Goal: Information Seeking & Learning: Learn about a topic

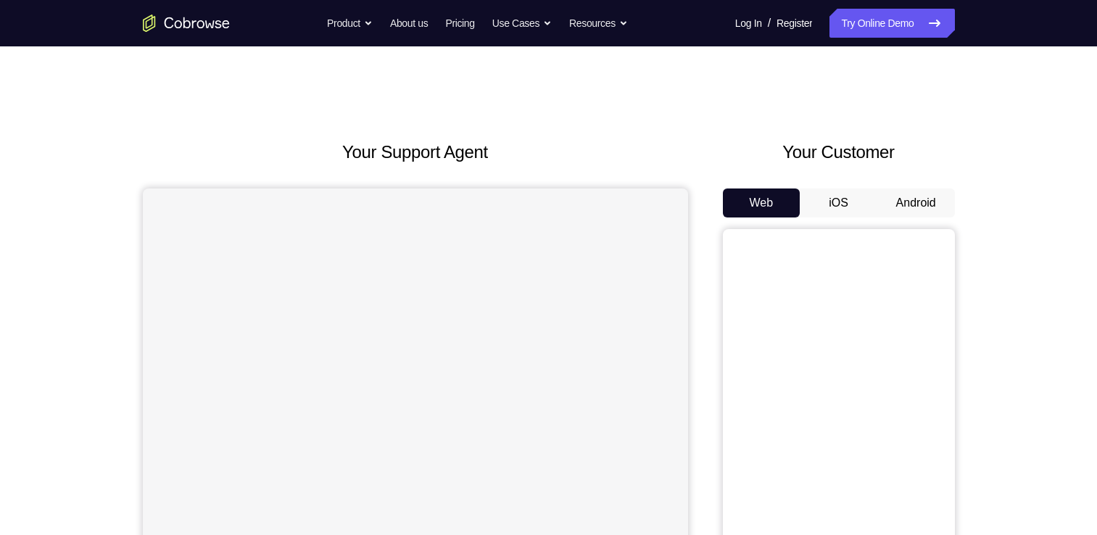
click at [937, 196] on button "Android" at bounding box center [916, 203] width 78 height 29
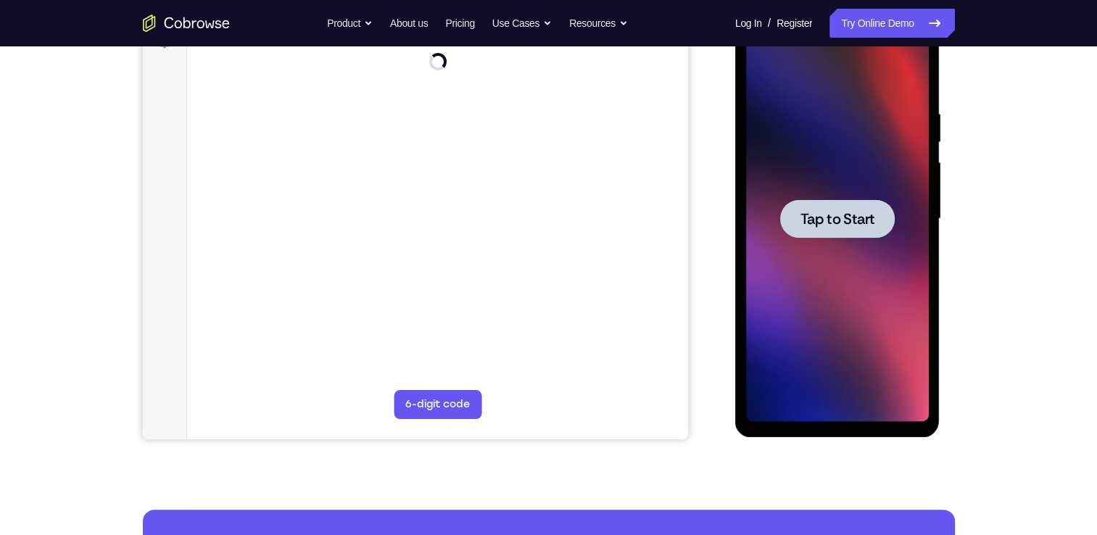
click at [824, 217] on span "Tap to Start" at bounding box center [838, 219] width 74 height 15
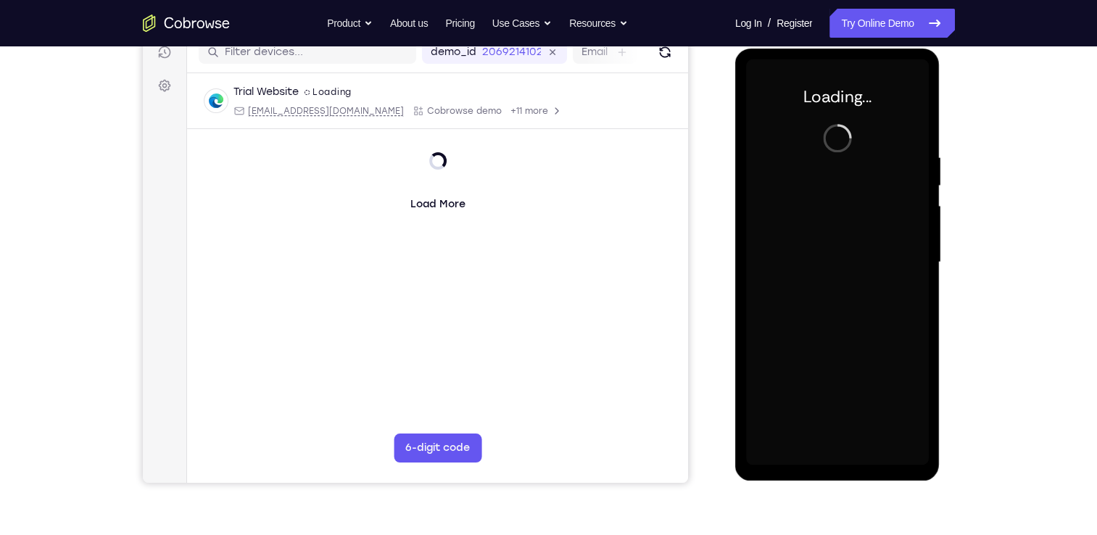
scroll to position [186, 0]
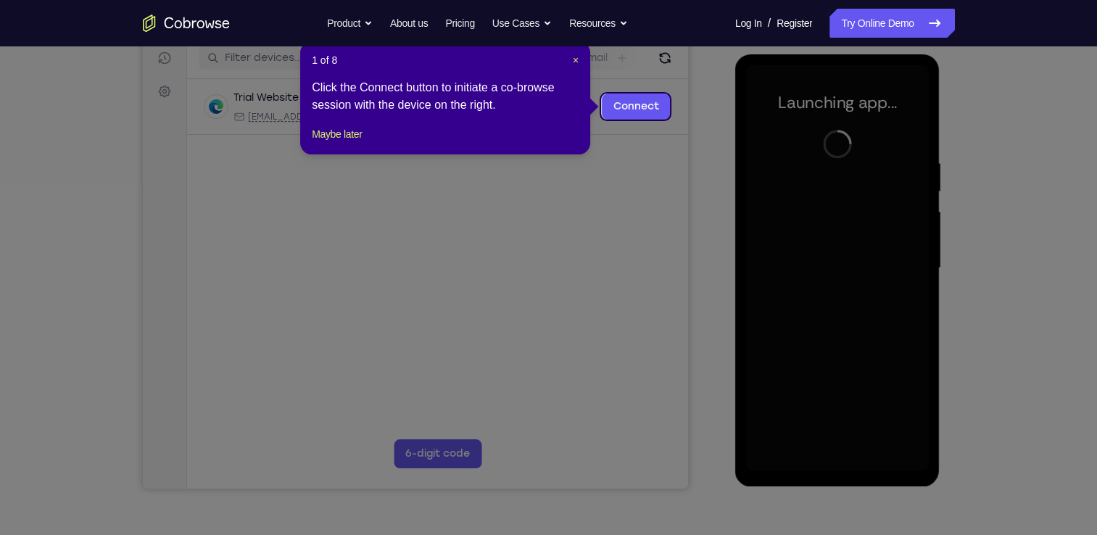
click at [594, 194] on icon at bounding box center [554, 267] width 1108 height 535
click at [574, 60] on span "×" at bounding box center [576, 60] width 6 height 12
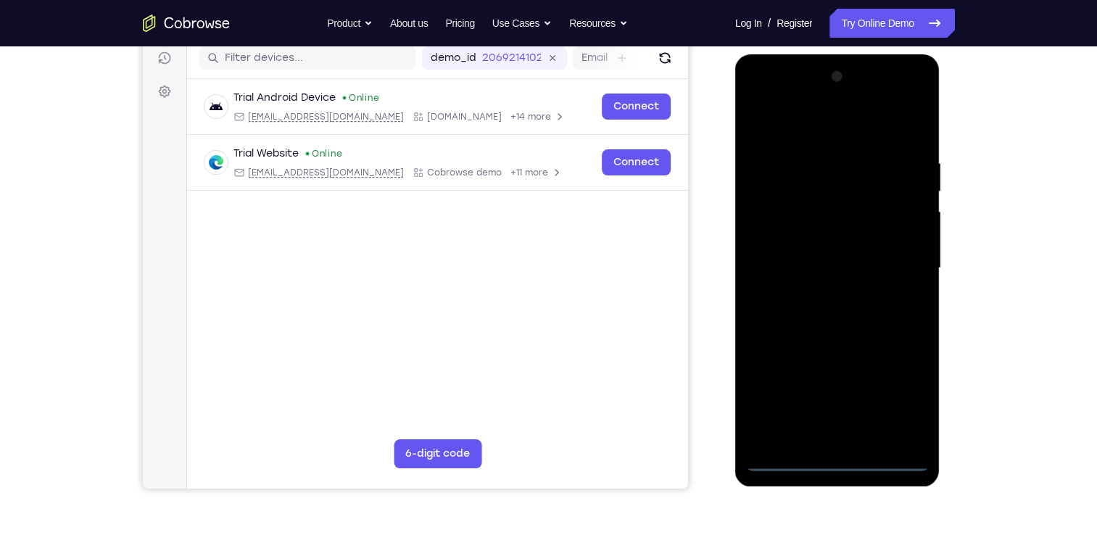
click at [842, 454] on div at bounding box center [837, 268] width 183 height 406
click at [837, 463] on div at bounding box center [837, 268] width 183 height 406
click at [904, 389] on div at bounding box center [837, 268] width 183 height 406
click at [763, 96] on div at bounding box center [837, 268] width 183 height 406
click at [903, 258] on div at bounding box center [837, 268] width 183 height 406
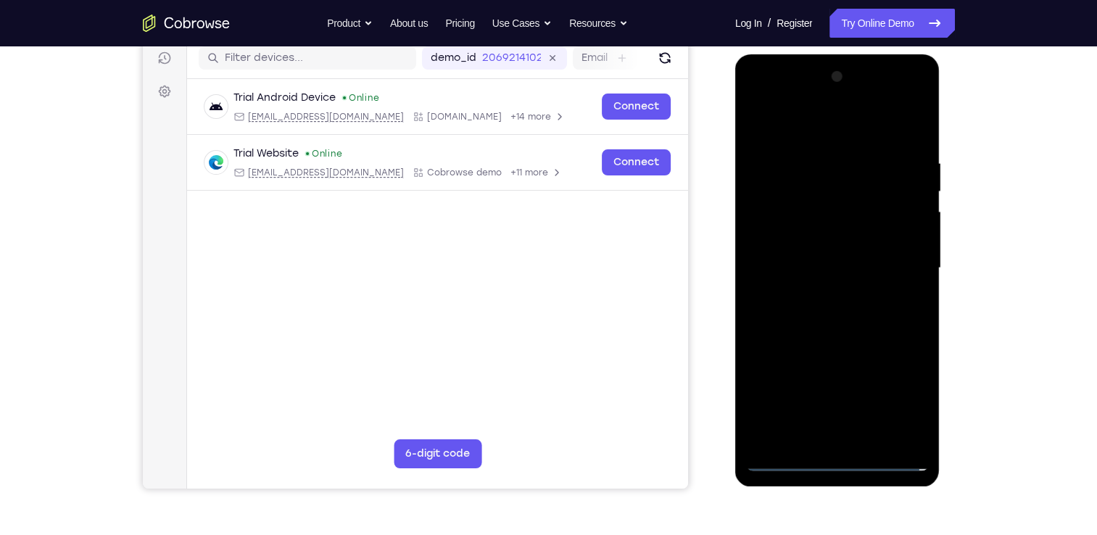
click at [819, 292] on div at bounding box center [837, 268] width 183 height 406
click at [822, 338] on div at bounding box center [837, 268] width 183 height 406
click at [833, 197] on div at bounding box center [837, 268] width 183 height 406
click at [830, 228] on div at bounding box center [837, 268] width 183 height 406
click at [809, 210] on div at bounding box center [837, 268] width 183 height 406
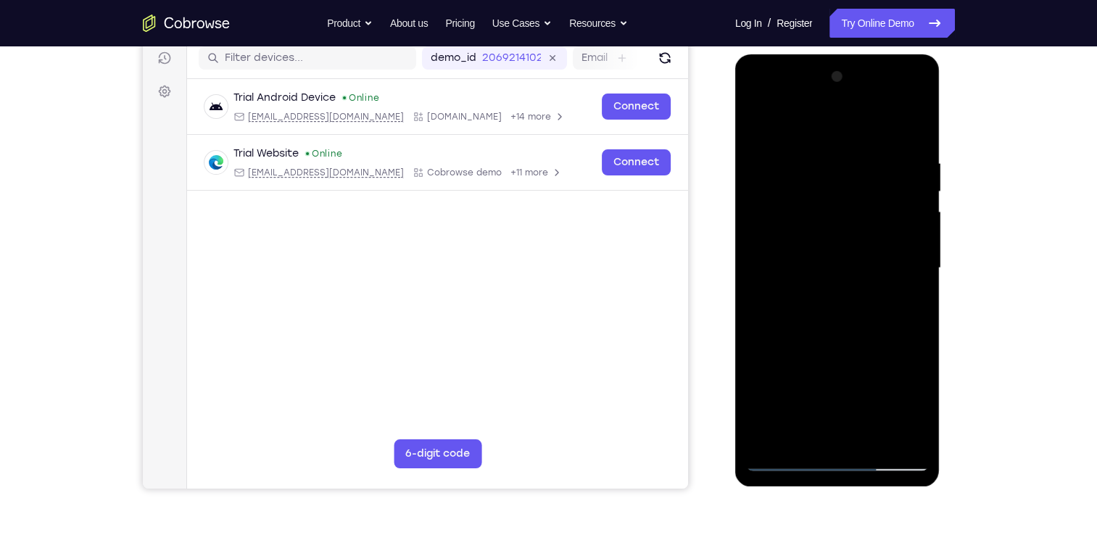
click at [848, 239] on div at bounding box center [837, 268] width 183 height 406
click at [851, 331] on div at bounding box center [837, 268] width 183 height 406
click at [809, 161] on div at bounding box center [837, 268] width 183 height 406
click at [911, 126] on div at bounding box center [837, 268] width 183 height 406
click at [873, 432] on div at bounding box center [837, 268] width 183 height 406
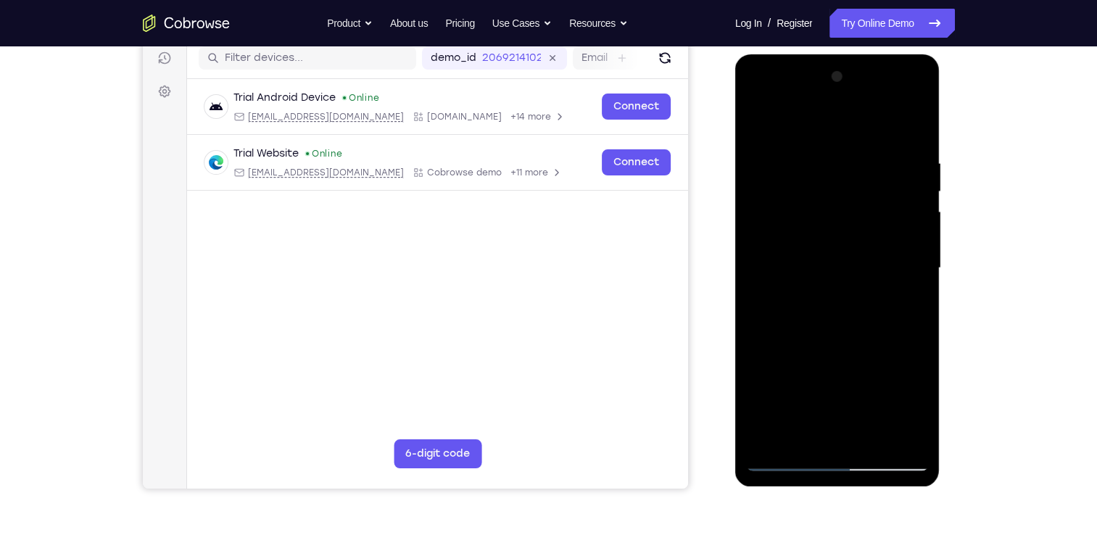
click at [837, 340] on div at bounding box center [837, 268] width 183 height 406
click at [835, 294] on div at bounding box center [837, 268] width 183 height 406
click at [823, 405] on div at bounding box center [837, 268] width 183 height 406
click at [868, 402] on div at bounding box center [837, 268] width 183 height 406
click at [796, 385] on div at bounding box center [837, 268] width 183 height 406
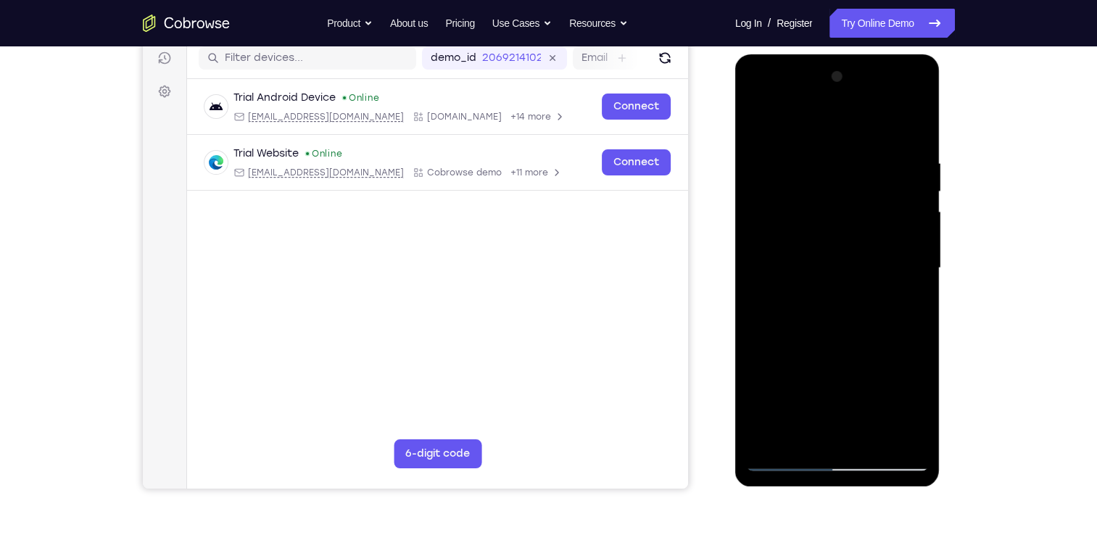
click at [759, 122] on div at bounding box center [837, 268] width 183 height 406
click at [827, 260] on div at bounding box center [837, 268] width 183 height 406
click at [798, 405] on div at bounding box center [837, 268] width 183 height 406
click at [827, 402] on div at bounding box center [837, 268] width 183 height 406
click at [822, 387] on div at bounding box center [837, 268] width 183 height 406
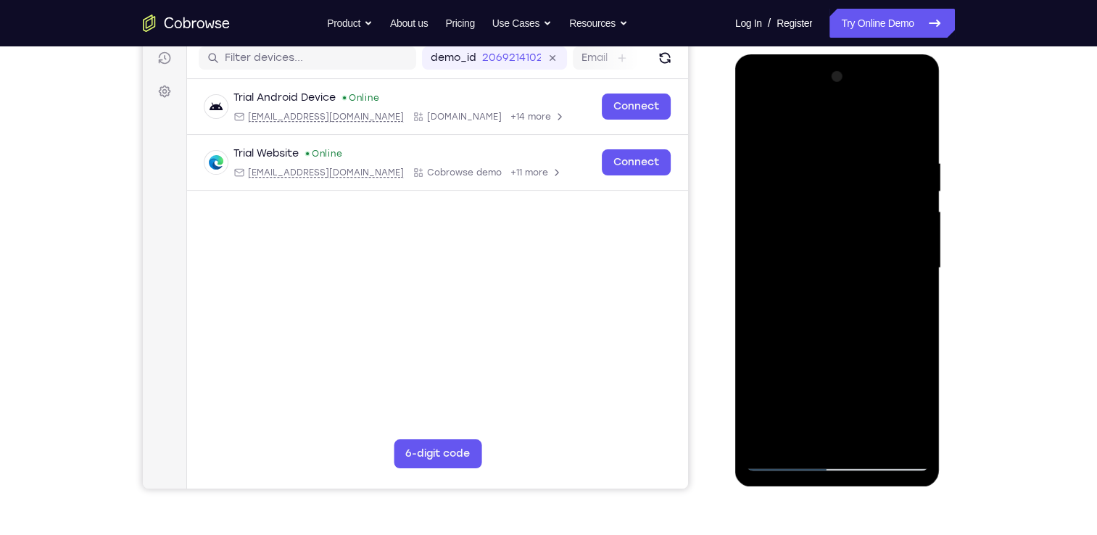
click at [753, 129] on div at bounding box center [837, 268] width 183 height 406
click at [826, 416] on div at bounding box center [837, 268] width 183 height 406
click at [817, 424] on div at bounding box center [837, 268] width 183 height 406
click at [906, 302] on div at bounding box center [837, 268] width 183 height 406
click at [757, 127] on div at bounding box center [837, 268] width 183 height 406
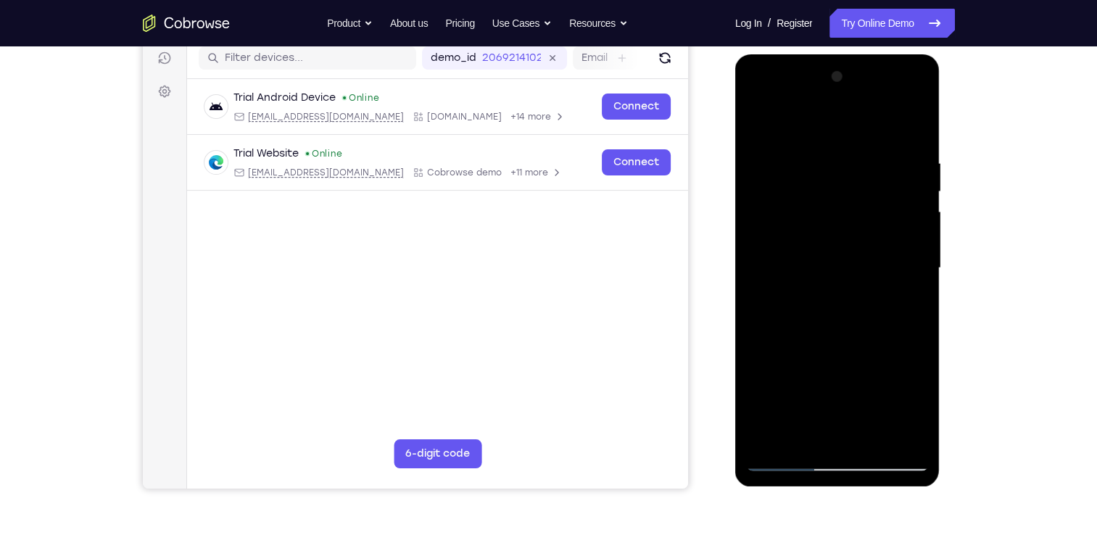
click at [772, 172] on div at bounding box center [837, 268] width 183 height 406
click at [846, 431] on div at bounding box center [837, 268] width 183 height 406
click at [764, 178] on div at bounding box center [837, 268] width 183 height 406
click at [912, 129] on div at bounding box center [837, 268] width 183 height 406
click at [757, 120] on div at bounding box center [837, 268] width 183 height 406
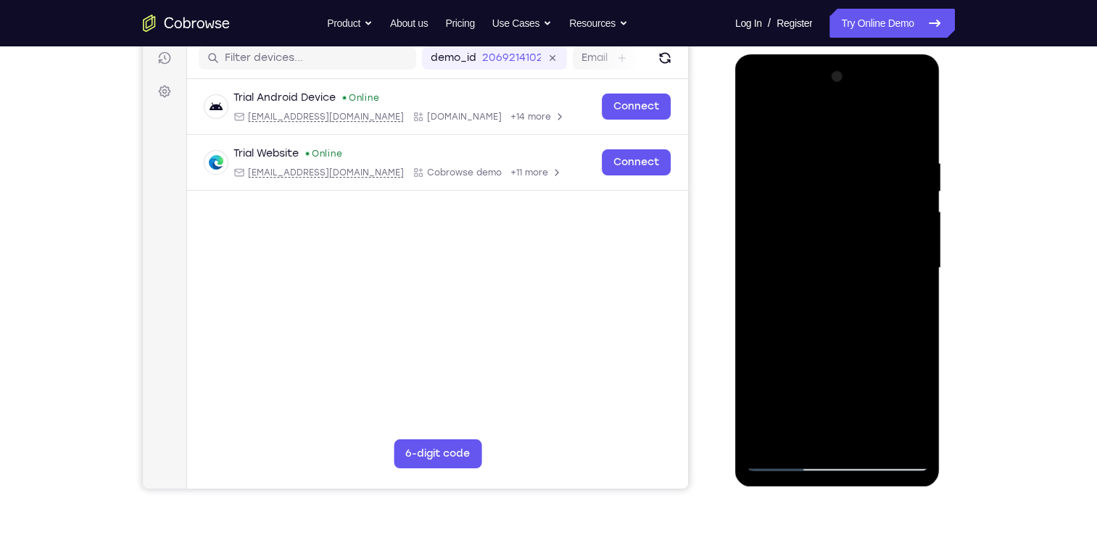
click at [867, 150] on div at bounding box center [837, 268] width 183 height 406
click at [896, 429] on div at bounding box center [837, 268] width 183 height 406
click at [843, 434] on div at bounding box center [837, 268] width 183 height 406
click at [890, 265] on div at bounding box center [837, 268] width 183 height 406
click at [865, 431] on div at bounding box center [837, 268] width 183 height 406
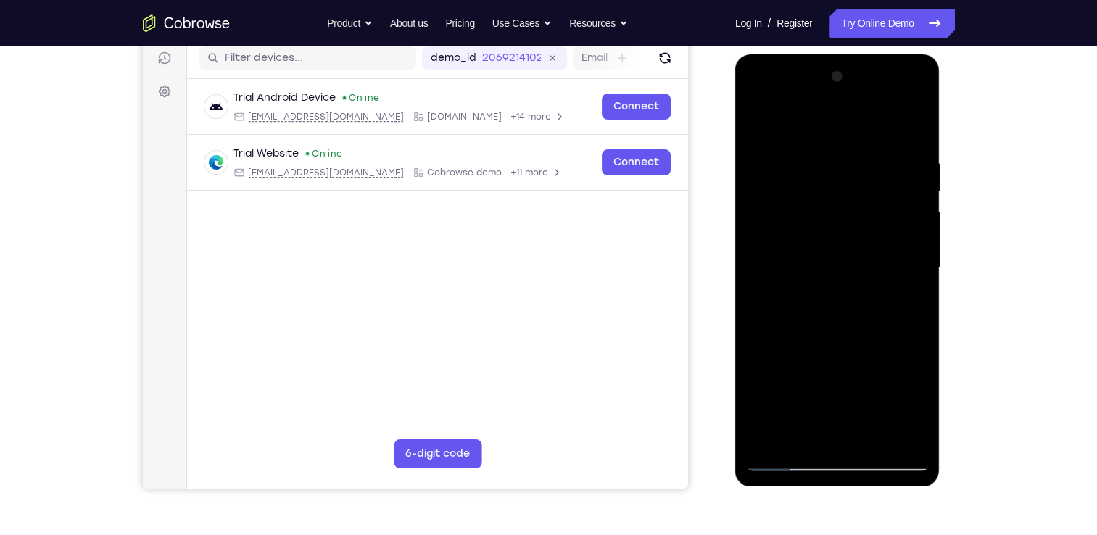
click at [905, 430] on div at bounding box center [837, 268] width 183 height 406
click at [909, 128] on div at bounding box center [837, 268] width 183 height 406
click at [901, 149] on div at bounding box center [837, 268] width 183 height 406
click at [901, 363] on div at bounding box center [837, 268] width 183 height 406
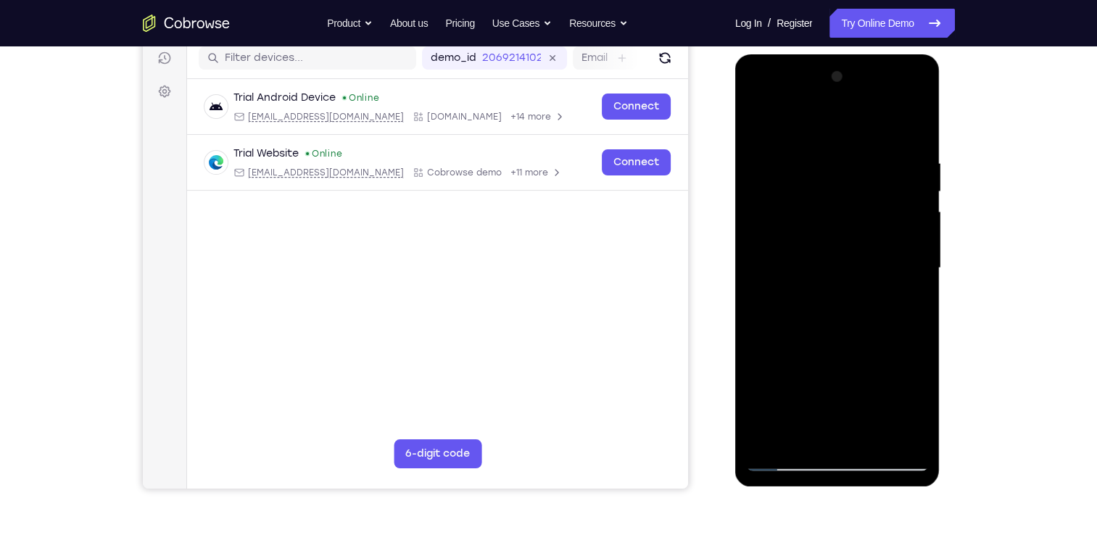
click at [745, 338] on div at bounding box center [837, 270] width 205 height 432
click at [771, 318] on div at bounding box center [837, 268] width 183 height 406
click at [774, 257] on div at bounding box center [837, 268] width 183 height 406
click at [885, 260] on div at bounding box center [837, 268] width 183 height 406
click at [907, 271] on div at bounding box center [837, 268] width 183 height 406
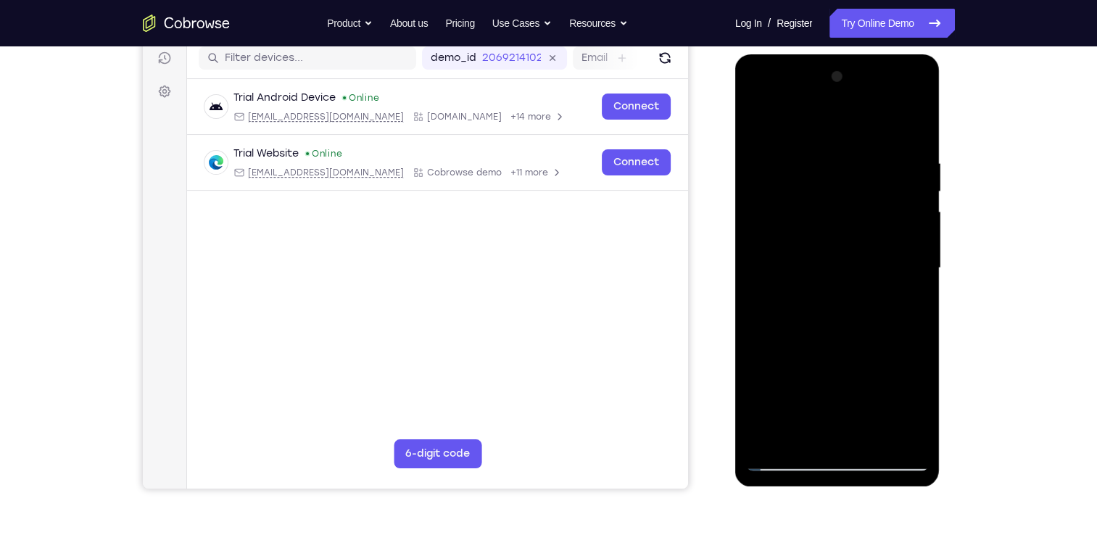
click at [914, 252] on div at bounding box center [837, 268] width 183 height 406
click at [891, 428] on div at bounding box center [837, 268] width 183 height 406
click at [912, 126] on div at bounding box center [837, 268] width 183 height 406
drag, startPoint x: 893, startPoint y: 146, endPoint x: 905, endPoint y: 155, distance: 15.1
click at [905, 155] on div at bounding box center [837, 268] width 183 height 406
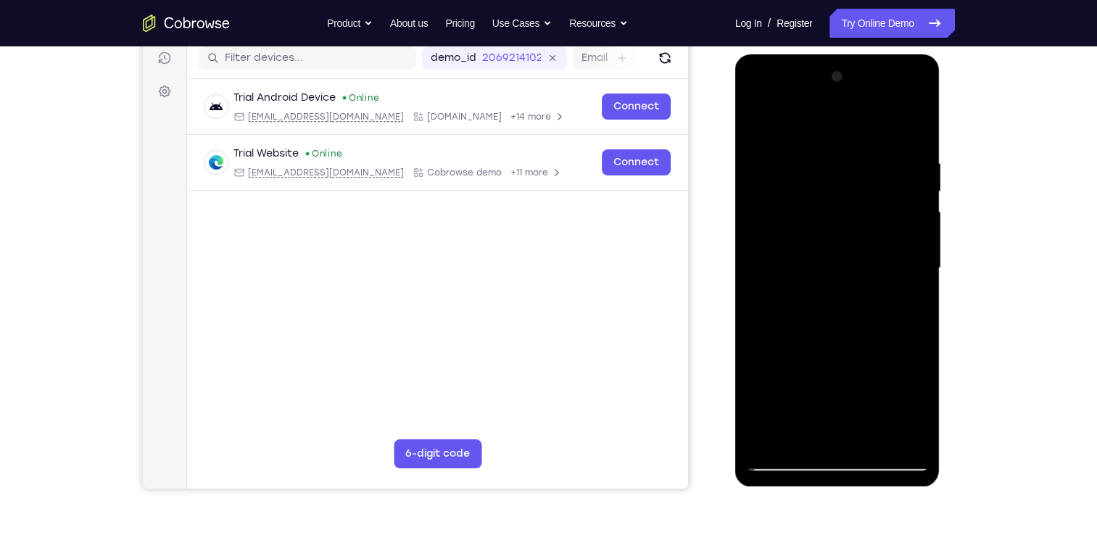
click at [809, 158] on div at bounding box center [837, 268] width 183 height 406
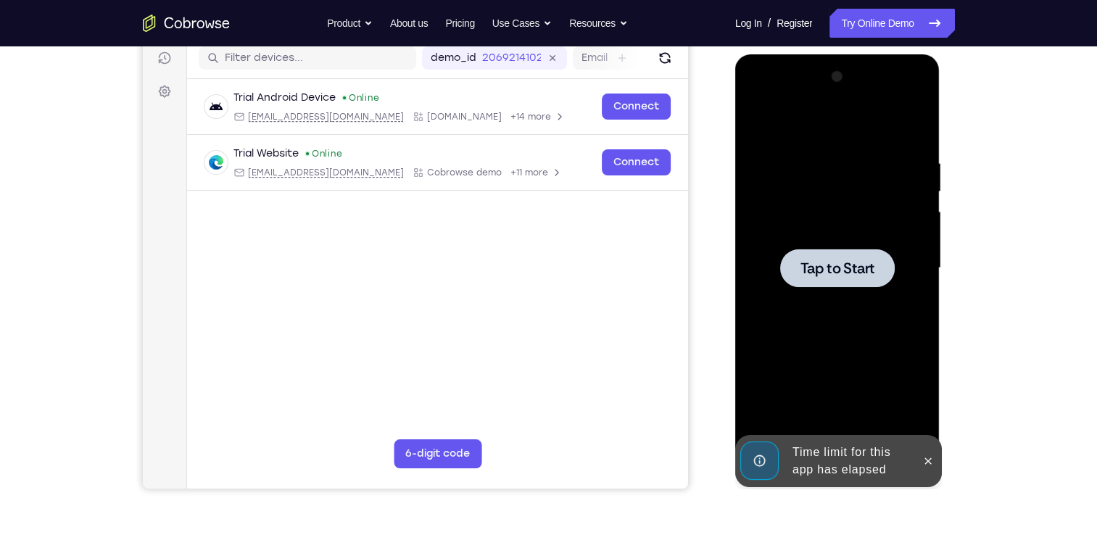
click at [843, 265] on span "Tap to Start" at bounding box center [838, 268] width 74 height 15
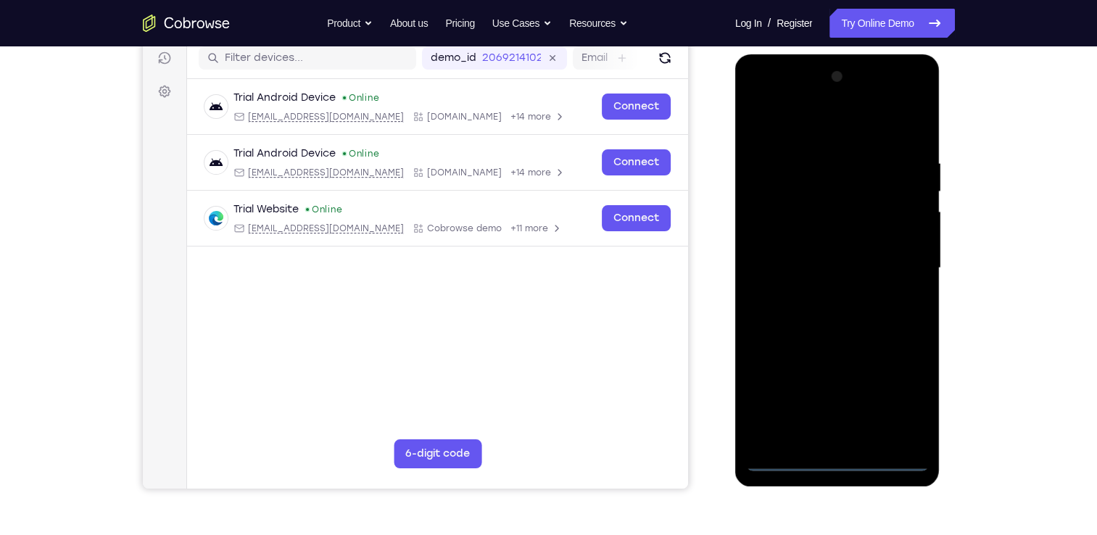
click at [838, 455] on div at bounding box center [837, 268] width 183 height 406
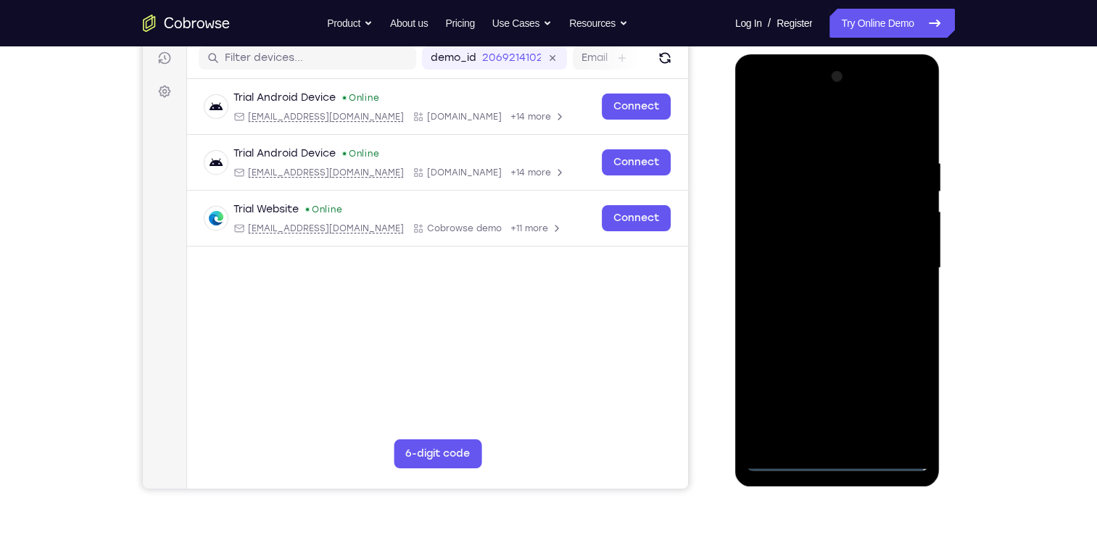
click at [838, 455] on div at bounding box center [837, 268] width 183 height 406
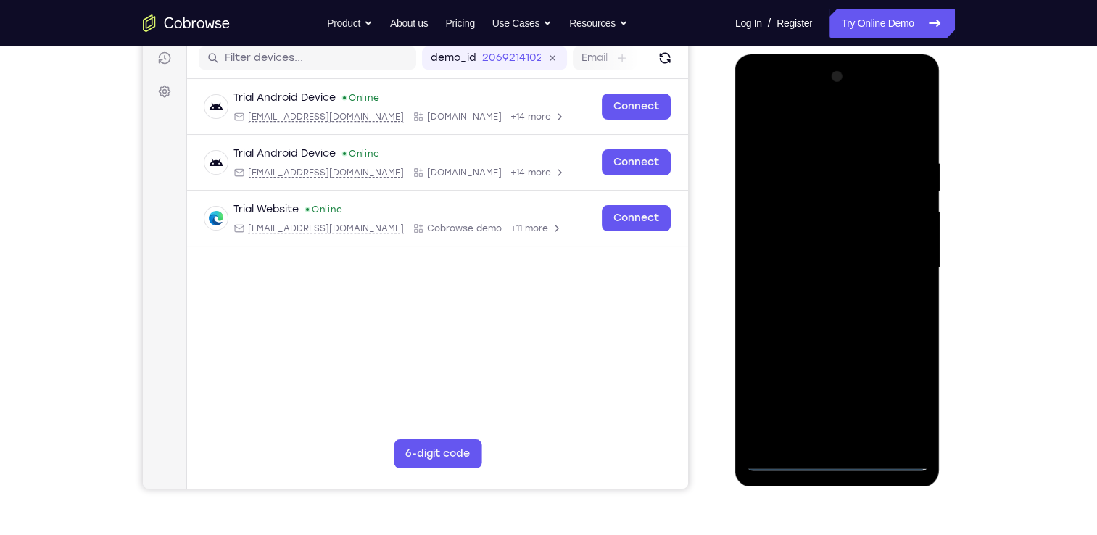
click at [838, 455] on div at bounding box center [837, 268] width 183 height 406
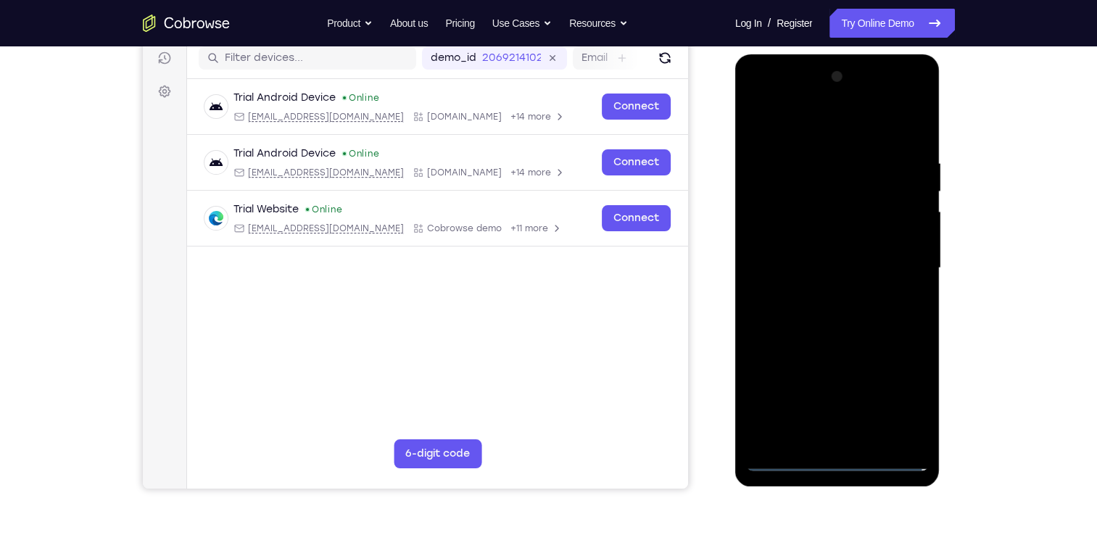
click at [838, 455] on div at bounding box center [837, 268] width 183 height 406
click at [844, 458] on div at bounding box center [837, 268] width 183 height 406
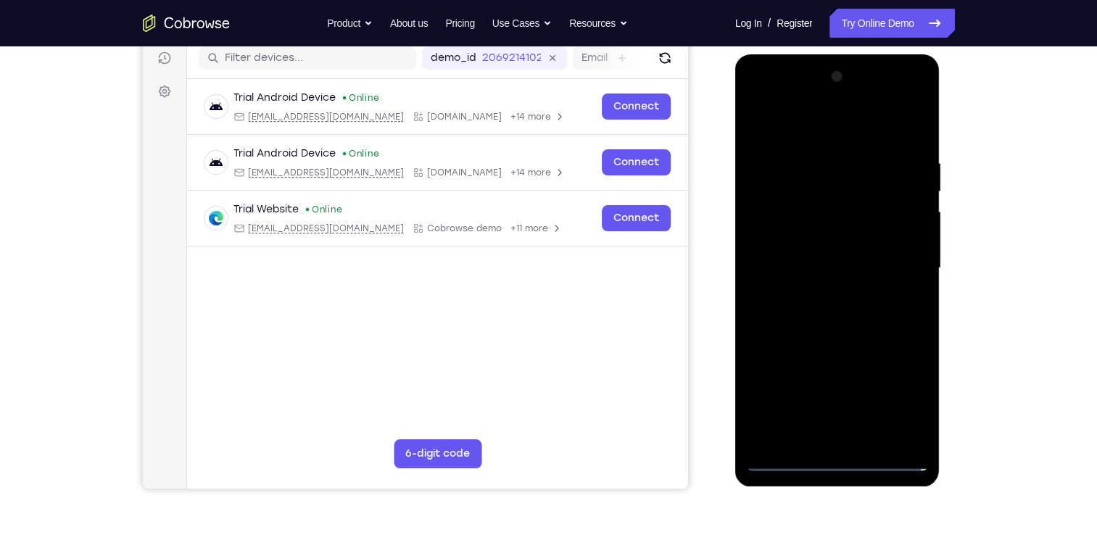
click at [844, 458] on div at bounding box center [837, 268] width 183 height 406
click at [894, 391] on div at bounding box center [837, 268] width 183 height 406
click at [760, 99] on div at bounding box center [837, 268] width 183 height 406
click at [896, 253] on div at bounding box center [837, 268] width 183 height 406
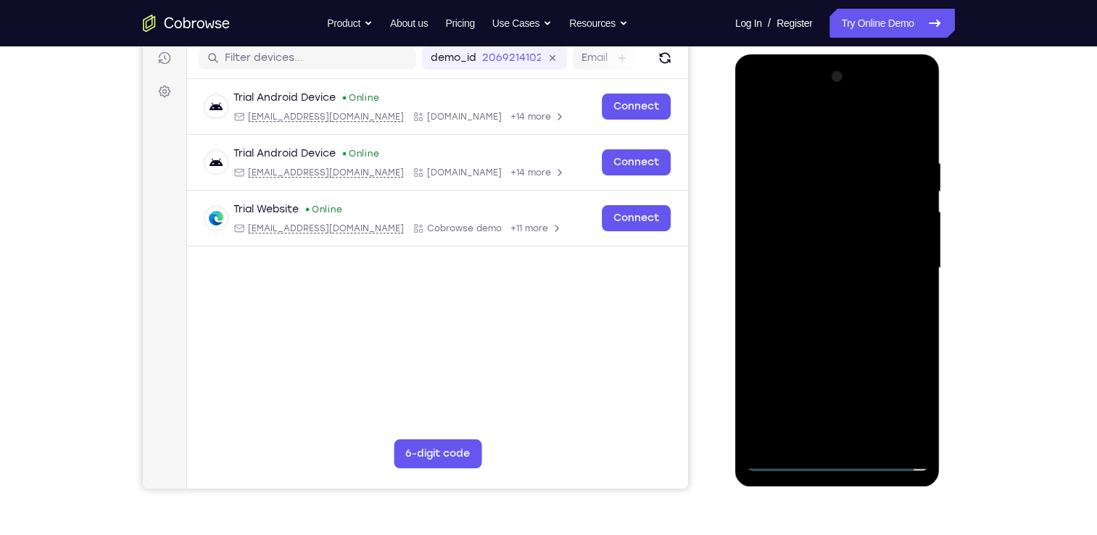
click at [817, 294] on div at bounding box center [837, 268] width 183 height 406
click at [840, 251] on div at bounding box center [837, 268] width 183 height 406
click at [830, 286] on div at bounding box center [837, 268] width 183 height 406
click at [848, 205] on div at bounding box center [837, 268] width 183 height 406
click at [849, 224] on div at bounding box center [837, 268] width 183 height 406
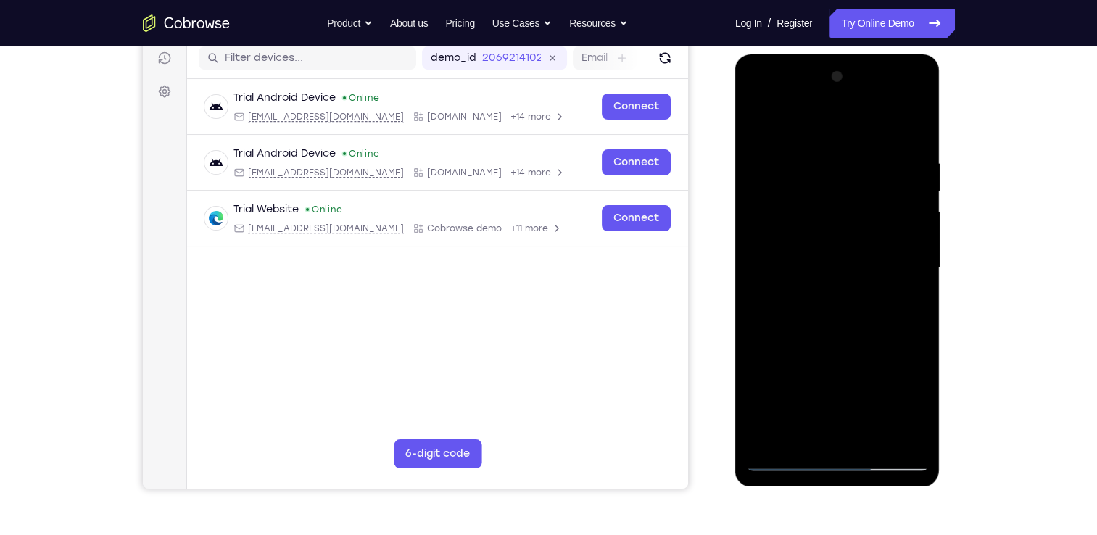
click at [809, 194] on div at bounding box center [837, 268] width 183 height 406
click at [811, 239] on div at bounding box center [837, 268] width 183 height 406
click at [859, 336] on div at bounding box center [837, 268] width 183 height 406
click at [863, 158] on div at bounding box center [837, 268] width 183 height 406
click at [917, 436] on div at bounding box center [837, 268] width 183 height 406
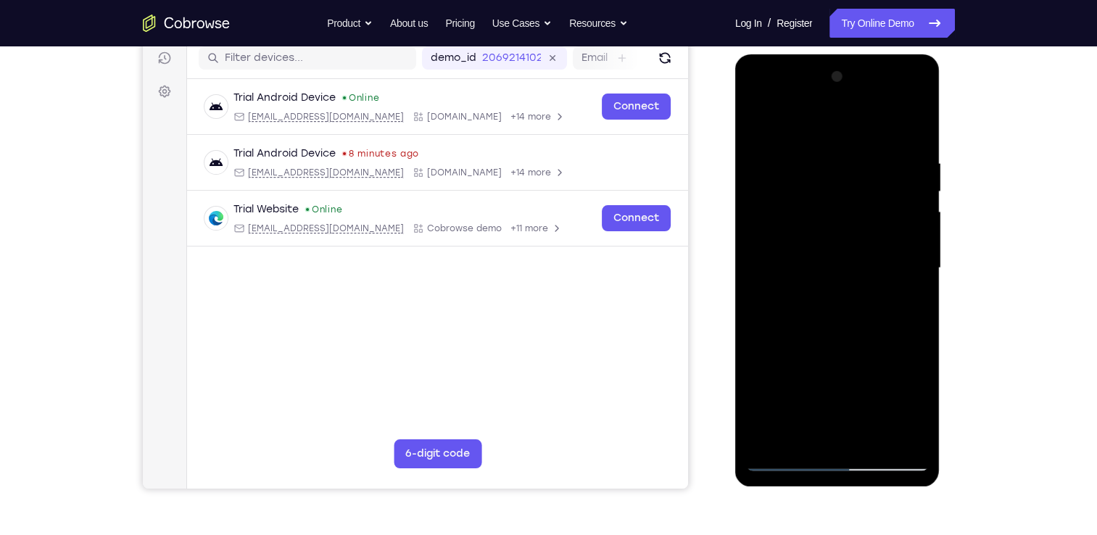
click at [912, 123] on div at bounding box center [837, 268] width 183 height 406
click at [816, 156] on div at bounding box center [837, 268] width 183 height 406
click at [896, 439] on div at bounding box center [837, 268] width 183 height 406
click at [906, 127] on div at bounding box center [837, 268] width 183 height 406
click at [911, 155] on div at bounding box center [837, 268] width 183 height 406
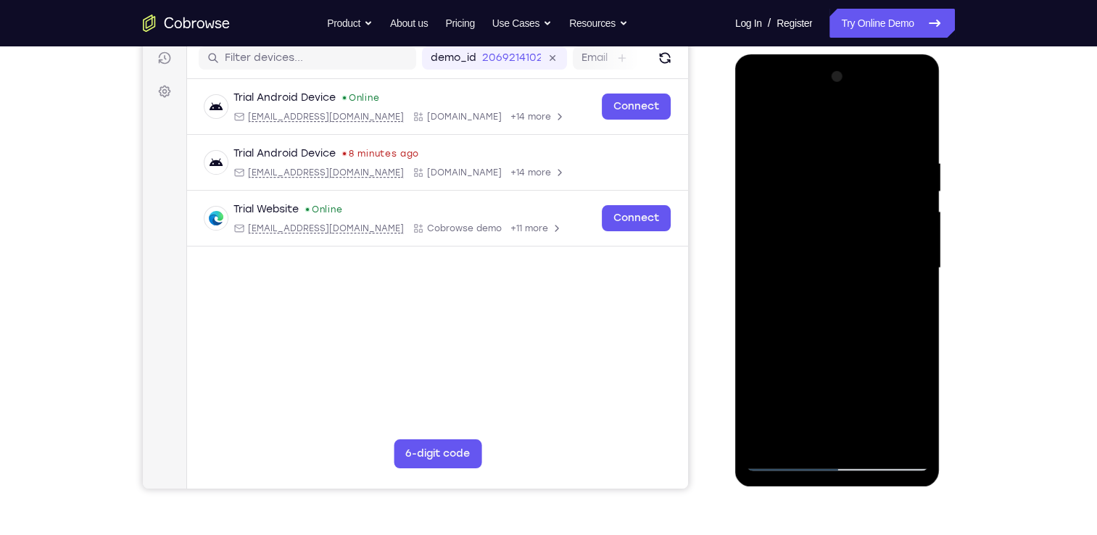
click at [891, 439] on div at bounding box center [837, 268] width 183 height 406
click at [910, 126] on div at bounding box center [837, 268] width 183 height 406
click at [871, 434] on div at bounding box center [837, 268] width 183 height 406
click at [844, 344] on div at bounding box center [837, 268] width 183 height 406
click at [849, 263] on div at bounding box center [837, 268] width 183 height 406
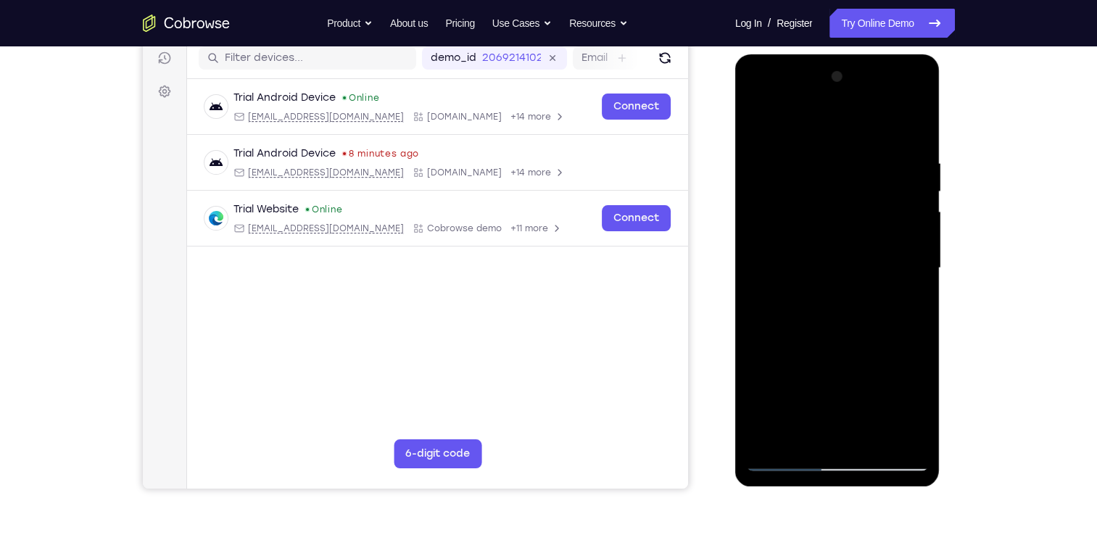
click at [760, 120] on div at bounding box center [837, 268] width 183 height 406
click at [855, 321] on div at bounding box center [837, 268] width 183 height 406
click at [809, 429] on div at bounding box center [837, 268] width 183 height 406
click at [803, 437] on div at bounding box center [837, 268] width 183 height 406
click at [877, 352] on div at bounding box center [837, 268] width 183 height 406
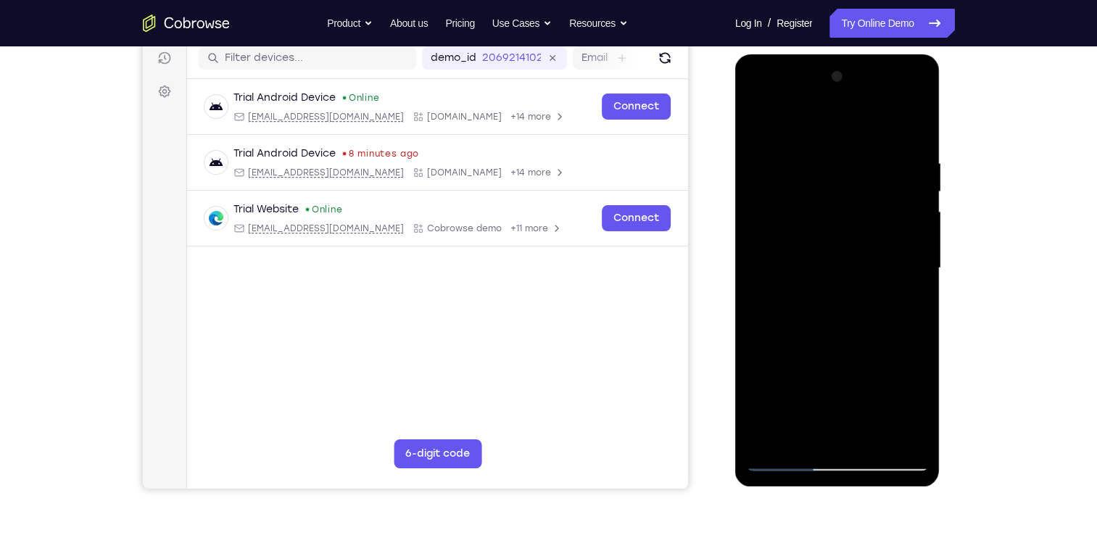
click at [877, 352] on div at bounding box center [837, 268] width 183 height 406
click at [904, 286] on div at bounding box center [837, 268] width 183 height 406
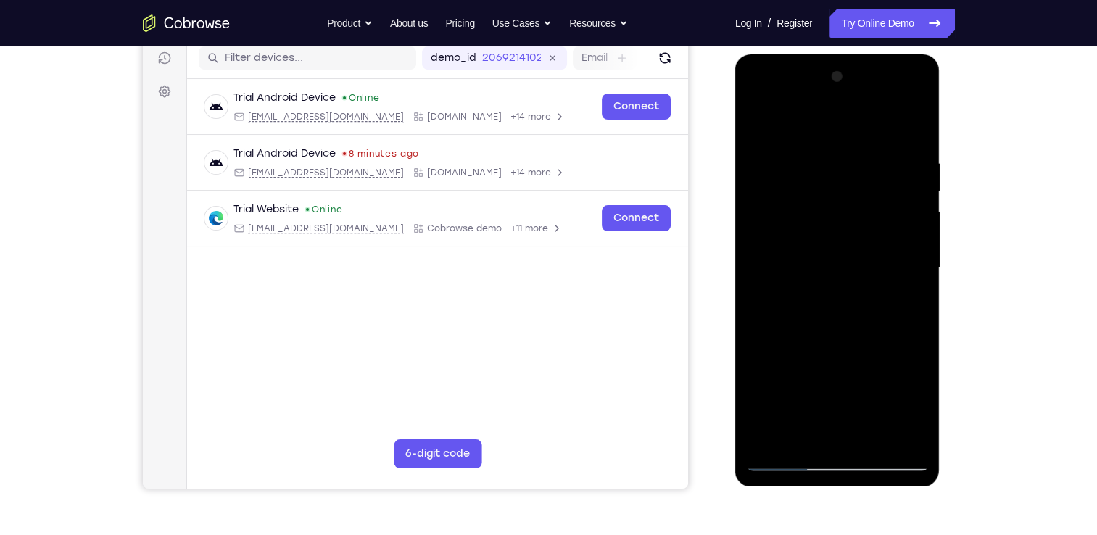
click at [756, 121] on div at bounding box center [837, 268] width 183 height 406
click at [904, 234] on div at bounding box center [837, 268] width 183 height 406
click at [758, 120] on div at bounding box center [837, 268] width 183 height 406
click at [912, 437] on div at bounding box center [837, 268] width 183 height 406
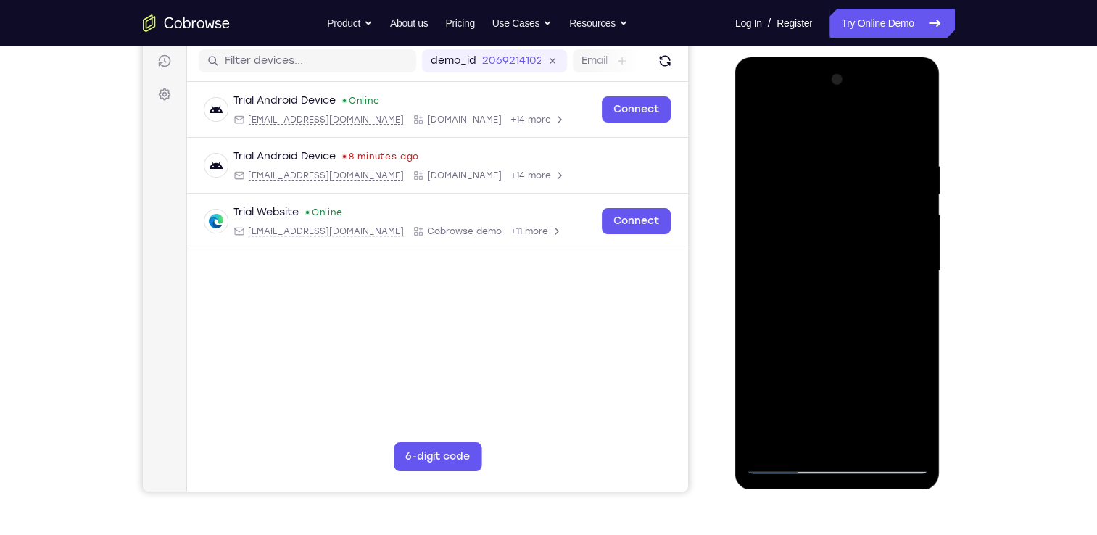
scroll to position [183, 0]
click at [774, 394] on div at bounding box center [837, 271] width 183 height 406
click at [757, 120] on div at bounding box center [837, 271] width 183 height 406
click at [871, 439] on div at bounding box center [837, 271] width 183 height 406
click at [767, 118] on div at bounding box center [837, 271] width 183 height 406
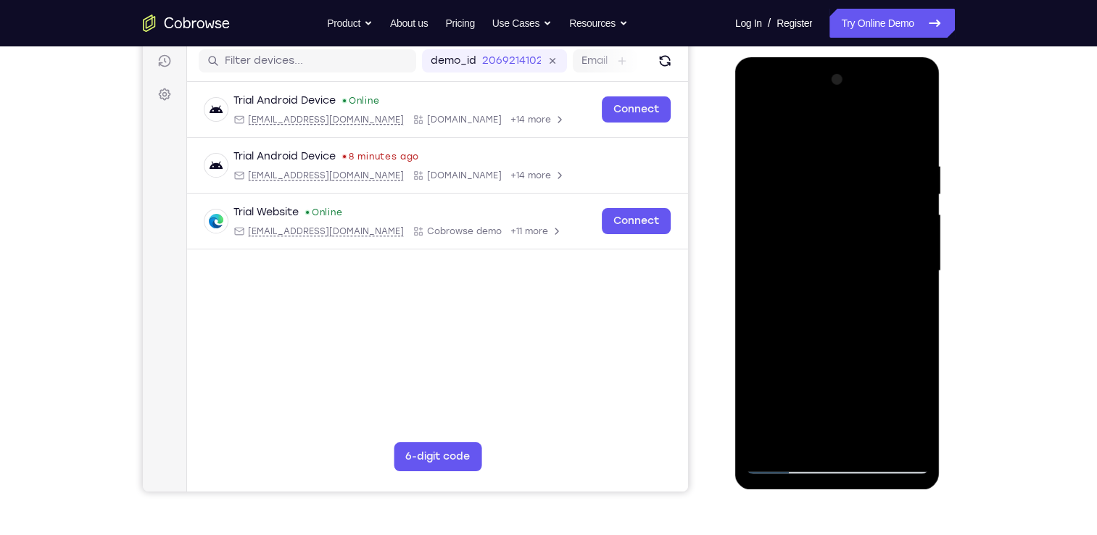
click at [898, 438] on div at bounding box center [837, 271] width 183 height 406
click at [764, 280] on div at bounding box center [837, 271] width 183 height 406
click at [902, 244] on div at bounding box center [837, 271] width 183 height 406
click at [919, 85] on div at bounding box center [837, 271] width 183 height 406
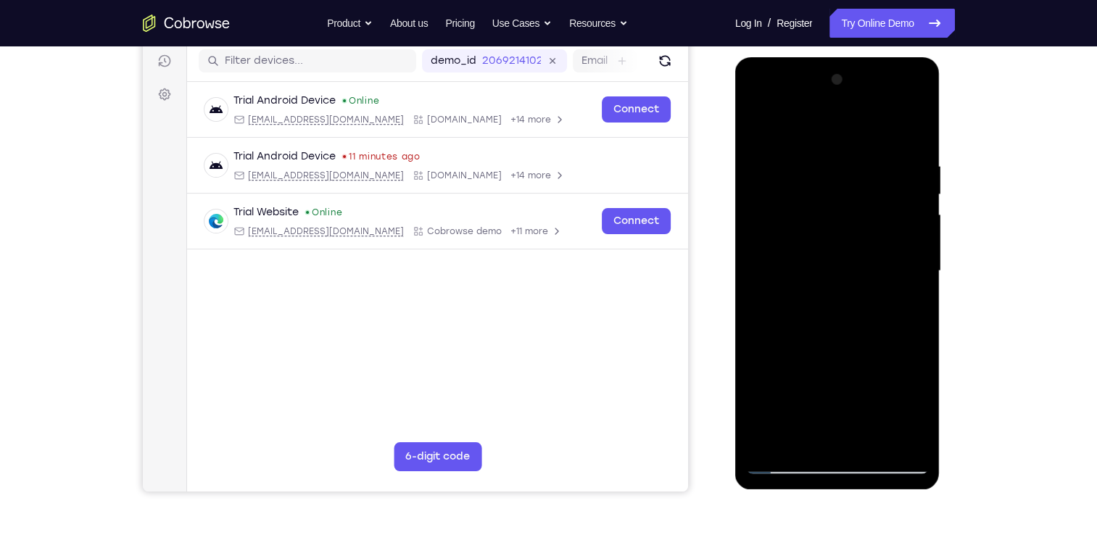
click at [772, 437] on div at bounding box center [837, 271] width 183 height 406
click at [918, 123] on div at bounding box center [837, 271] width 183 height 406
click at [800, 165] on div at bounding box center [837, 271] width 183 height 406
click at [772, 152] on div at bounding box center [837, 271] width 183 height 406
click at [769, 157] on div at bounding box center [837, 271] width 183 height 406
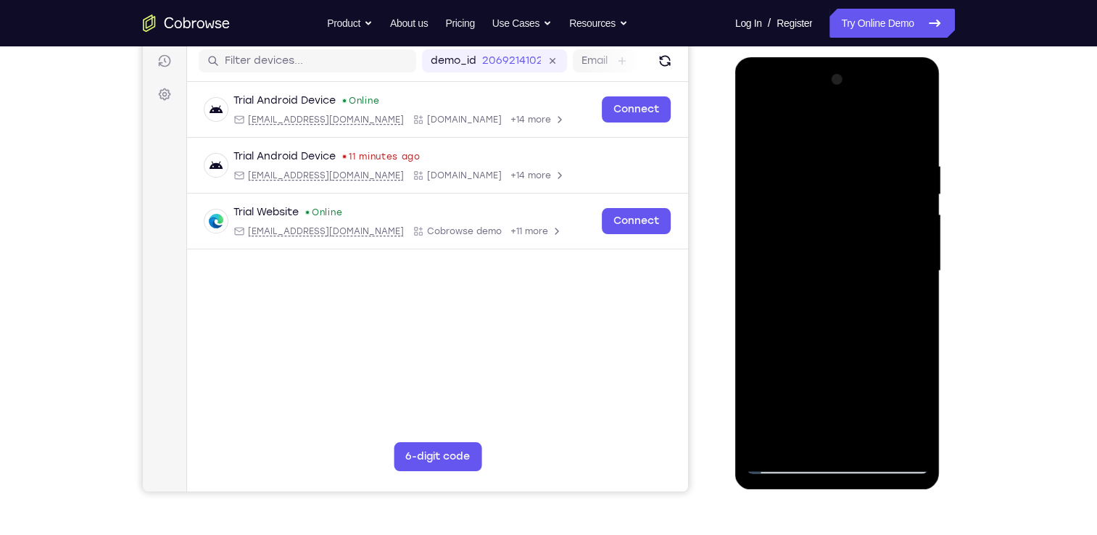
click at [769, 157] on div at bounding box center [837, 271] width 183 height 406
click at [766, 170] on div at bounding box center [837, 271] width 183 height 406
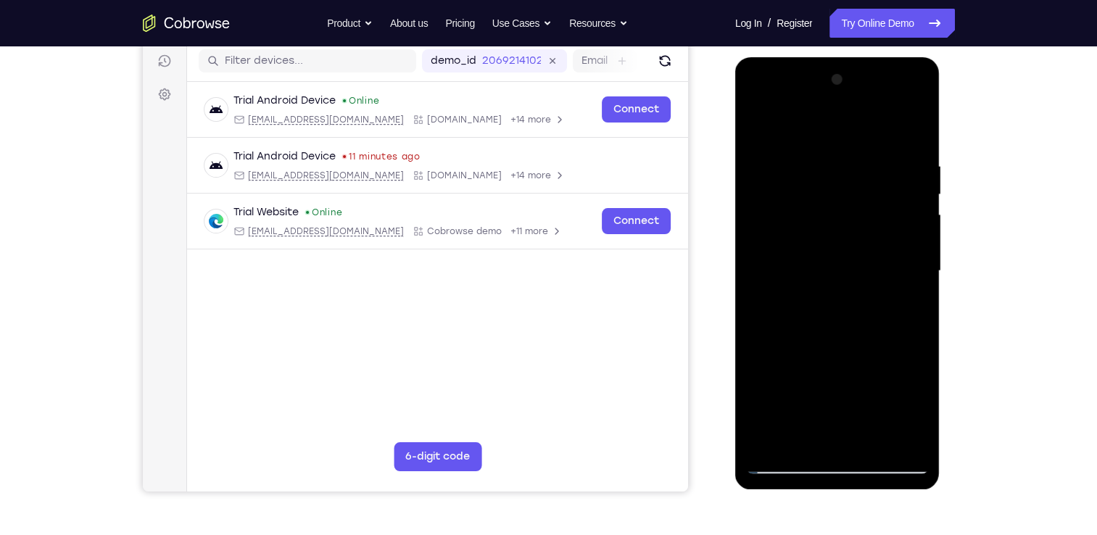
click at [758, 120] on div at bounding box center [837, 271] width 183 height 406
click at [856, 212] on div at bounding box center [837, 271] width 183 height 406
click at [765, 161] on div at bounding box center [837, 271] width 183 height 406
click at [765, 162] on div at bounding box center [837, 271] width 183 height 406
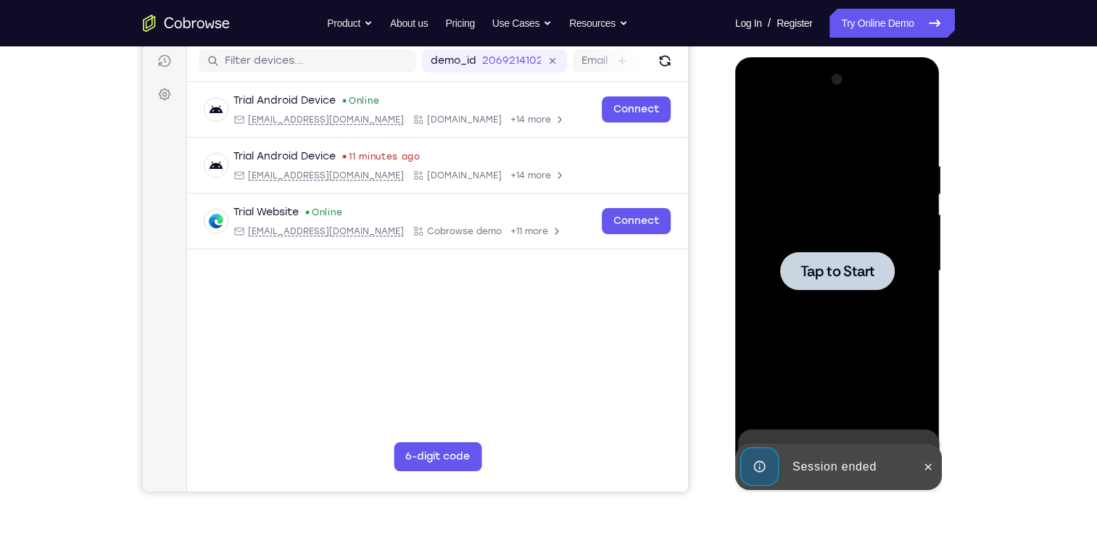
click at [824, 271] on span "Tap to Start" at bounding box center [838, 271] width 74 height 15
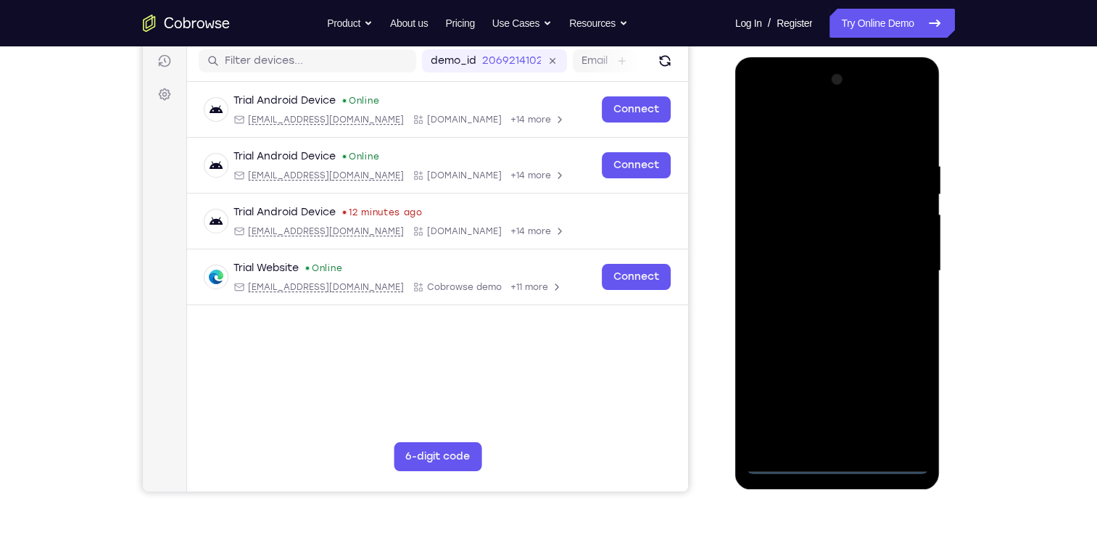
click at [839, 458] on div at bounding box center [837, 271] width 183 height 406
click at [840, 458] on div at bounding box center [837, 271] width 183 height 406
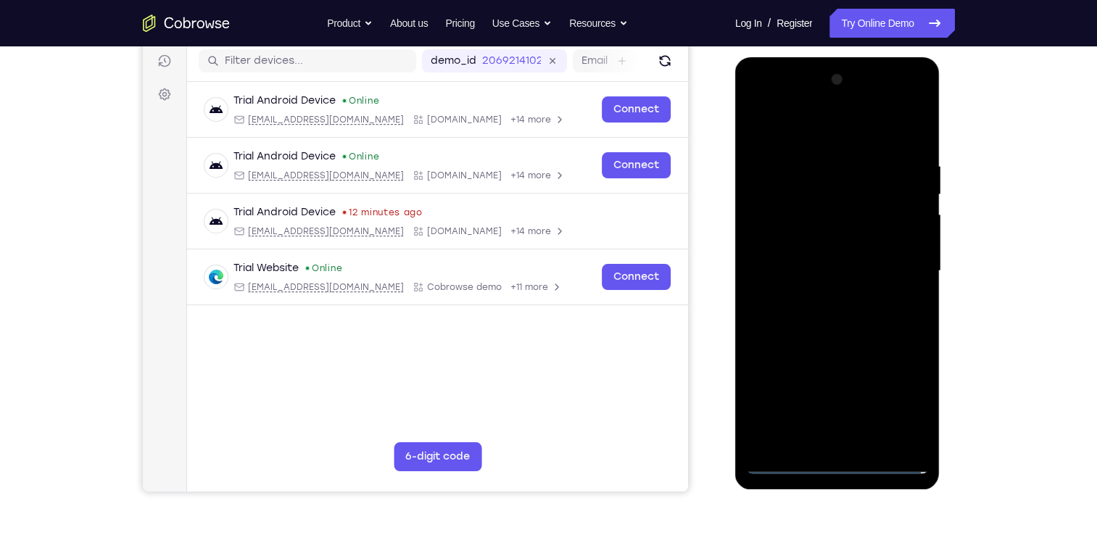
click at [840, 458] on div at bounding box center [837, 271] width 183 height 406
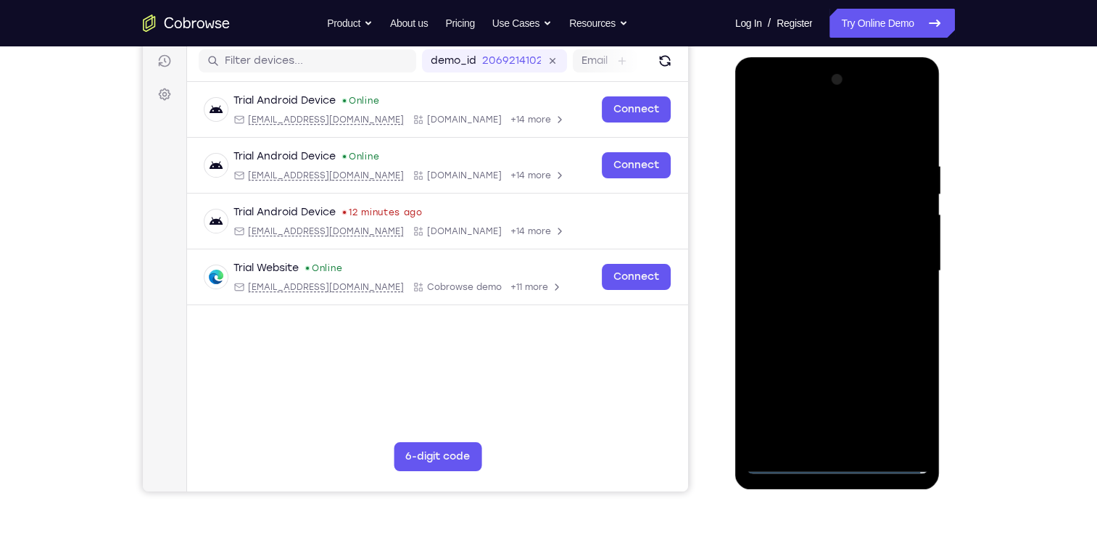
click at [840, 458] on div at bounding box center [837, 271] width 183 height 406
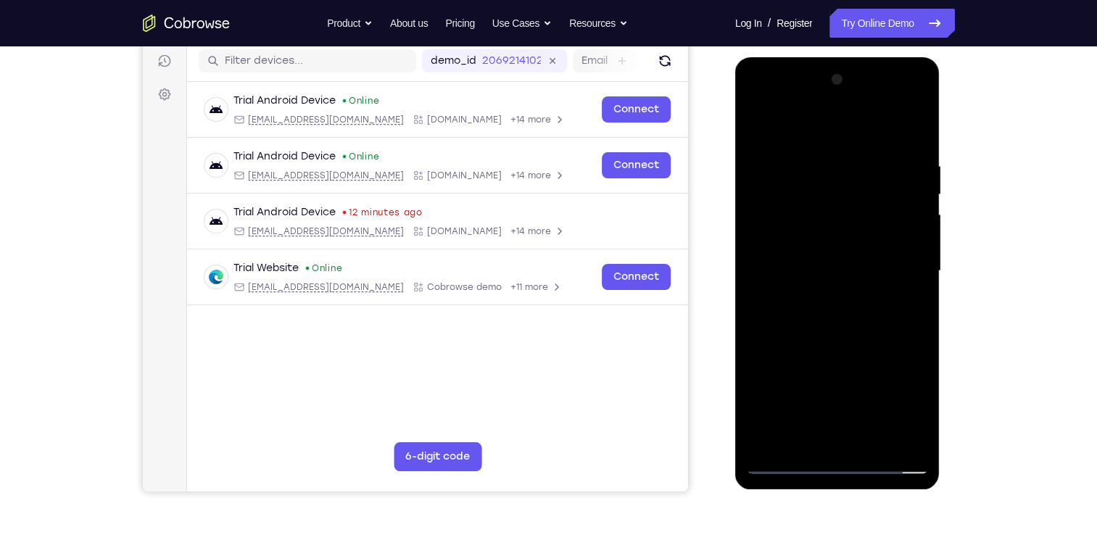
click at [834, 463] on div at bounding box center [837, 271] width 183 height 406
click at [894, 399] on div at bounding box center [837, 271] width 183 height 406
click at [755, 102] on div at bounding box center [837, 271] width 183 height 406
click at [902, 273] on div at bounding box center [837, 271] width 183 height 406
click at [818, 295] on div at bounding box center [837, 271] width 183 height 406
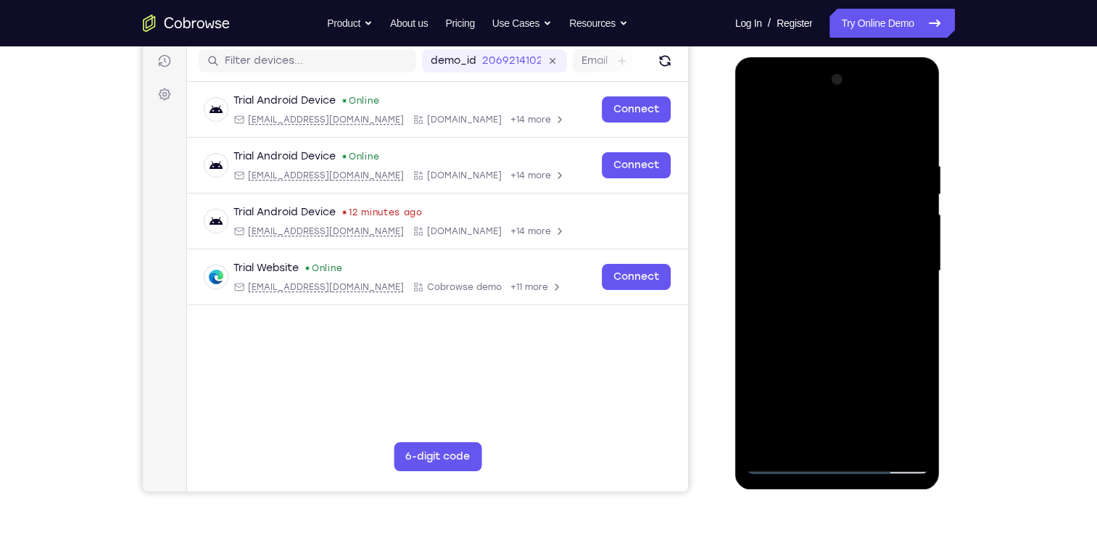
click at [827, 260] on div at bounding box center [837, 271] width 183 height 406
click at [849, 292] on div at bounding box center [837, 271] width 183 height 406
click at [832, 188] on div at bounding box center [837, 271] width 183 height 406
click at [812, 207] on div at bounding box center [837, 271] width 183 height 406
click at [841, 332] on div at bounding box center [837, 271] width 183 height 406
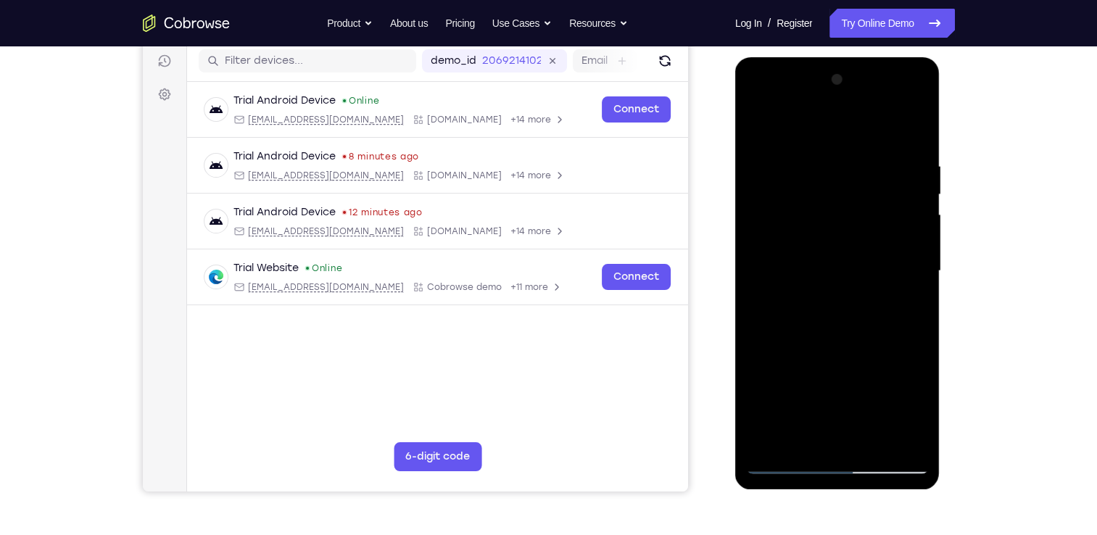
scroll to position [226, 0]
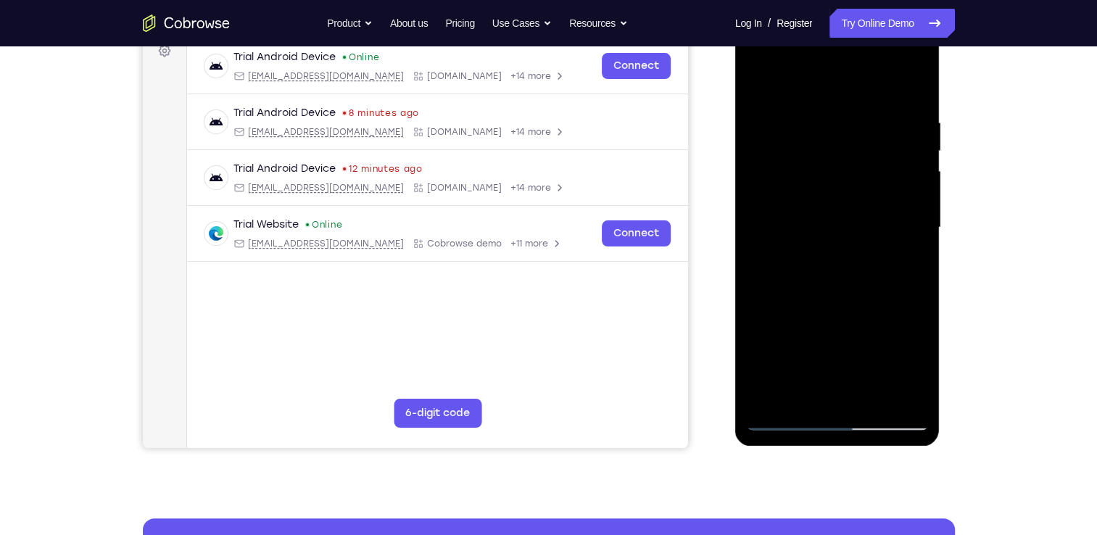
click at [847, 303] on div at bounding box center [837, 228] width 183 height 406
click at [861, 115] on div at bounding box center [837, 228] width 183 height 406
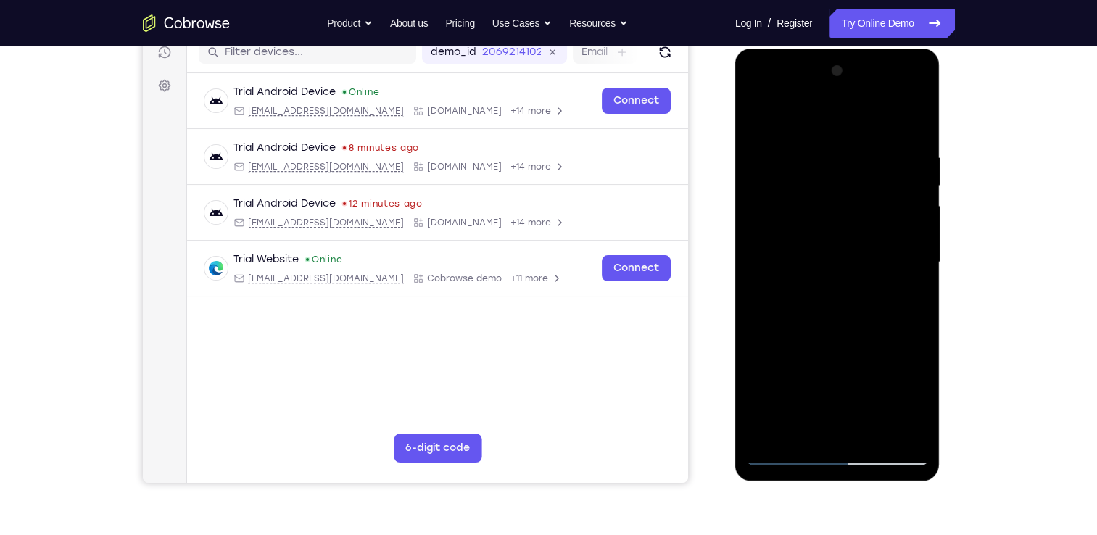
scroll to position [191, 0]
click at [904, 272] on div at bounding box center [837, 263] width 183 height 406
click at [917, 118] on div at bounding box center [837, 263] width 183 height 406
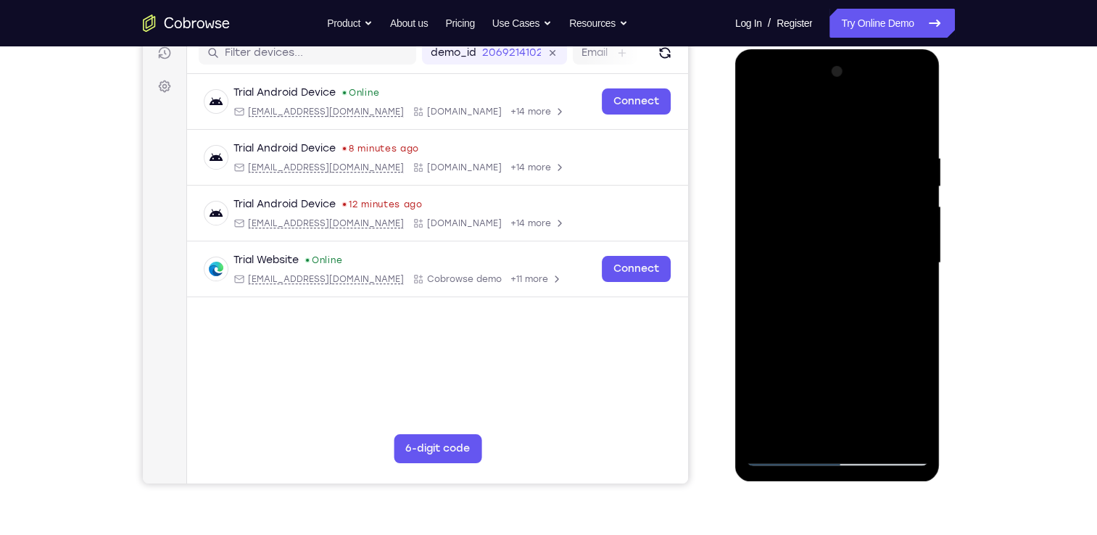
click at [914, 111] on div at bounding box center [837, 263] width 183 height 406
click at [844, 210] on div at bounding box center [837, 263] width 183 height 406
click at [760, 111] on div at bounding box center [837, 263] width 183 height 406
click at [901, 431] on div at bounding box center [837, 263] width 183 height 406
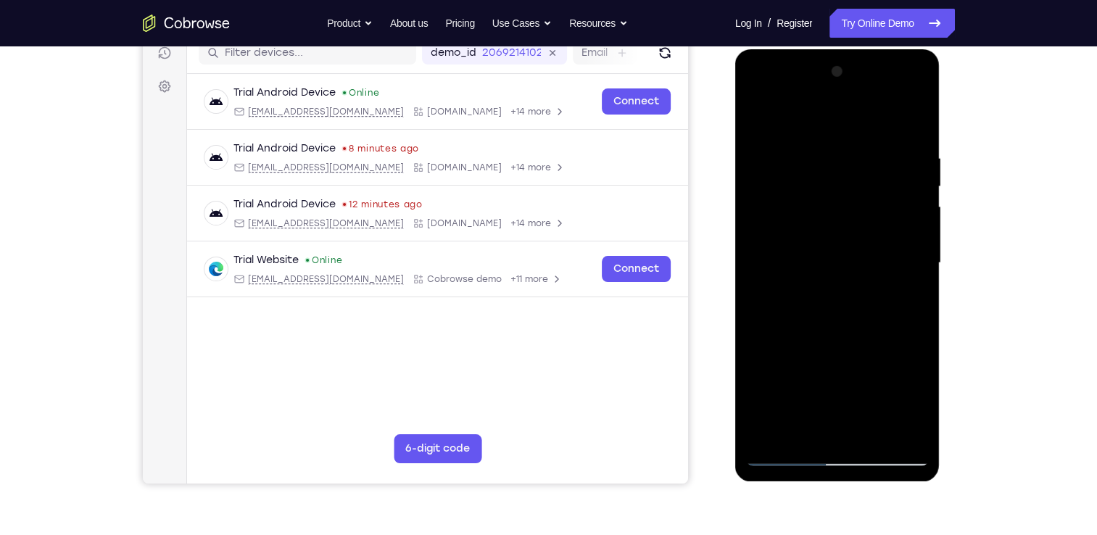
click at [873, 431] on div at bounding box center [837, 263] width 183 height 406
click at [861, 338] on div at bounding box center [837, 263] width 183 height 406
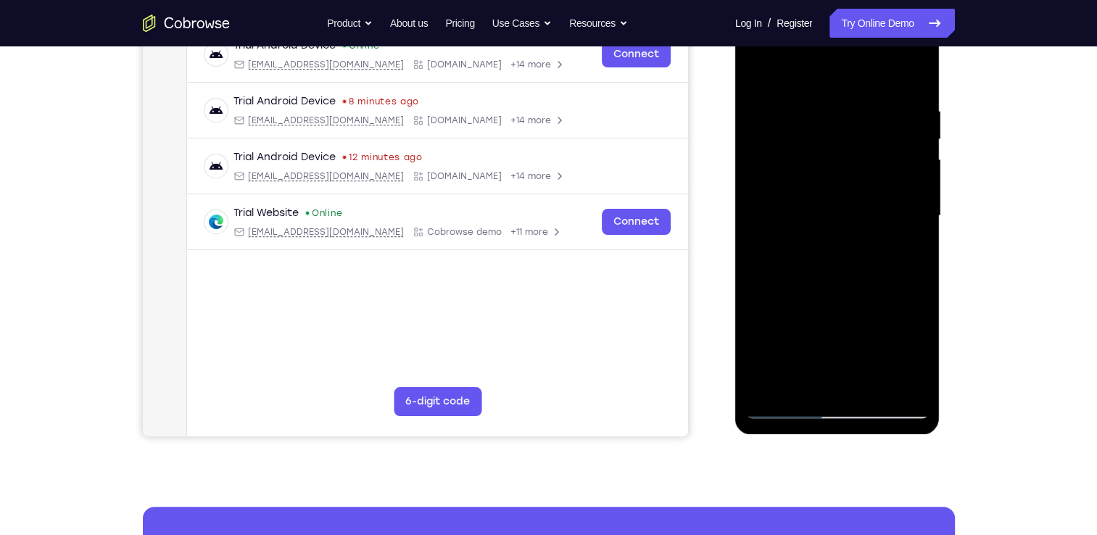
click at [851, 268] on div at bounding box center [837, 216] width 183 height 406
click at [822, 383] on div at bounding box center [837, 216] width 183 height 406
click at [904, 252] on div at bounding box center [837, 216] width 183 height 406
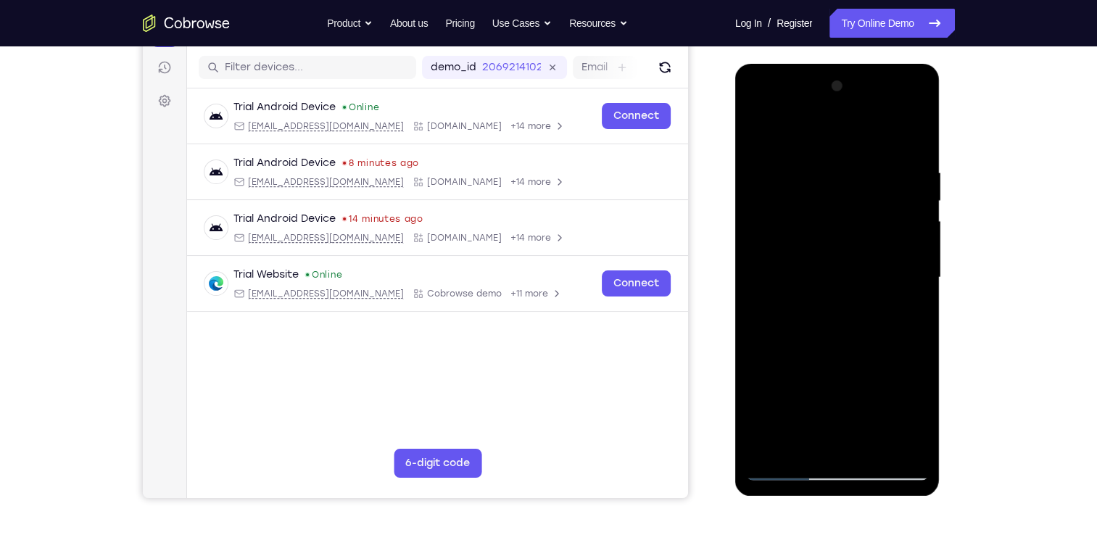
scroll to position [174, 0]
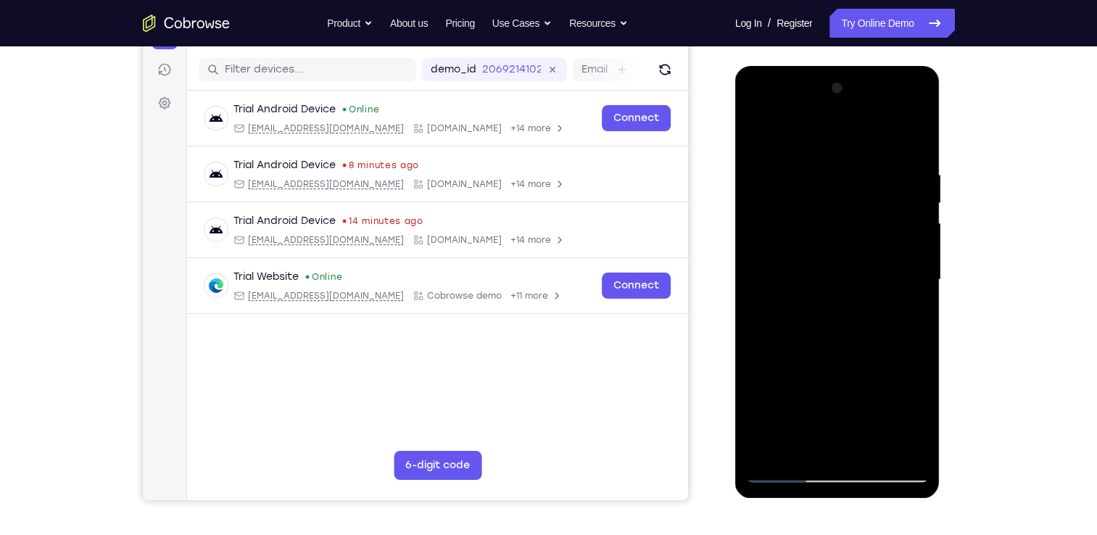
click at [756, 133] on div at bounding box center [837, 280] width 183 height 406
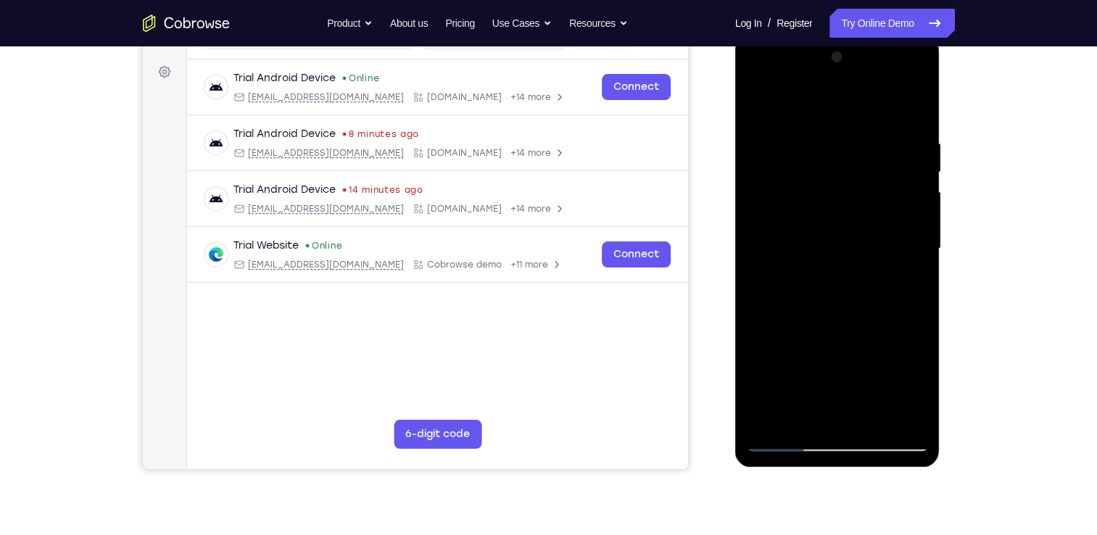
scroll to position [205, 0]
drag, startPoint x: 838, startPoint y: 336, endPoint x: 869, endPoint y: 263, distance: 78.7
click at [869, 263] on div at bounding box center [837, 249] width 183 height 406
click at [837, 390] on div at bounding box center [837, 249] width 183 height 406
click at [815, 411] on div at bounding box center [837, 249] width 183 height 406
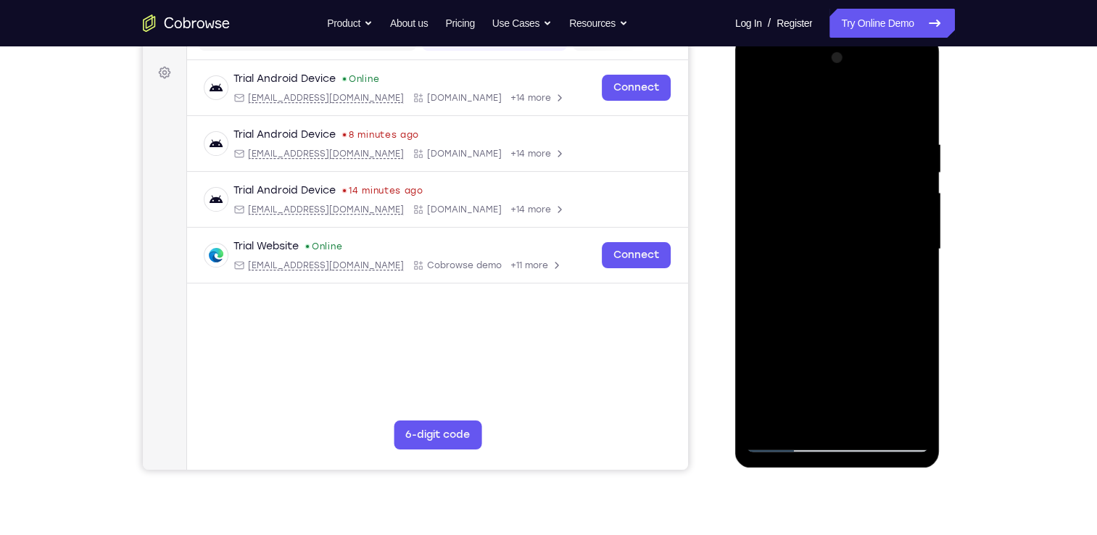
click at [802, 419] on div at bounding box center [837, 249] width 183 height 406
drag, startPoint x: 848, startPoint y: 365, endPoint x: 841, endPoint y: 489, distance: 123.5
click at [841, 471] on html "Online web based iOS Simulators and Android Emulators. Run iPhone, iPad, Mobile…" at bounding box center [838, 253] width 207 height 435
click at [758, 104] on div at bounding box center [837, 249] width 183 height 406
drag, startPoint x: 826, startPoint y: 326, endPoint x: 809, endPoint y: 418, distance: 94.4
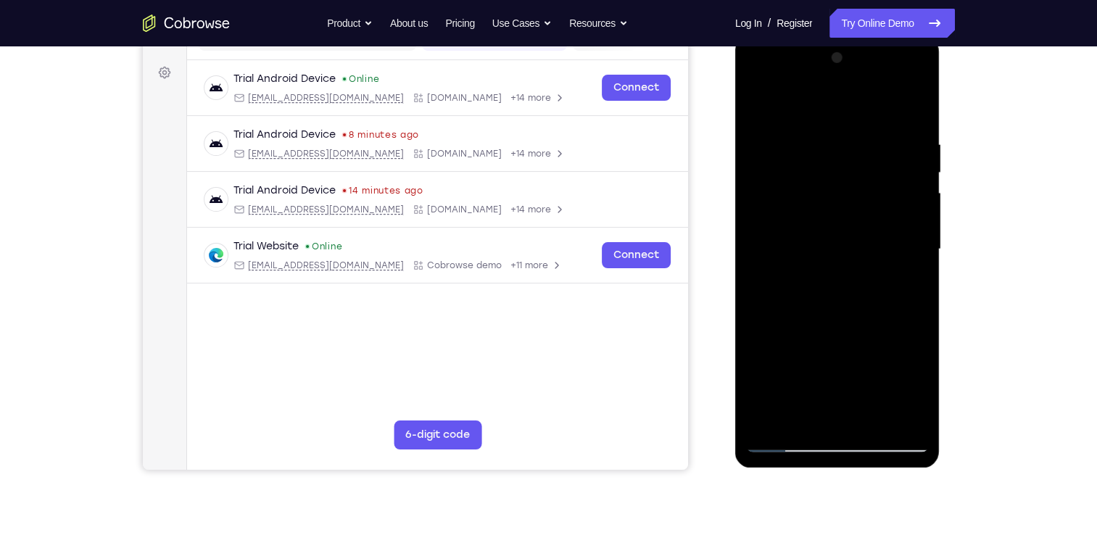
click at [809, 418] on div at bounding box center [837, 249] width 183 height 406
click at [857, 339] on div at bounding box center [837, 249] width 183 height 406
click at [759, 110] on div at bounding box center [837, 249] width 183 height 406
click at [759, 97] on div at bounding box center [837, 249] width 183 height 406
click at [903, 418] on div at bounding box center [837, 249] width 183 height 406
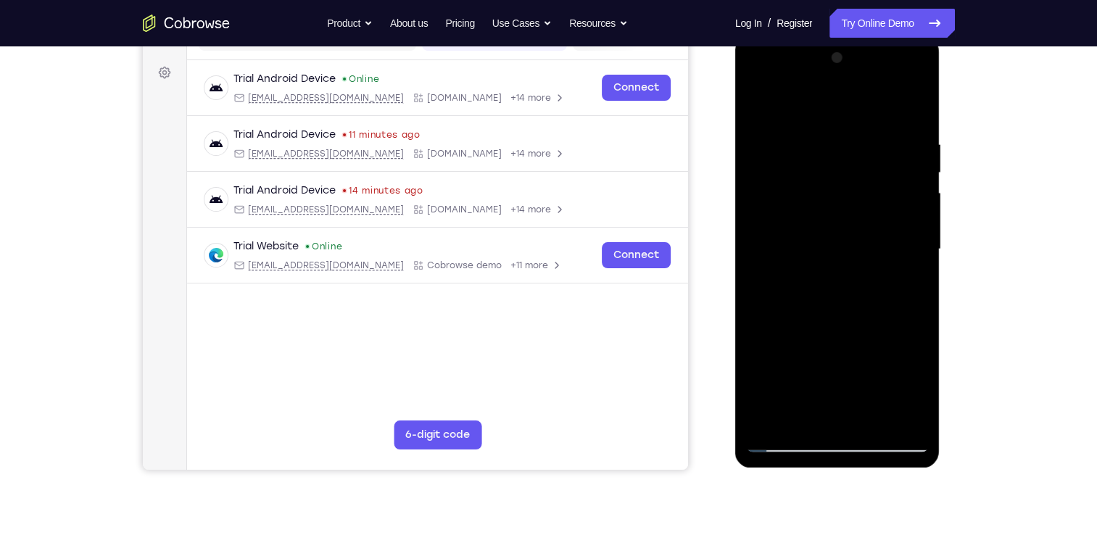
click at [872, 418] on div at bounding box center [837, 249] width 183 height 406
click at [777, 175] on div at bounding box center [837, 249] width 183 height 406
click at [835, 236] on div at bounding box center [837, 249] width 183 height 406
click at [839, 307] on div at bounding box center [837, 249] width 183 height 406
click at [756, 102] on div at bounding box center [837, 249] width 183 height 406
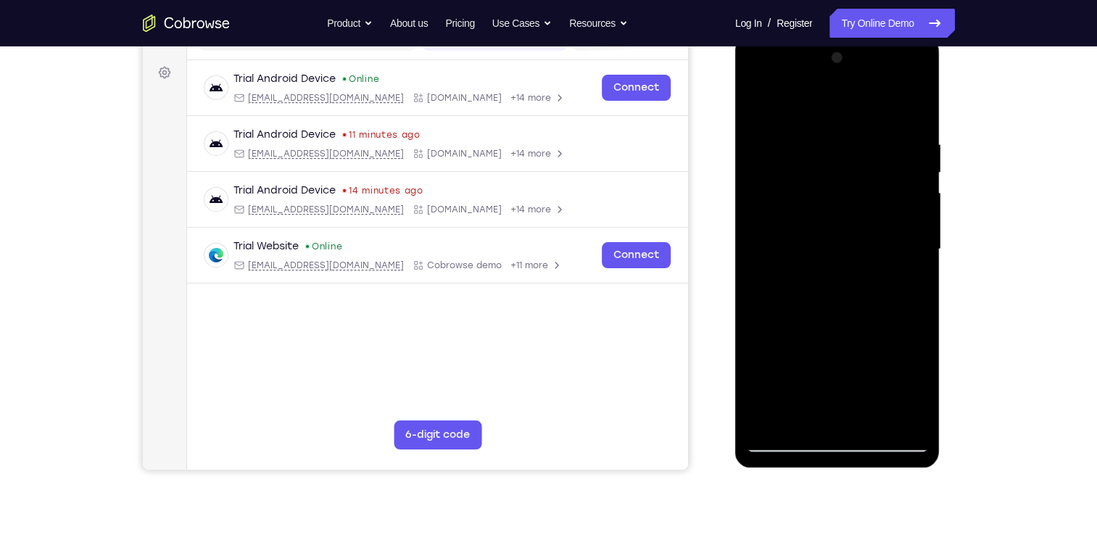
click at [845, 253] on div at bounding box center [837, 249] width 183 height 406
click at [813, 409] on div at bounding box center [837, 249] width 183 height 406
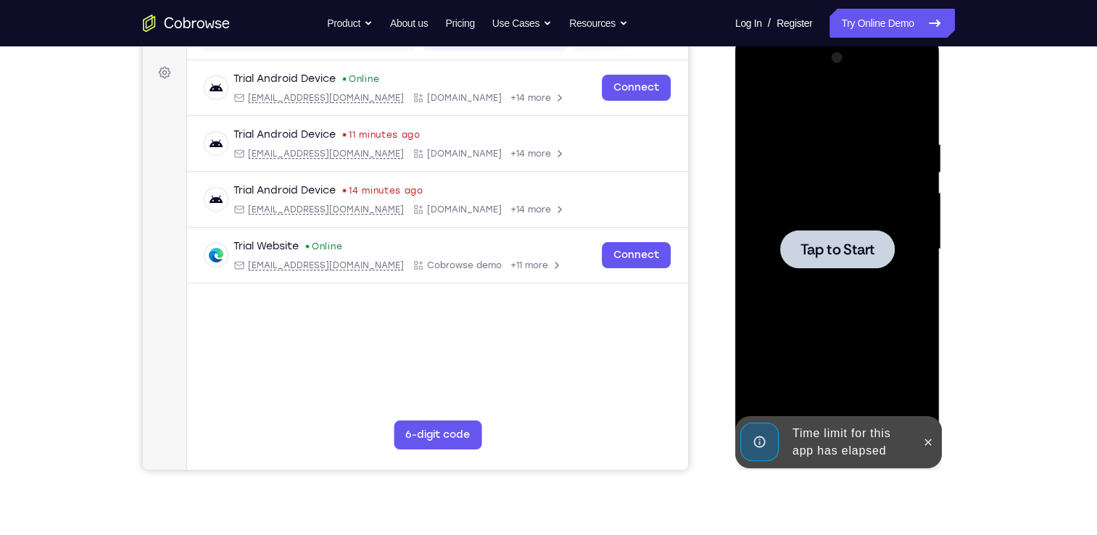
click at [829, 242] on span "Tap to Start" at bounding box center [838, 249] width 74 height 15
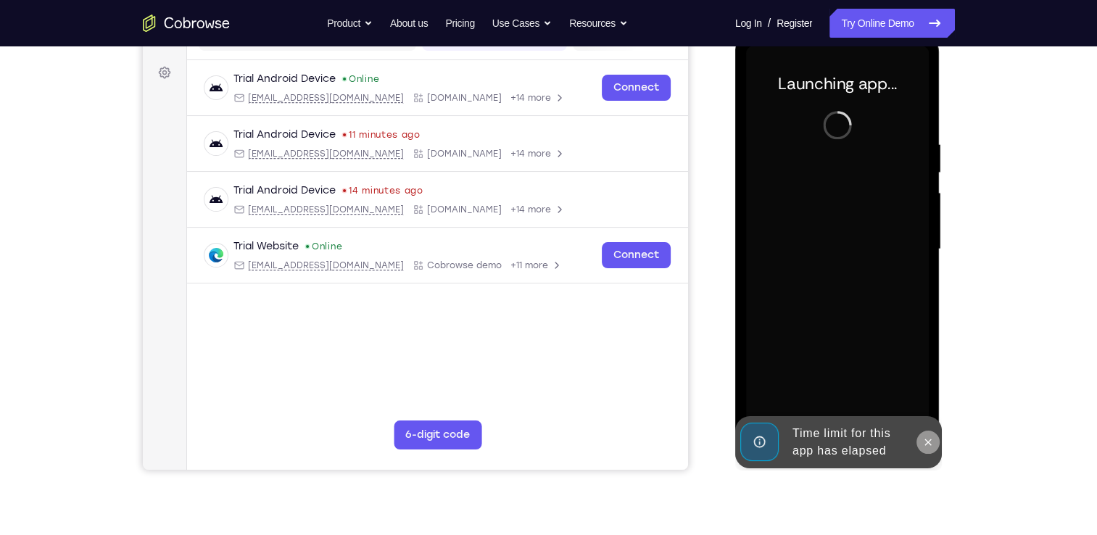
click at [928, 439] on icon at bounding box center [928, 443] width 12 height 12
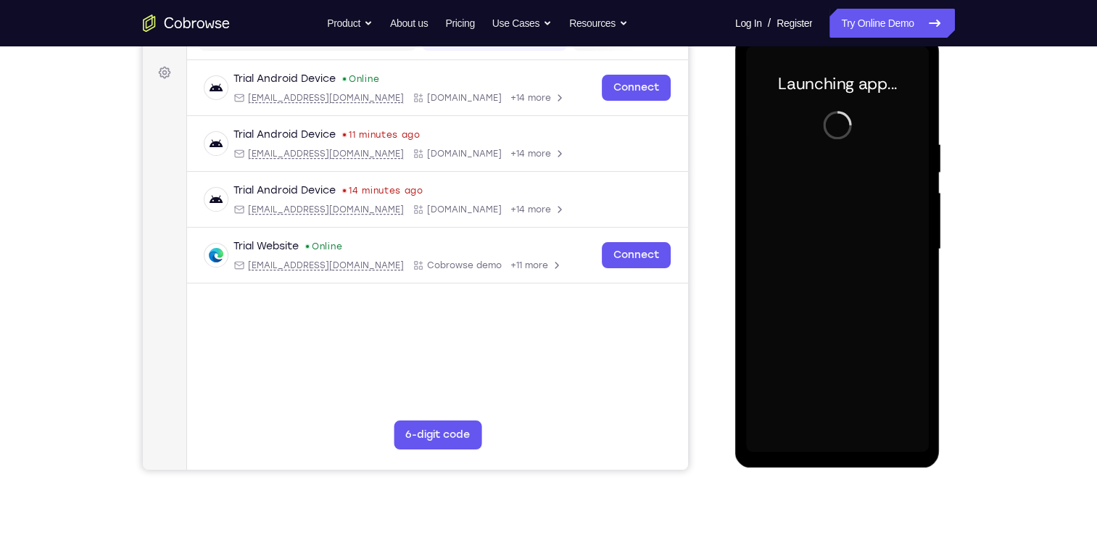
drag, startPoint x: 992, startPoint y: 302, endPoint x: 980, endPoint y: 376, distance: 74.3
click at [980, 376] on div "Your Support Agent Your Customer Web iOS Android Next Steps We’d be happy to gi…" at bounding box center [549, 320] width 928 height 957
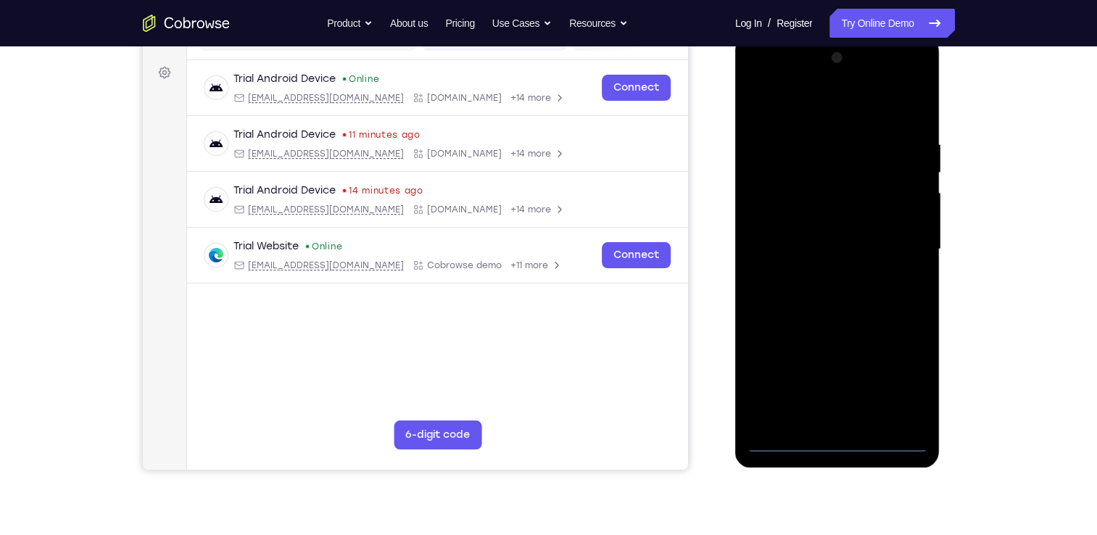
scroll to position [168, 0]
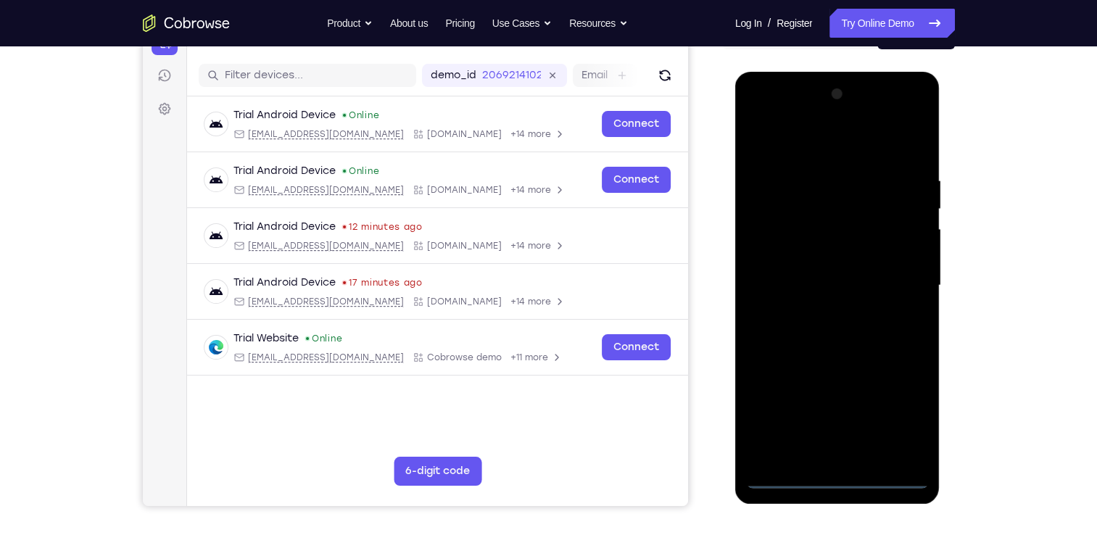
click at [846, 468] on div at bounding box center [837, 286] width 183 height 406
click at [839, 470] on div at bounding box center [837, 286] width 183 height 406
click at [832, 471] on div at bounding box center [837, 286] width 183 height 406
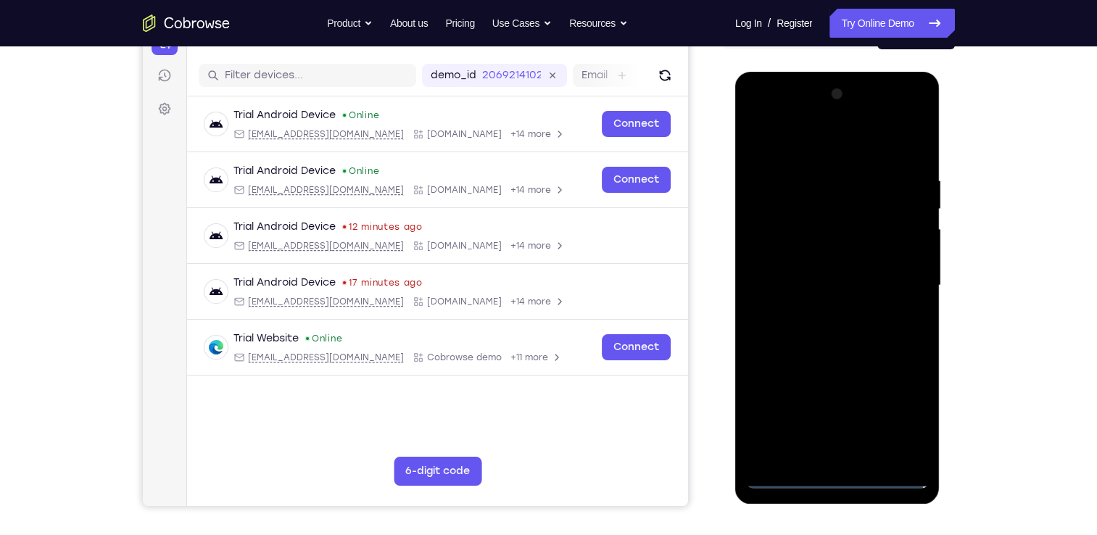
click at [832, 471] on div at bounding box center [837, 286] width 183 height 406
click at [839, 475] on div at bounding box center [837, 286] width 183 height 406
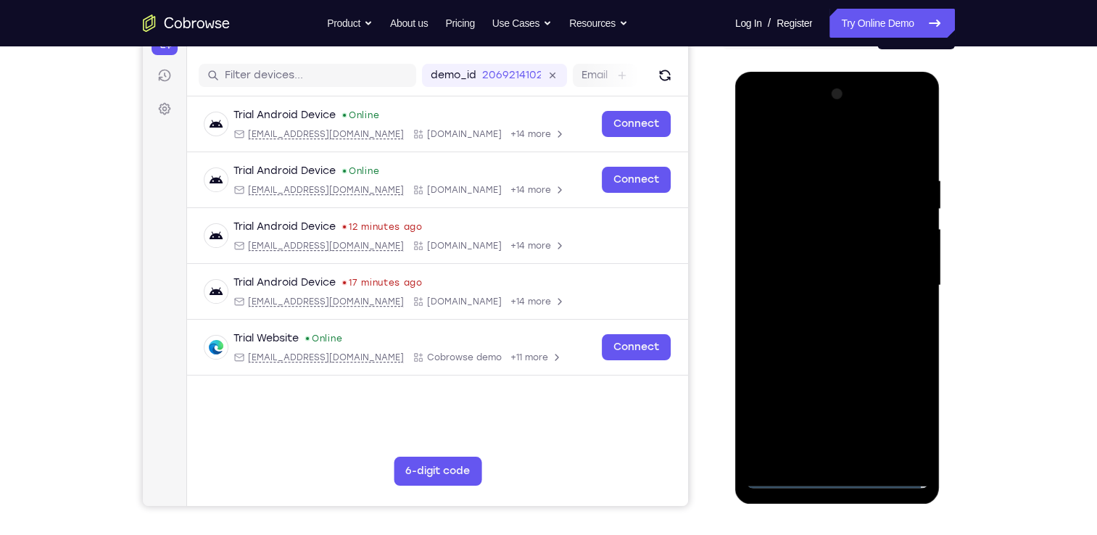
click at [839, 475] on div at bounding box center [837, 286] width 183 height 406
click at [901, 416] on div at bounding box center [837, 286] width 183 height 406
click at [754, 112] on div at bounding box center [837, 286] width 183 height 406
click at [897, 280] on div at bounding box center [837, 286] width 183 height 406
click at [820, 315] on div at bounding box center [837, 286] width 183 height 406
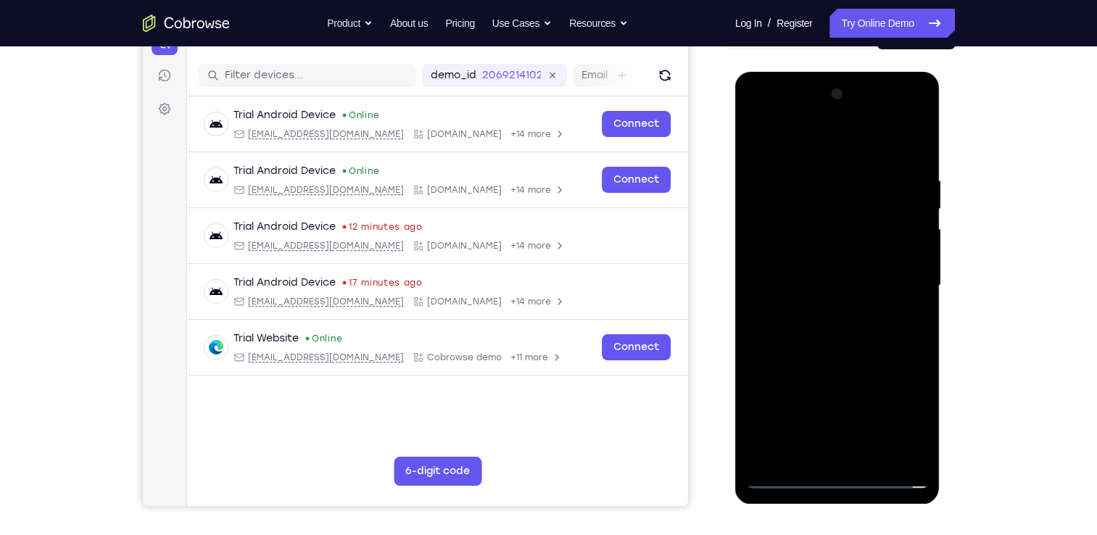
click at [822, 268] on div at bounding box center [837, 286] width 183 height 406
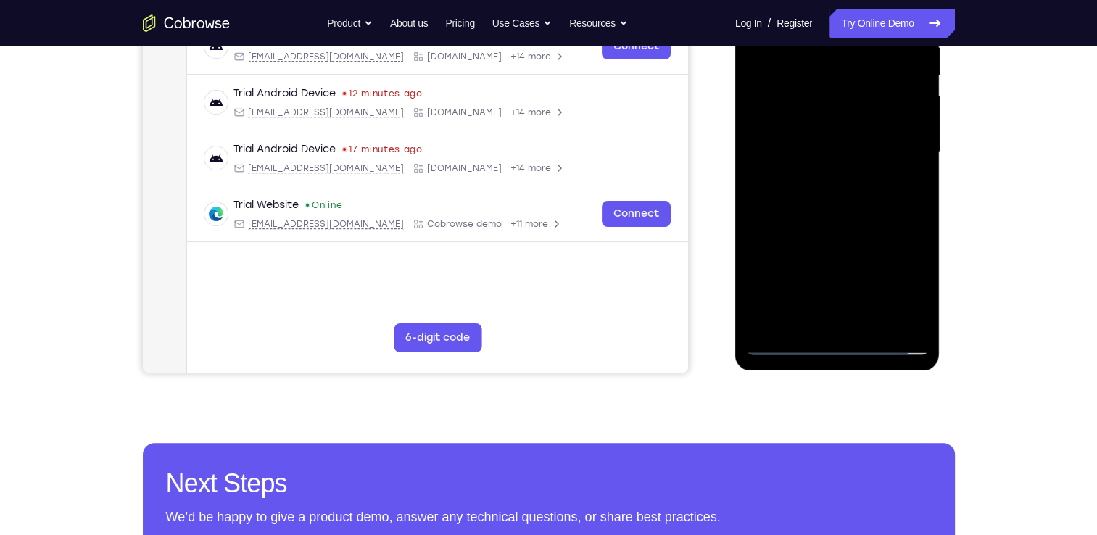
scroll to position [303, 0]
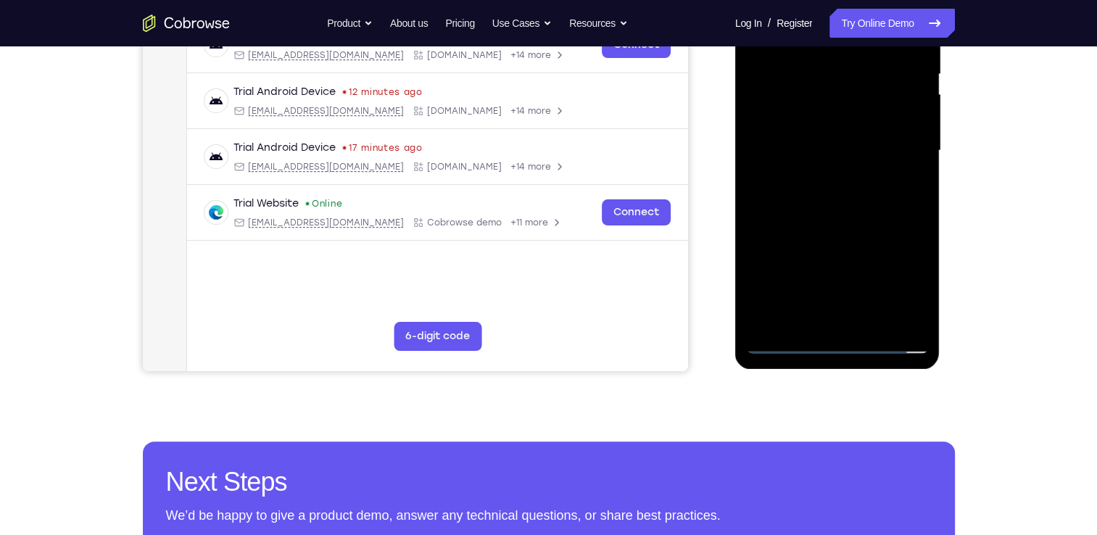
click at [908, 89] on div at bounding box center [837, 151] width 183 height 406
click at [848, 168] on div at bounding box center [837, 151] width 183 height 406
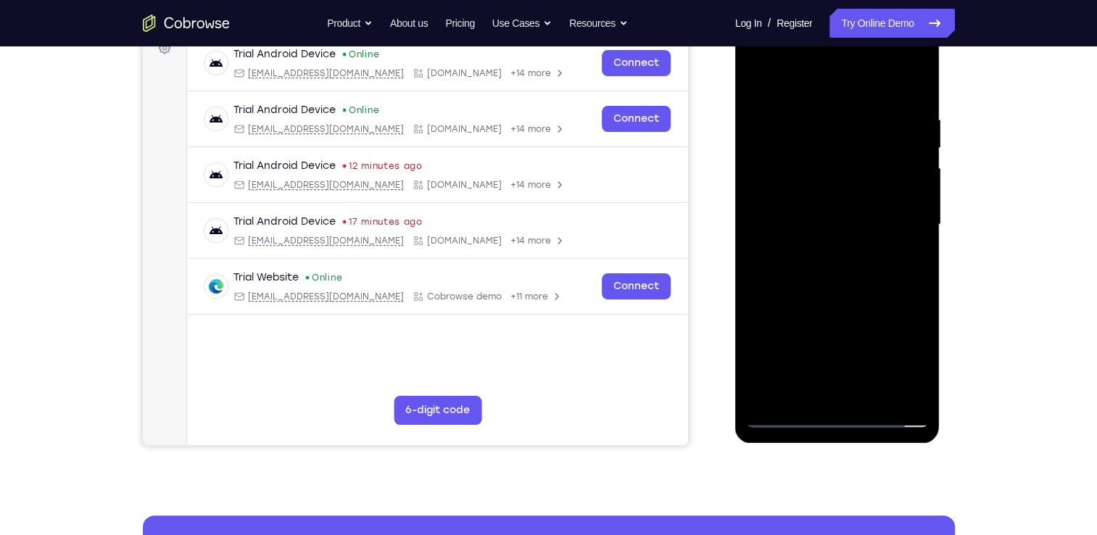
scroll to position [228, 0]
click at [832, 154] on div at bounding box center [837, 225] width 183 height 406
click at [827, 183] on div at bounding box center [837, 225] width 183 height 406
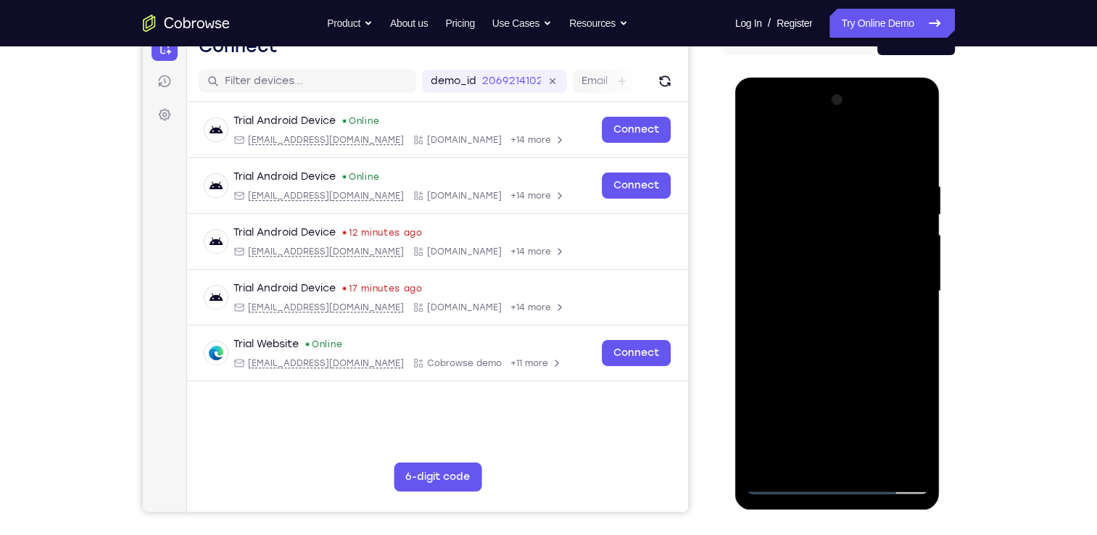
scroll to position [162, 0]
click at [812, 228] on div at bounding box center [837, 292] width 183 height 406
click at [868, 261] on div at bounding box center [837, 292] width 183 height 406
click at [839, 359] on div at bounding box center [837, 292] width 183 height 406
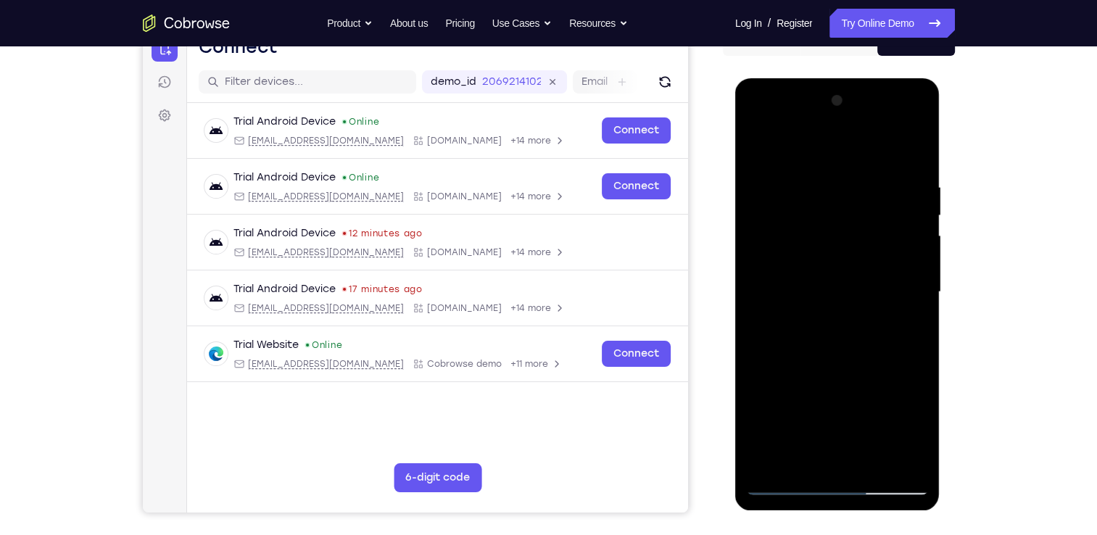
click at [839, 359] on div at bounding box center [837, 292] width 183 height 406
click at [811, 189] on div at bounding box center [837, 292] width 183 height 406
click at [914, 151] on div at bounding box center [837, 292] width 183 height 406
click at [865, 181] on div at bounding box center [837, 292] width 183 height 406
click at [896, 450] on div at bounding box center [837, 292] width 183 height 406
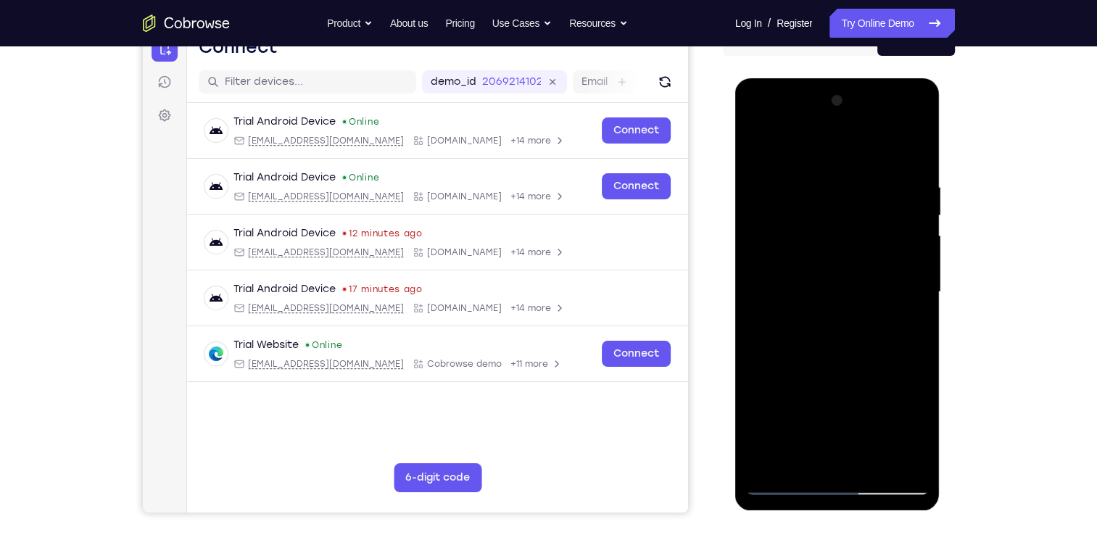
click at [902, 322] on div at bounding box center [837, 292] width 183 height 406
click at [914, 149] on div at bounding box center [837, 292] width 183 height 406
click at [909, 182] on div at bounding box center [837, 292] width 183 height 406
click at [896, 453] on div at bounding box center [837, 292] width 183 height 406
click at [912, 344] on div at bounding box center [837, 292] width 183 height 406
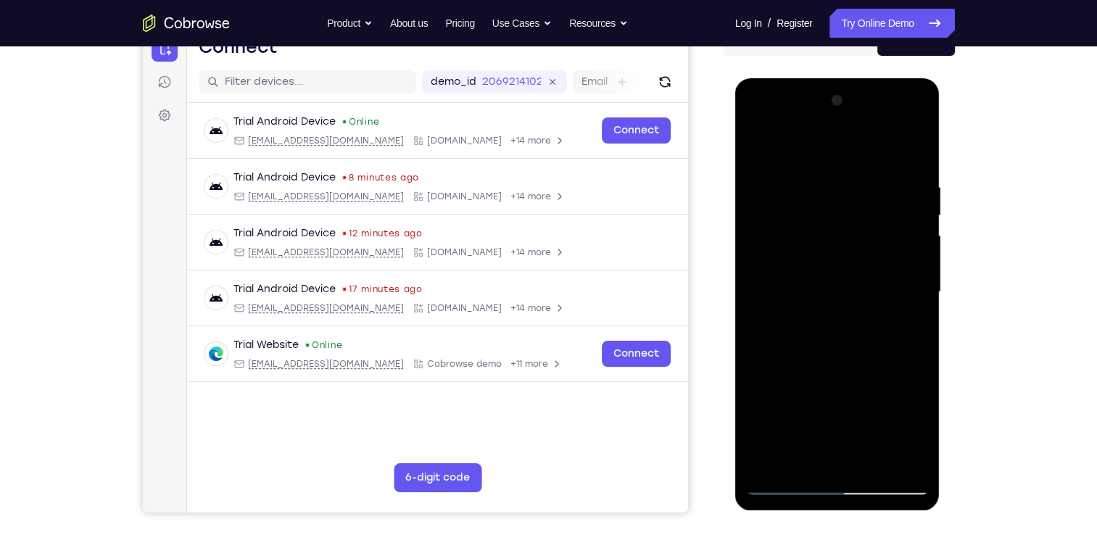
click at [896, 455] on div at bounding box center [837, 292] width 183 height 406
click at [908, 315] on div at bounding box center [837, 292] width 183 height 406
click at [909, 153] on div at bounding box center [837, 292] width 183 height 406
drag, startPoint x: 864, startPoint y: 179, endPoint x: 774, endPoint y: 199, distance: 92.9
click at [774, 199] on div at bounding box center [837, 292] width 183 height 406
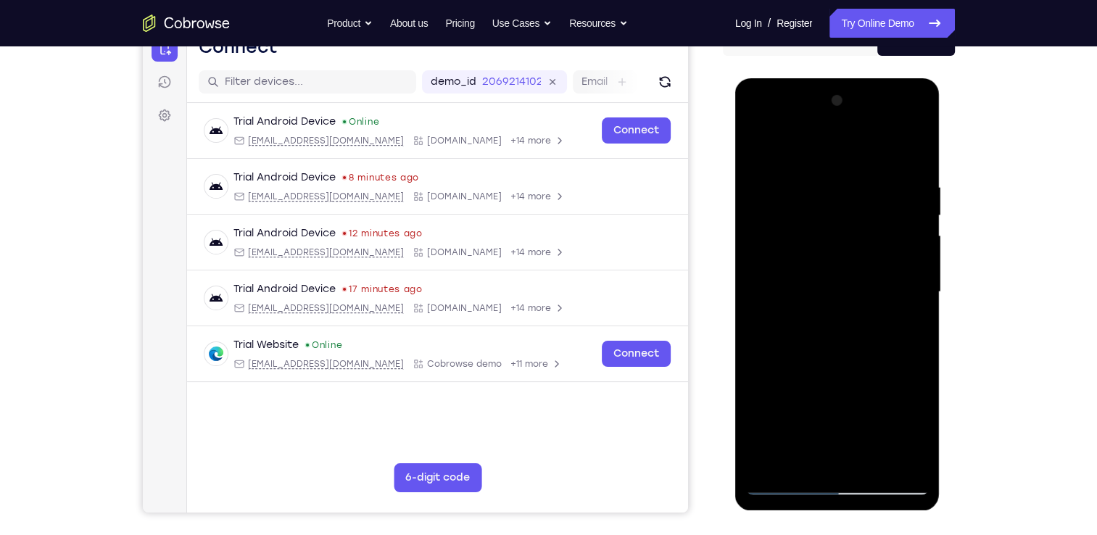
click at [906, 176] on div at bounding box center [837, 292] width 183 height 406
click at [893, 458] on div at bounding box center [837, 292] width 183 height 406
click at [911, 152] on div at bounding box center [837, 292] width 183 height 406
drag, startPoint x: 888, startPoint y: 191, endPoint x: 777, endPoint y: 214, distance: 113.4
click at [777, 214] on div at bounding box center [837, 292] width 183 height 406
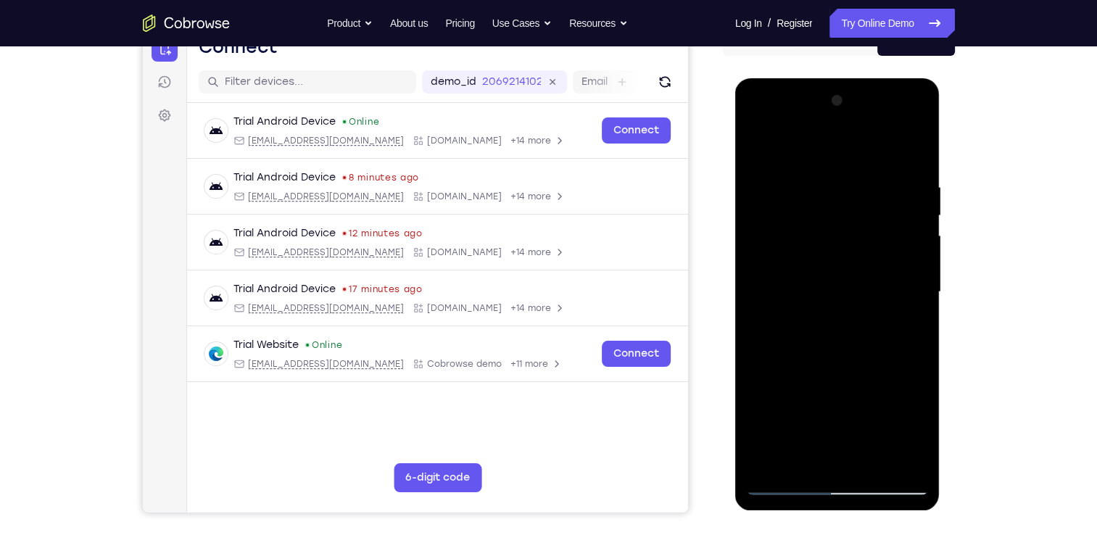
click at [848, 185] on div at bounding box center [837, 292] width 183 height 406
click at [895, 455] on div at bounding box center [837, 292] width 183 height 406
click at [900, 342] on div at bounding box center [837, 292] width 183 height 406
click at [894, 452] on div at bounding box center [837, 292] width 183 height 406
click at [914, 292] on div at bounding box center [837, 292] width 183 height 406
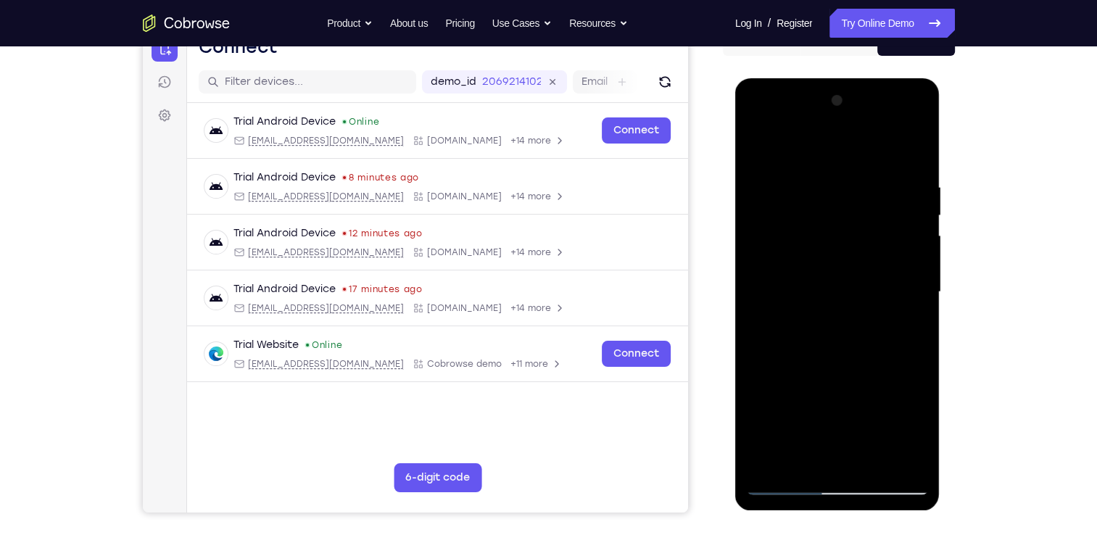
click at [914, 292] on div at bounding box center [837, 292] width 183 height 406
click at [888, 450] on div at bounding box center [837, 292] width 183 height 406
click at [906, 328] on div at bounding box center [837, 292] width 183 height 406
click at [893, 458] on div at bounding box center [837, 292] width 183 height 406
click at [905, 265] on div at bounding box center [837, 292] width 183 height 406
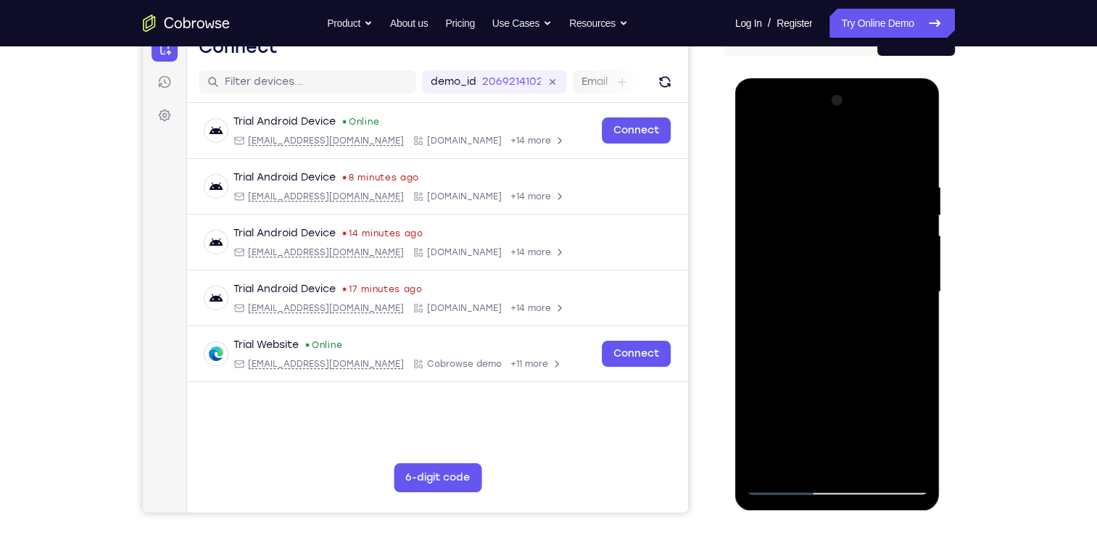
click at [893, 455] on div at bounding box center [837, 292] width 183 height 406
click at [896, 301] on div at bounding box center [837, 292] width 183 height 406
click at [893, 450] on div at bounding box center [837, 292] width 183 height 406
click at [907, 311] on div at bounding box center [837, 292] width 183 height 406
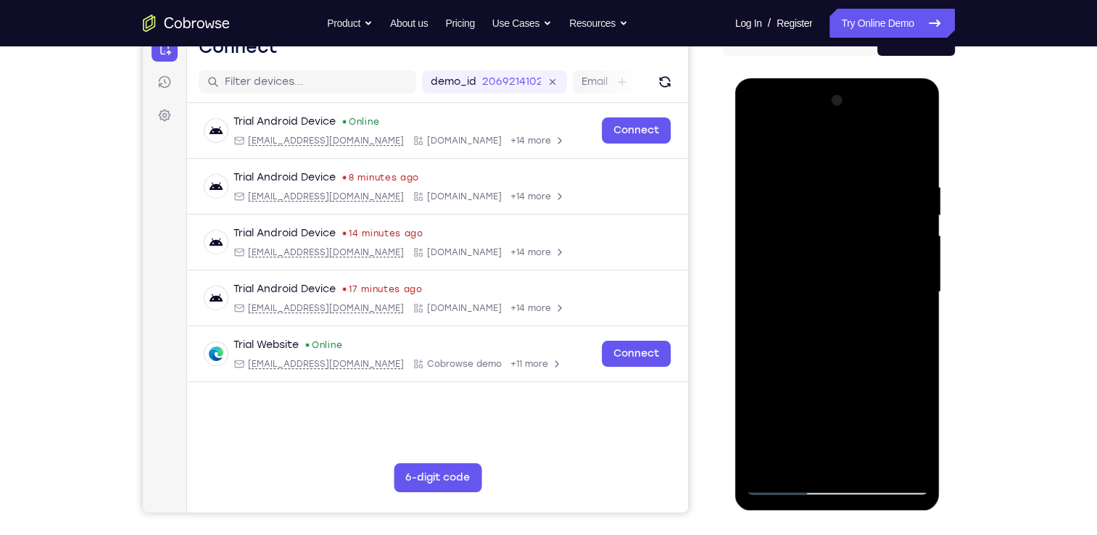
click at [907, 230] on div at bounding box center [837, 292] width 183 height 406
click at [912, 146] on div at bounding box center [837, 292] width 183 height 406
drag, startPoint x: 851, startPoint y: 298, endPoint x: 882, endPoint y: 174, distance: 127.7
click at [882, 174] on div at bounding box center [837, 292] width 183 height 406
click at [830, 342] on div at bounding box center [837, 292] width 183 height 406
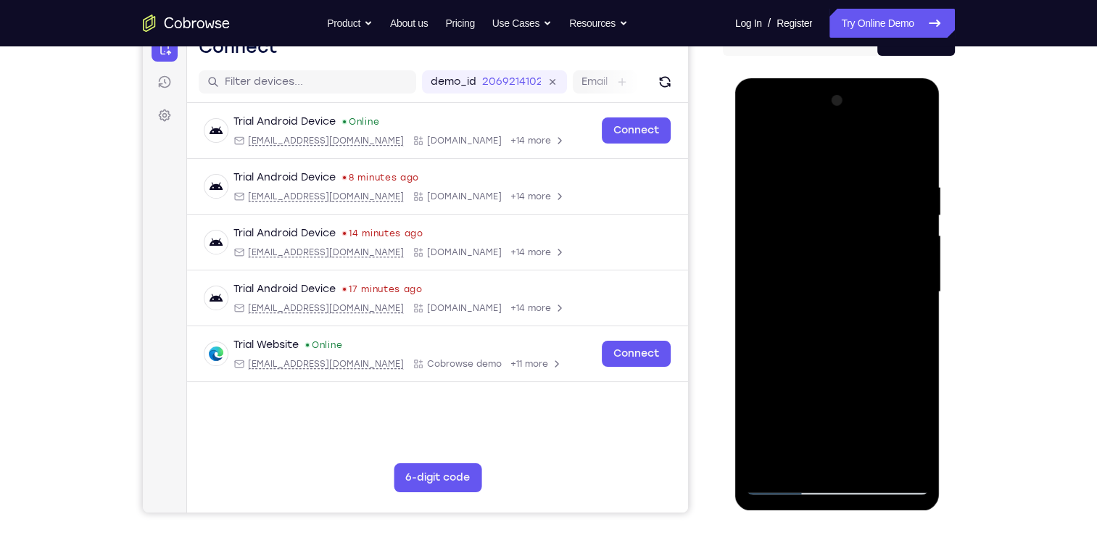
click at [830, 342] on div at bounding box center [837, 292] width 183 height 406
click at [872, 463] on div at bounding box center [837, 292] width 183 height 406
click at [844, 361] on div at bounding box center [837, 292] width 183 height 406
click at [859, 315] on div at bounding box center [837, 292] width 183 height 406
click at [841, 289] on div at bounding box center [837, 292] width 183 height 406
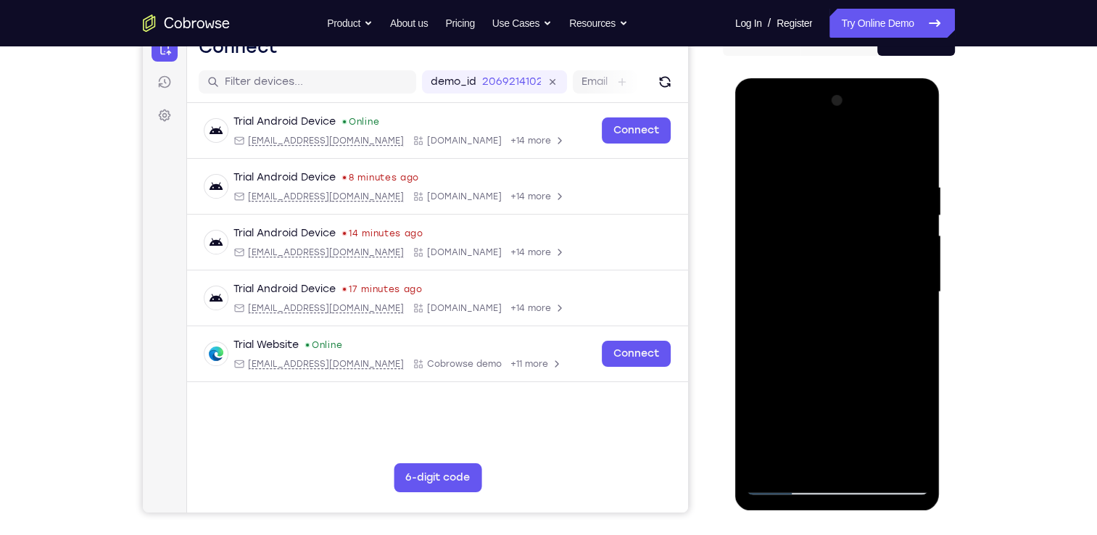
click at [806, 458] on div at bounding box center [837, 292] width 183 height 406
click at [905, 324] on div at bounding box center [837, 292] width 183 height 406
click at [833, 328] on div at bounding box center [837, 292] width 183 height 406
click at [854, 326] on div at bounding box center [837, 292] width 183 height 406
click at [917, 429] on div at bounding box center [837, 292] width 183 height 406
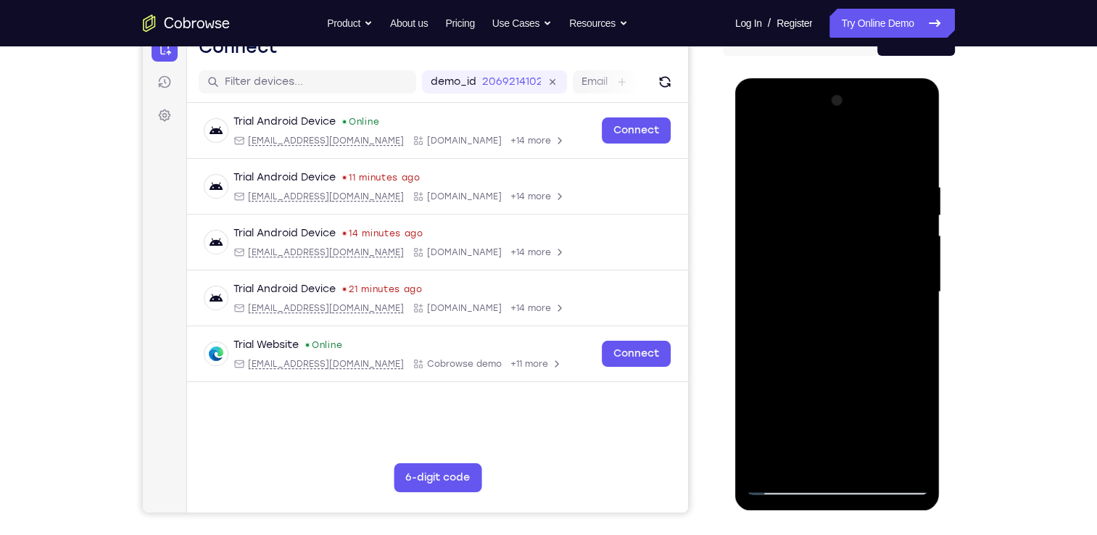
click at [917, 429] on div at bounding box center [837, 292] width 183 height 406
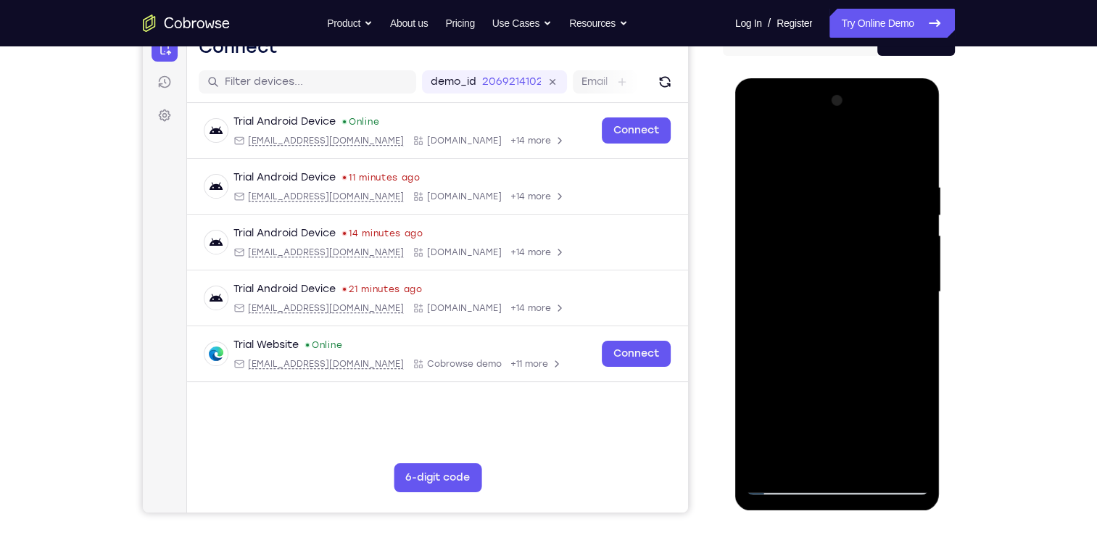
click at [917, 429] on div at bounding box center [837, 292] width 183 height 406
click at [912, 321] on div at bounding box center [837, 292] width 183 height 406
click at [756, 144] on div at bounding box center [837, 292] width 183 height 406
click at [872, 315] on div at bounding box center [837, 292] width 183 height 406
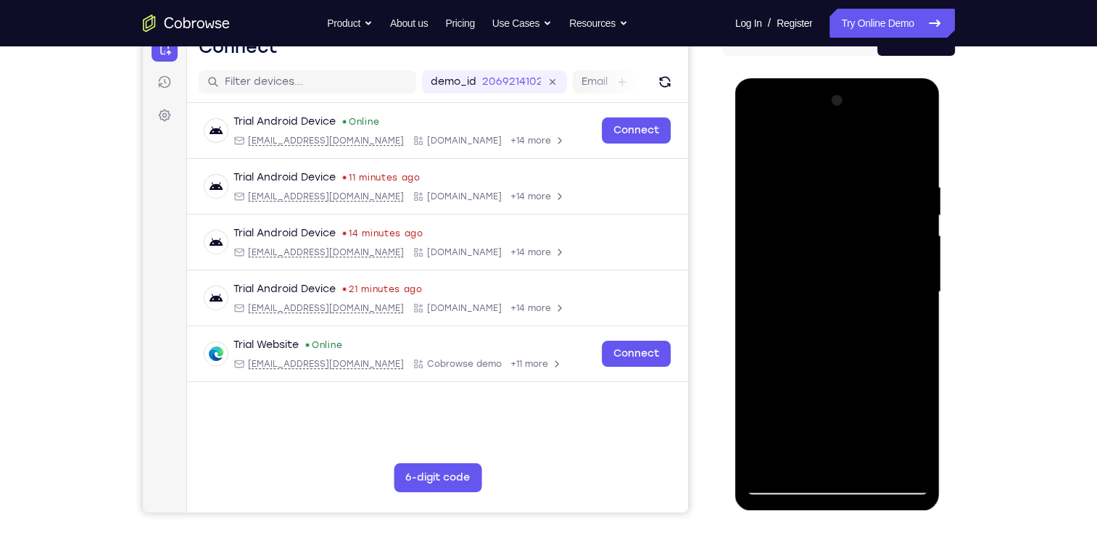
click at [757, 147] on div at bounding box center [837, 292] width 183 height 406
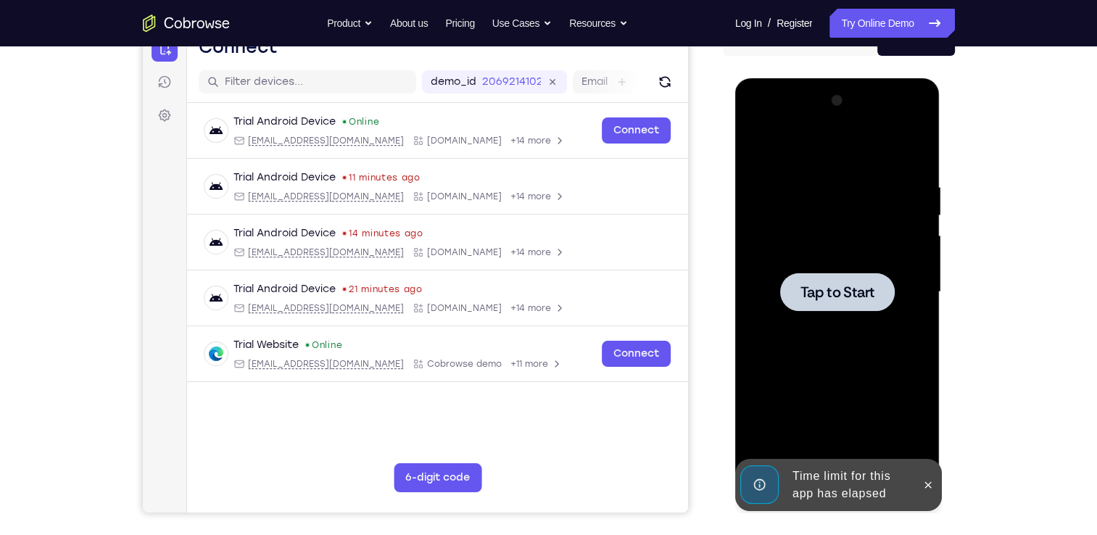
click at [822, 292] on span "Tap to Start" at bounding box center [838, 292] width 74 height 15
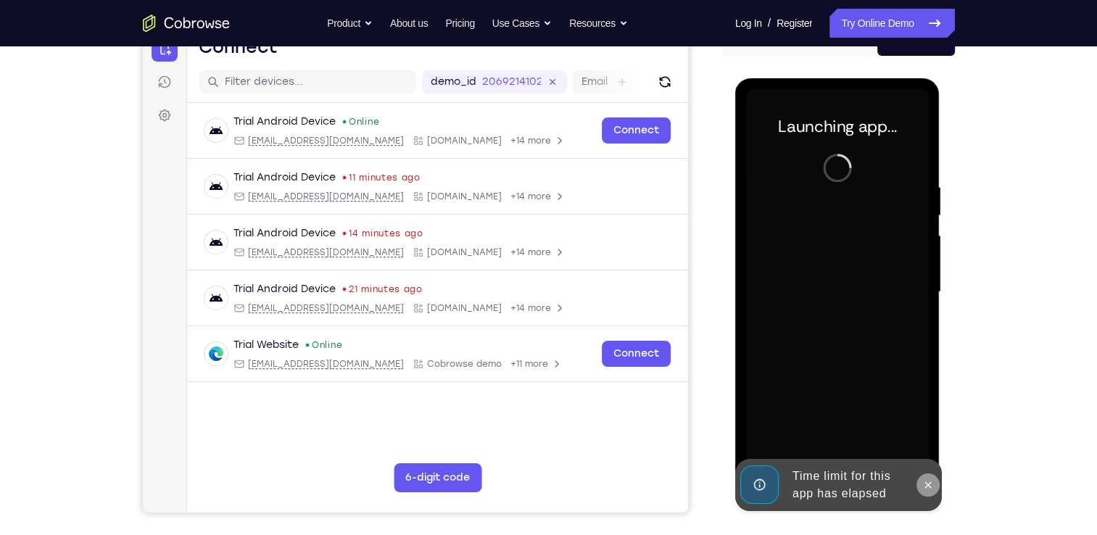
click at [929, 481] on icon at bounding box center [928, 485] width 12 height 12
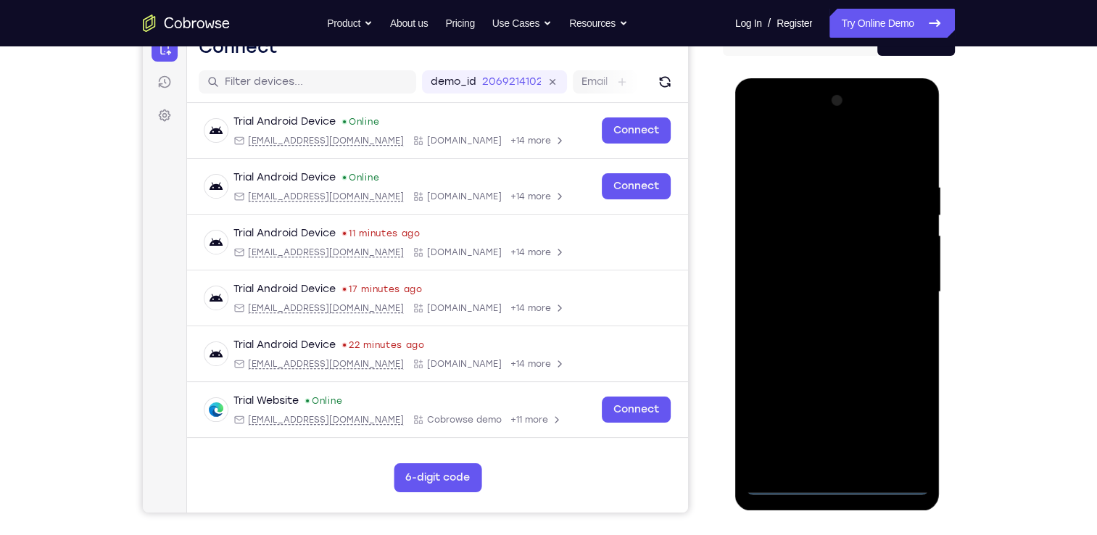
click at [838, 481] on div at bounding box center [837, 292] width 183 height 406
click at [901, 417] on div at bounding box center [837, 292] width 183 height 406
click at [758, 119] on div at bounding box center [837, 292] width 183 height 406
click at [888, 285] on div at bounding box center [837, 292] width 183 height 406
click at [817, 315] on div at bounding box center [837, 292] width 183 height 406
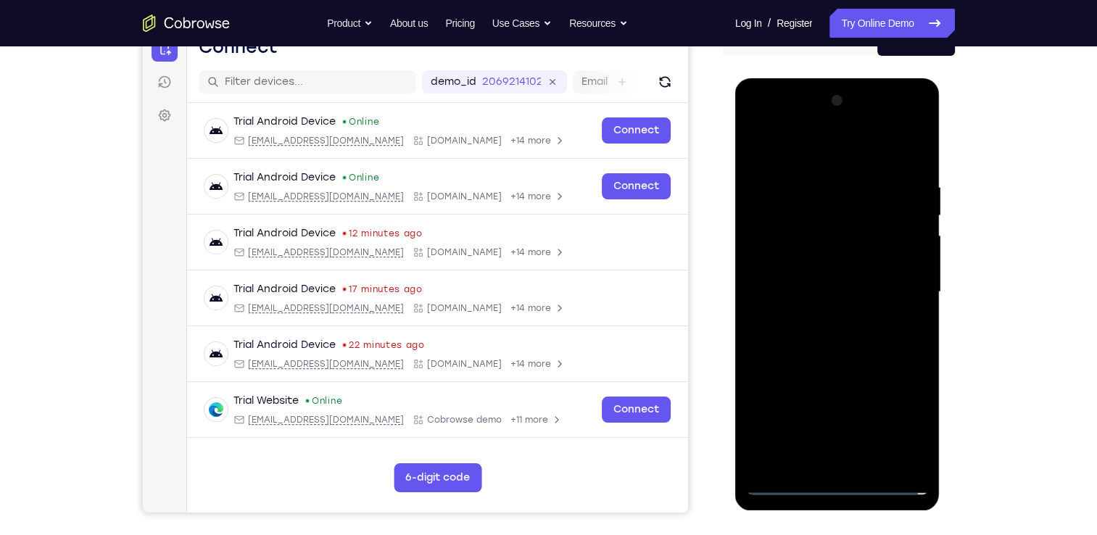
click at [837, 364] on div at bounding box center [837, 292] width 183 height 406
click at [843, 229] on div at bounding box center [837, 292] width 183 height 406
click at [798, 235] on div at bounding box center [837, 292] width 183 height 406
click at [872, 358] on div at bounding box center [837, 292] width 183 height 406
click at [876, 461] on div at bounding box center [837, 292] width 183 height 406
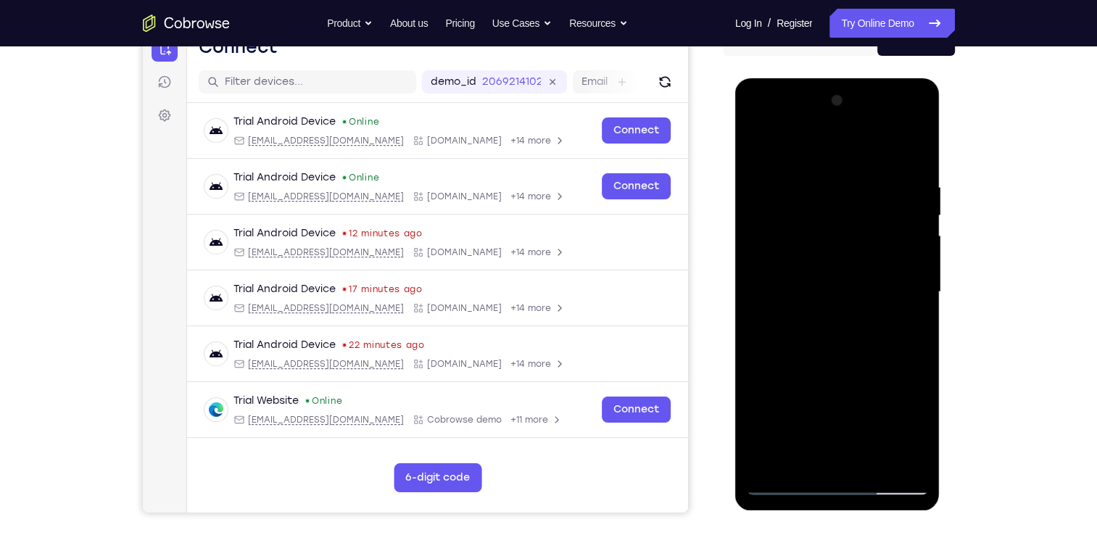
click at [864, 359] on div at bounding box center [837, 292] width 183 height 406
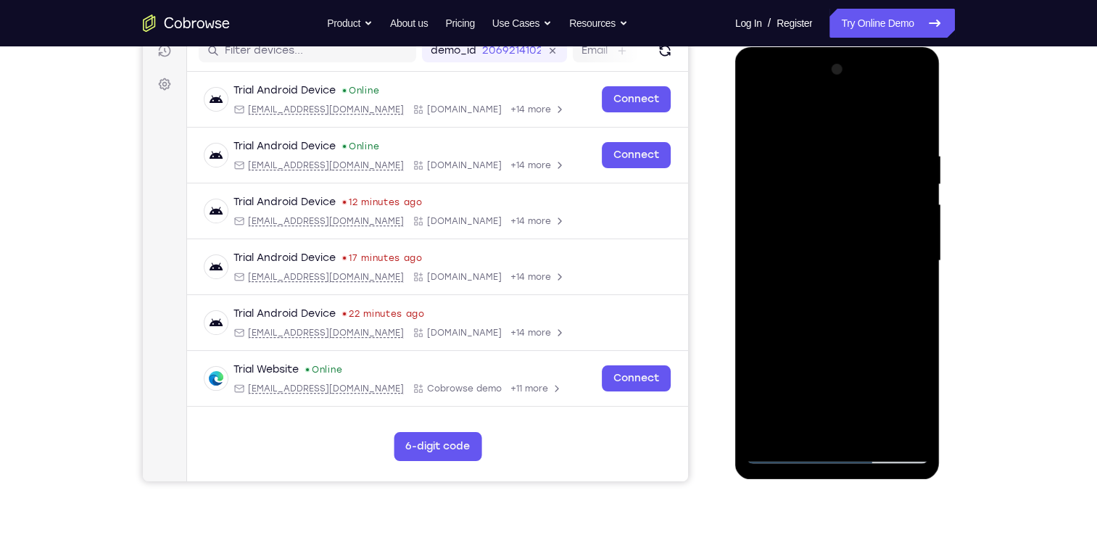
scroll to position [194, 0]
drag, startPoint x: 857, startPoint y: 345, endPoint x: 844, endPoint y: 331, distance: 19.0
click at [844, 331] on div at bounding box center [837, 260] width 183 height 406
drag, startPoint x: 844, startPoint y: 331, endPoint x: 833, endPoint y: 446, distance: 115.1
click at [833, 446] on div at bounding box center [837, 260] width 183 height 406
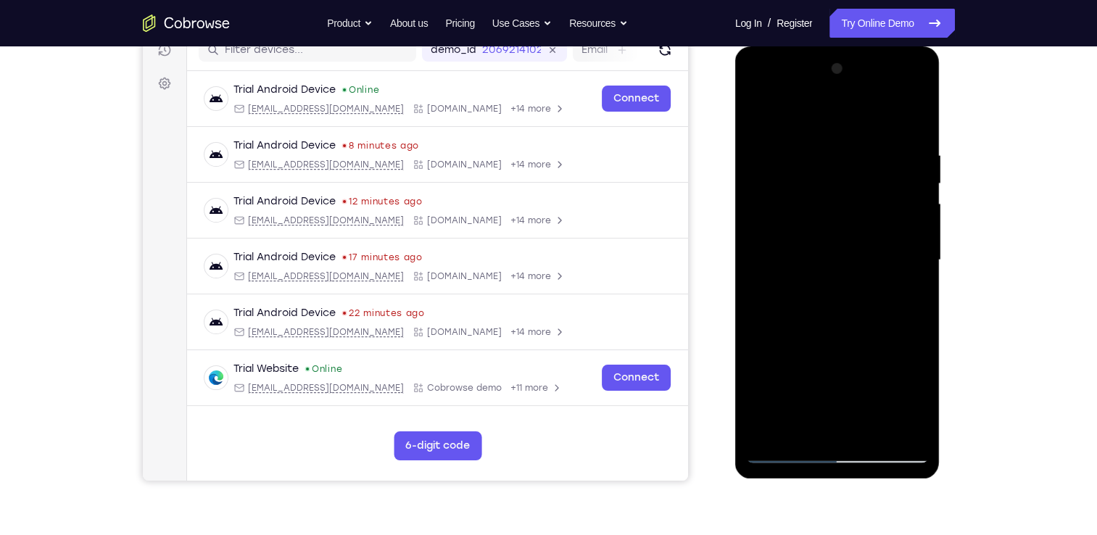
click at [850, 350] on div at bounding box center [837, 260] width 183 height 406
click at [826, 423] on div at bounding box center [837, 260] width 183 height 406
click at [917, 394] on div at bounding box center [837, 260] width 183 height 406
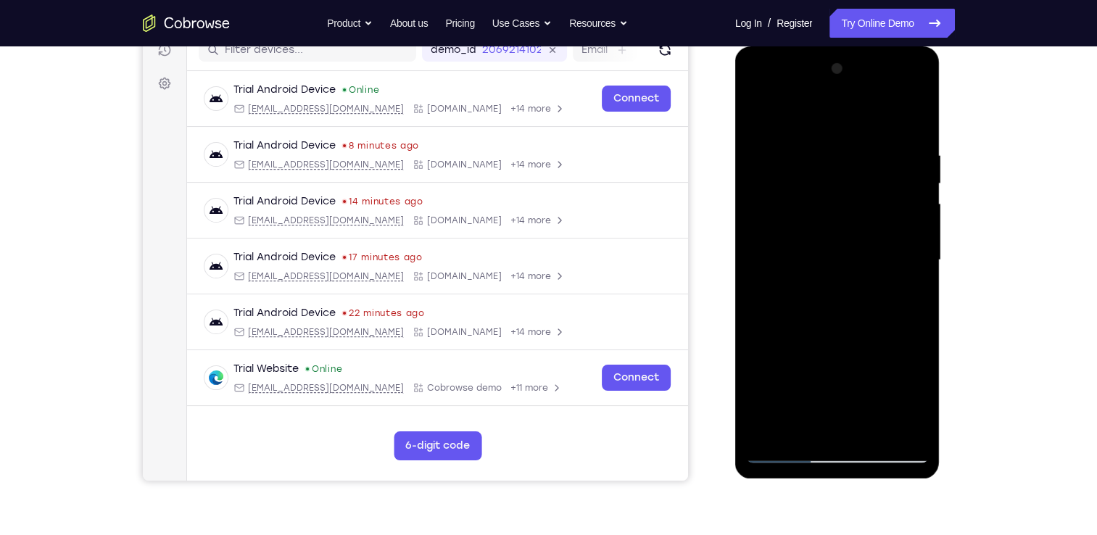
click at [912, 400] on div at bounding box center [837, 260] width 183 height 406
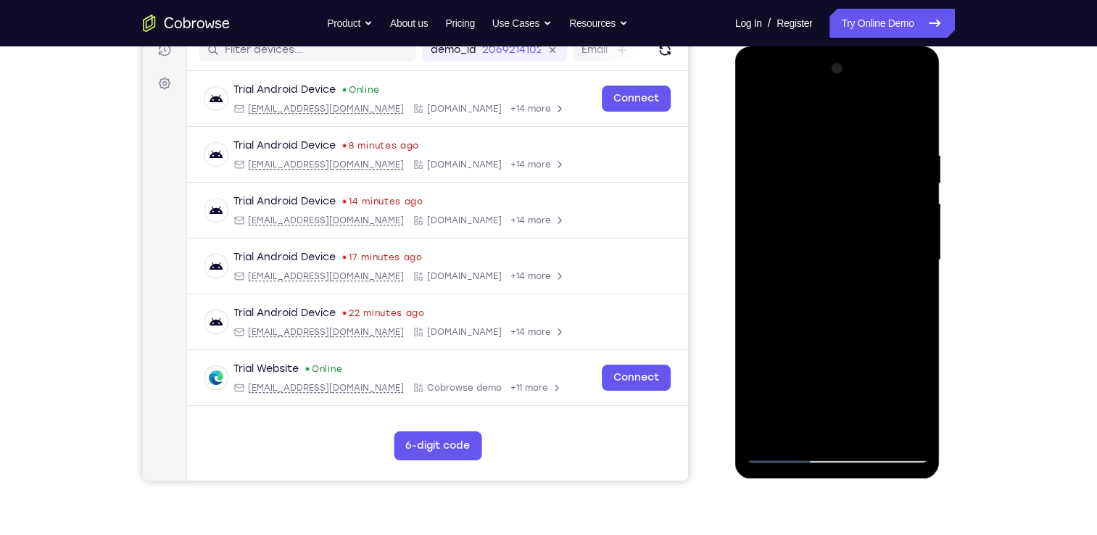
click at [912, 400] on div at bounding box center [837, 260] width 183 height 406
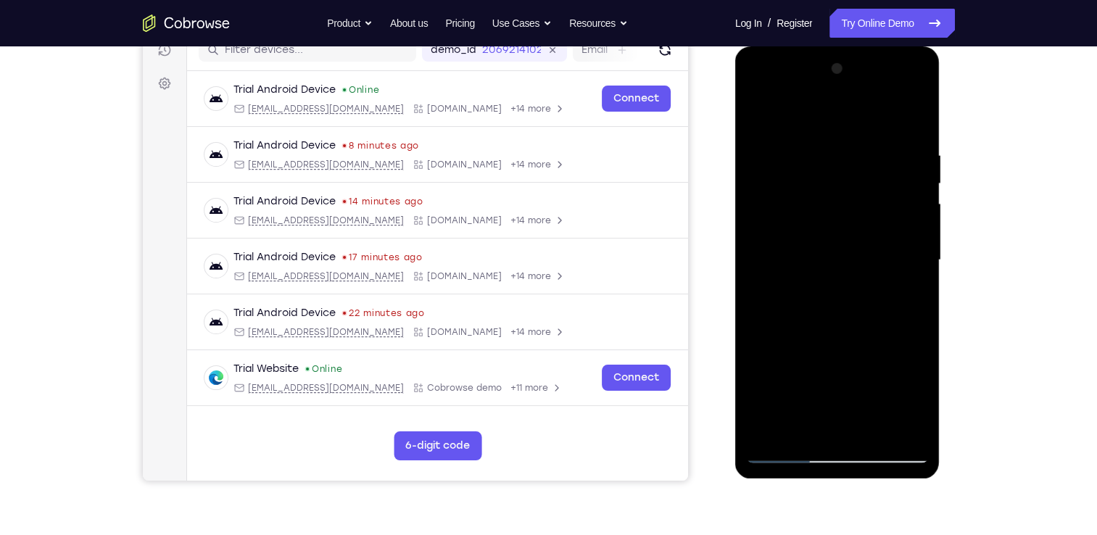
click at [912, 400] on div at bounding box center [837, 260] width 183 height 406
click at [757, 112] on div at bounding box center [837, 260] width 183 height 406
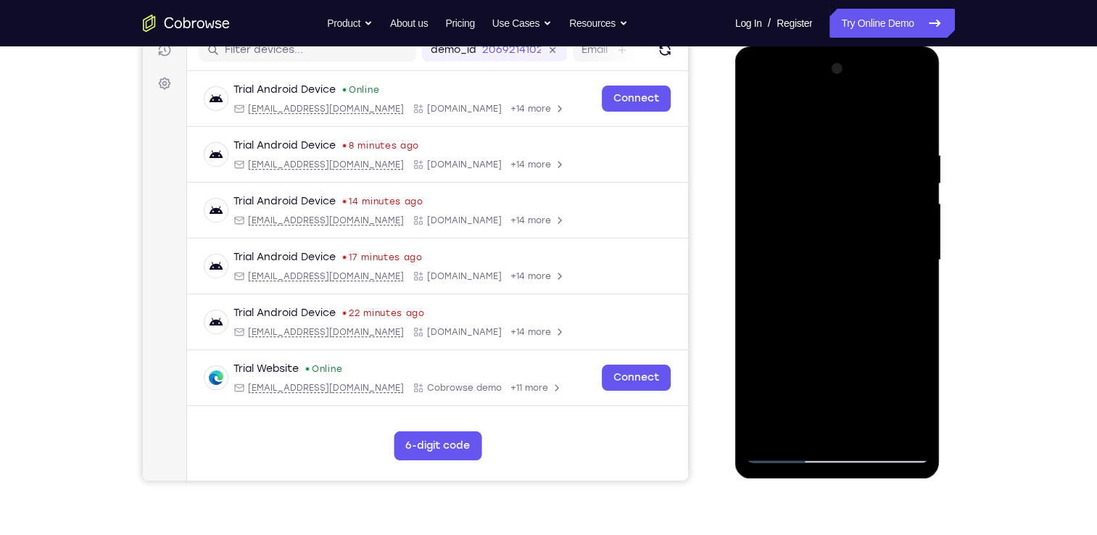
click at [762, 115] on div at bounding box center [837, 260] width 183 height 406
click at [803, 429] on div at bounding box center [837, 260] width 183 height 406
click at [834, 111] on div at bounding box center [837, 260] width 183 height 406
click at [922, 394] on div at bounding box center [837, 260] width 183 height 406
click at [862, 247] on div at bounding box center [837, 260] width 183 height 406
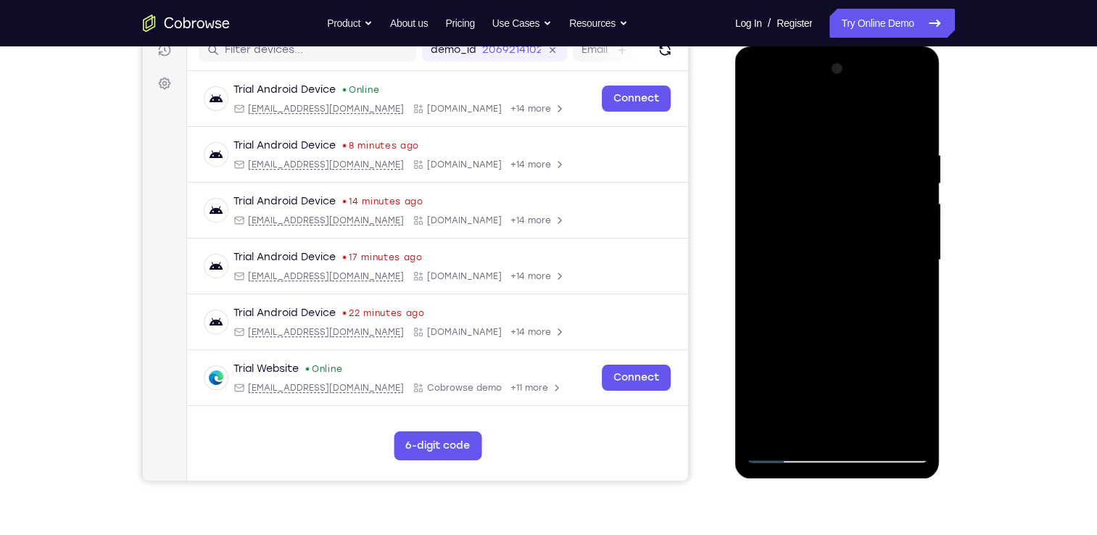
click at [757, 115] on div at bounding box center [837, 260] width 183 height 406
click at [795, 112] on div at bounding box center [837, 260] width 183 height 406
click at [811, 115] on div at bounding box center [837, 260] width 183 height 406
click at [811, 111] on div at bounding box center [837, 260] width 183 height 406
click at [812, 113] on div at bounding box center [837, 260] width 183 height 406
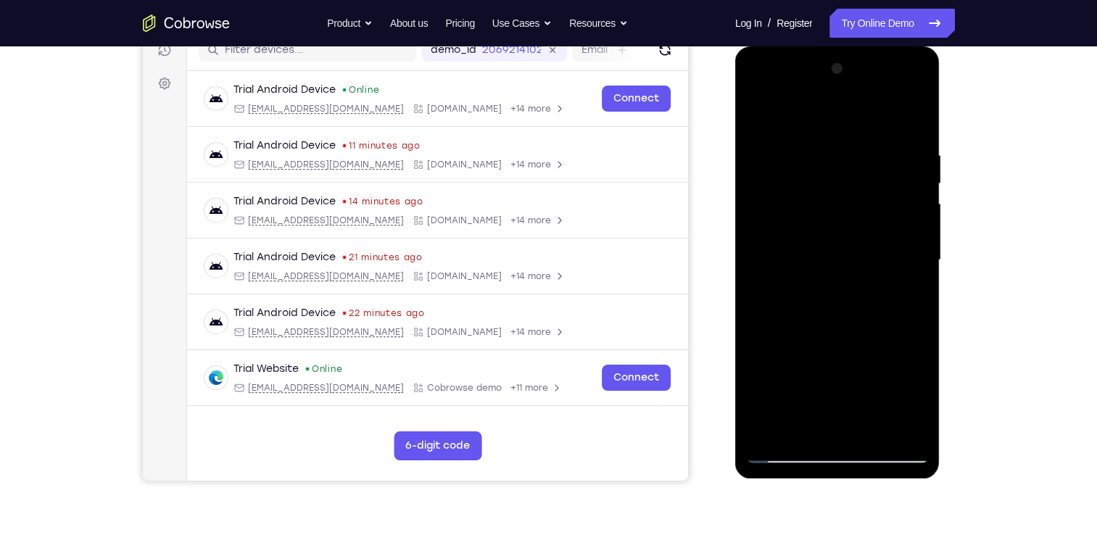
click at [809, 110] on div at bounding box center [837, 260] width 183 height 406
click at [912, 112] on div at bounding box center [837, 260] width 183 height 406
click at [871, 428] on div at bounding box center [837, 260] width 183 height 406
drag, startPoint x: 890, startPoint y: 428, endPoint x: 899, endPoint y: 428, distance: 9.4
click at [899, 428] on div at bounding box center [837, 260] width 183 height 406
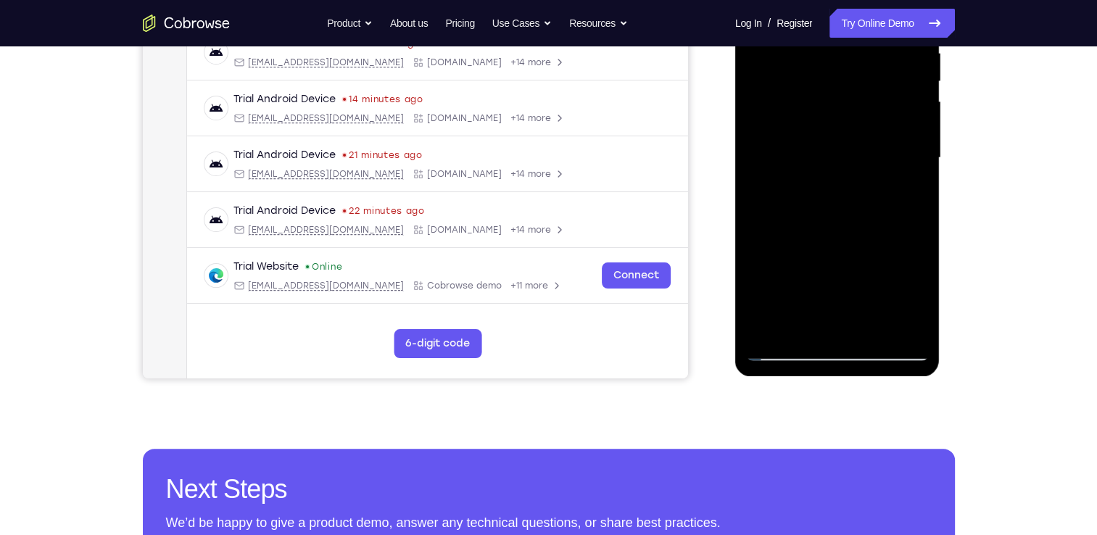
scroll to position [296, 0]
drag, startPoint x: 831, startPoint y: 250, endPoint x: 846, endPoint y: 144, distance: 107.6
click at [846, 144] on div at bounding box center [837, 158] width 183 height 406
drag, startPoint x: 827, startPoint y: 245, endPoint x: 862, endPoint y: 125, distance: 124.4
click at [862, 125] on div at bounding box center [837, 158] width 183 height 406
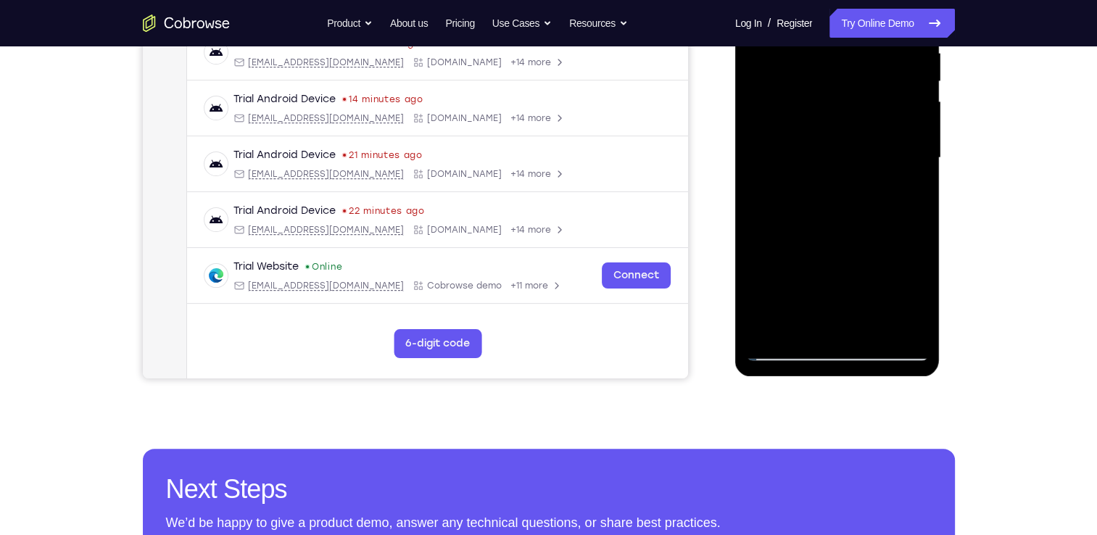
drag, startPoint x: 847, startPoint y: 273, endPoint x: 878, endPoint y: 177, distance: 101.4
click at [878, 177] on div at bounding box center [837, 158] width 183 height 406
drag, startPoint x: 846, startPoint y: 254, endPoint x: 902, endPoint y: 131, distance: 135.6
click at [902, 131] on div at bounding box center [837, 158] width 183 height 406
drag, startPoint x: 858, startPoint y: 254, endPoint x: 893, endPoint y: 149, distance: 110.8
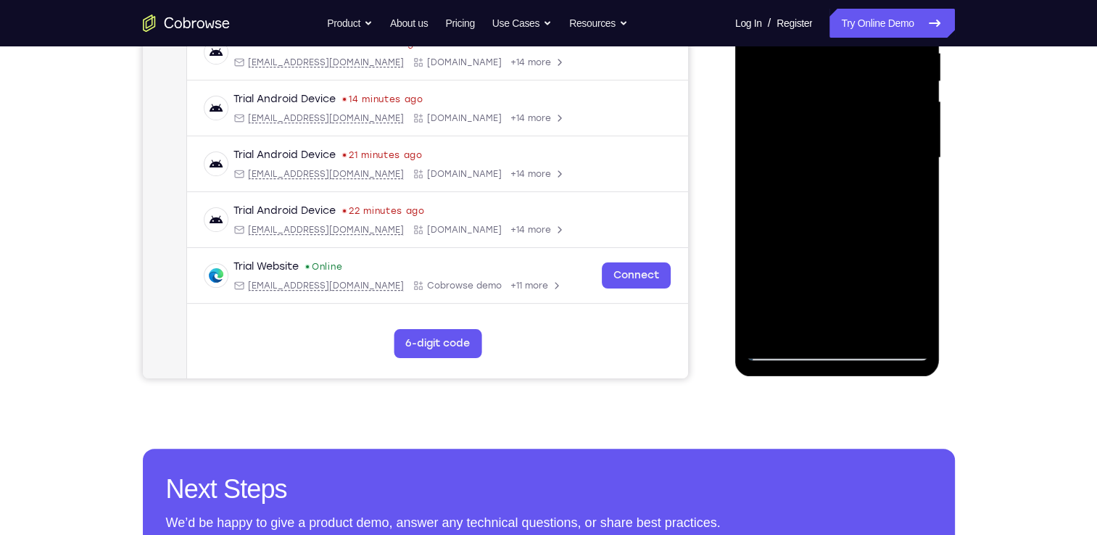
click at [893, 149] on div at bounding box center [837, 158] width 183 height 406
drag, startPoint x: 850, startPoint y: 264, endPoint x: 891, endPoint y: 141, distance: 129.3
click at [891, 141] on div at bounding box center [837, 158] width 183 height 406
drag, startPoint x: 849, startPoint y: 267, endPoint x: 902, endPoint y: 138, distance: 139.5
click at [902, 138] on div at bounding box center [837, 158] width 183 height 406
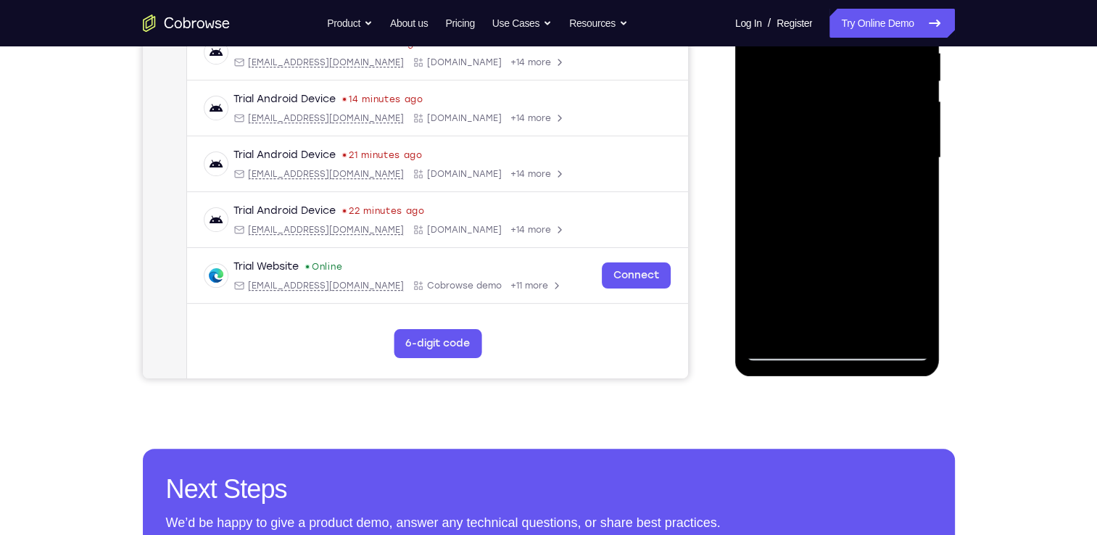
drag, startPoint x: 856, startPoint y: 280, endPoint x: 906, endPoint y: 125, distance: 163.1
click at [906, 125] on div at bounding box center [837, 158] width 183 height 406
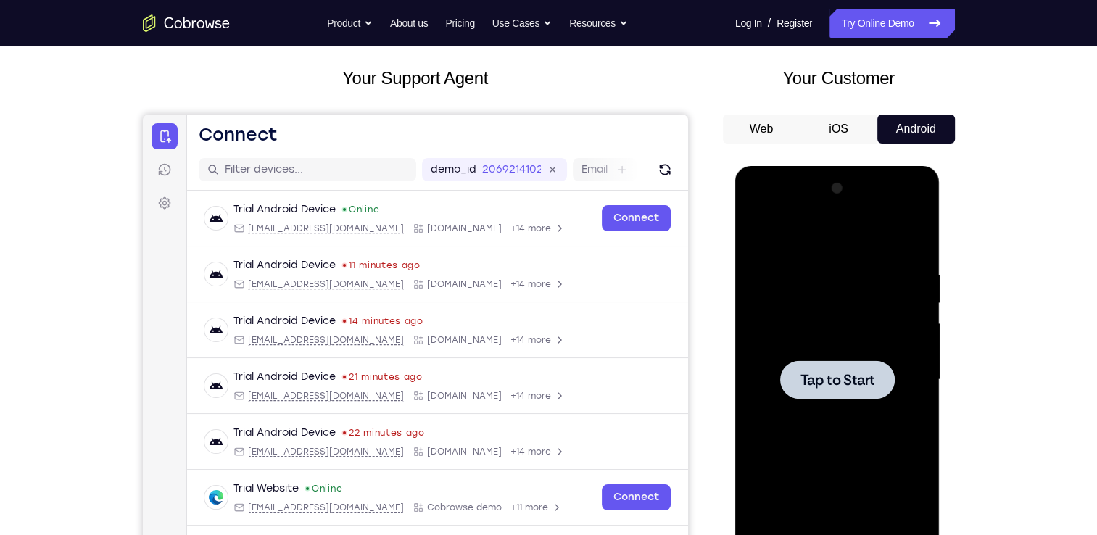
scroll to position [73, 0]
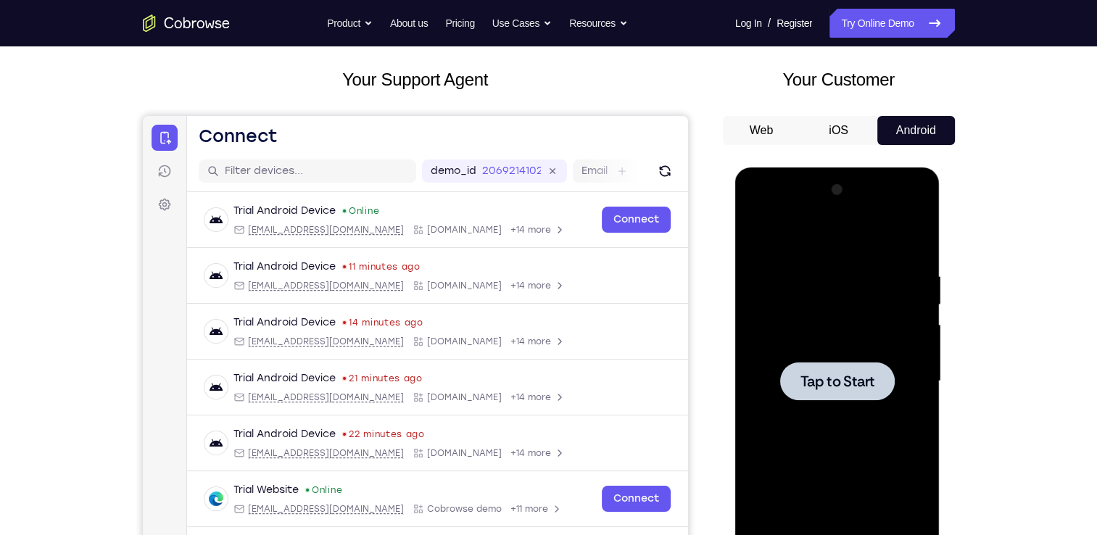
click at [867, 367] on div at bounding box center [837, 381] width 115 height 38
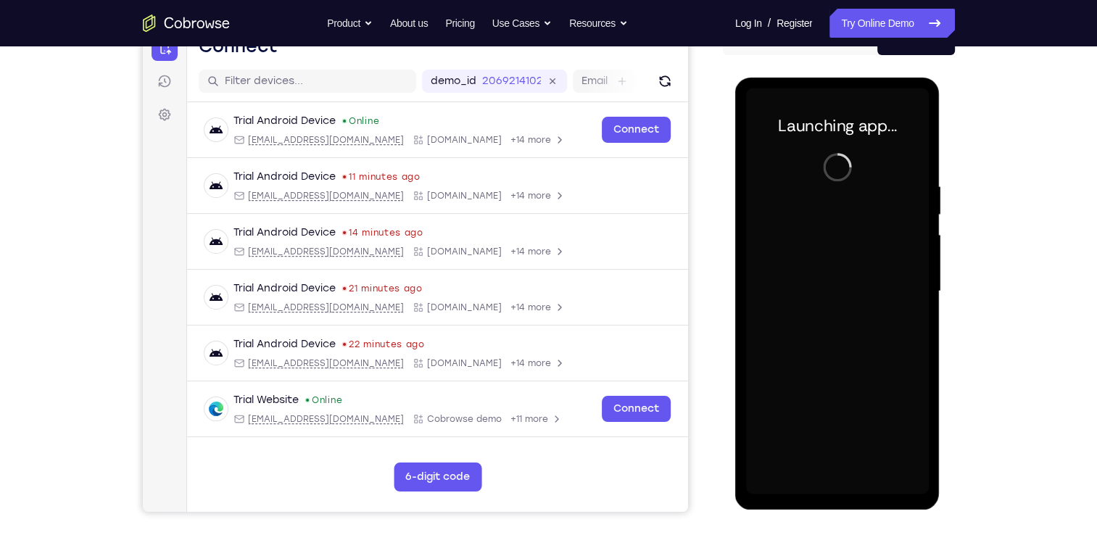
scroll to position [164, 0]
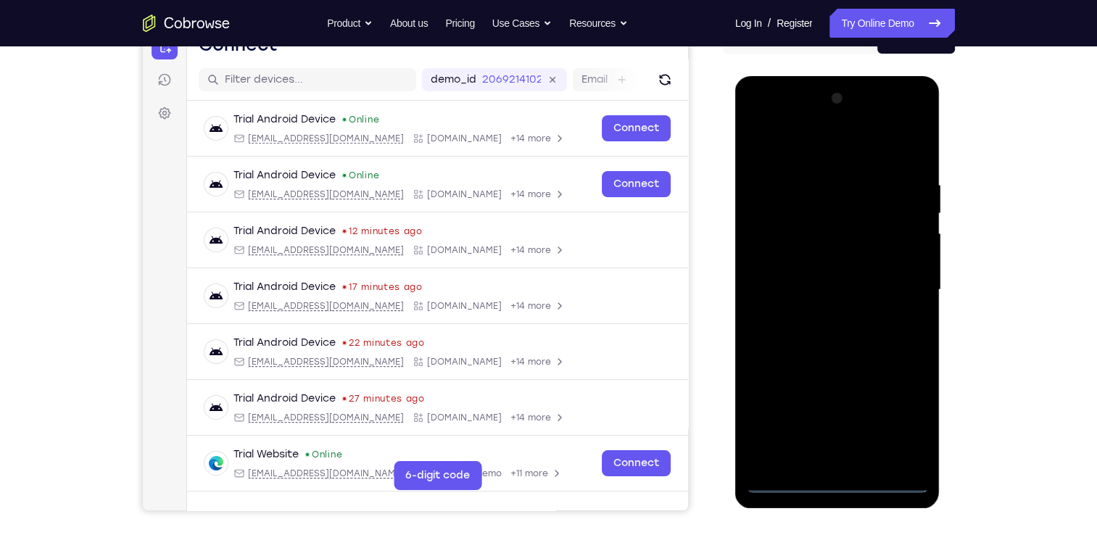
click at [844, 477] on div at bounding box center [837, 290] width 183 height 406
click at [838, 479] on div at bounding box center [837, 290] width 183 height 406
click at [902, 425] on div at bounding box center [837, 290] width 183 height 406
click at [757, 122] on div at bounding box center [837, 290] width 183 height 406
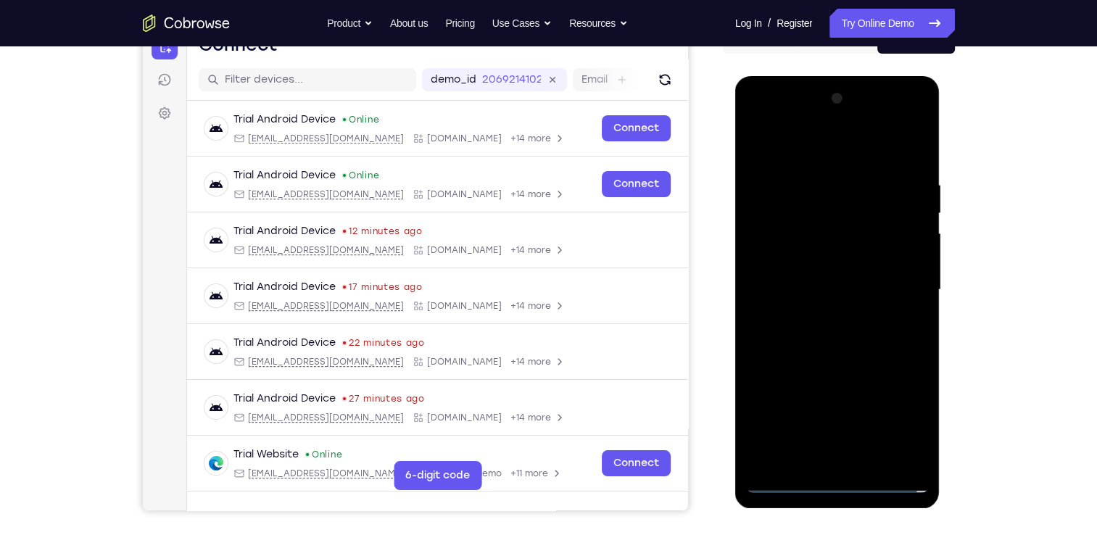
click at [898, 284] on div at bounding box center [837, 290] width 183 height 406
click at [819, 315] on div at bounding box center [837, 290] width 183 height 406
click at [837, 361] on div at bounding box center [837, 290] width 183 height 406
click at [803, 211] on div at bounding box center [837, 290] width 183 height 406
click at [801, 249] on div at bounding box center [837, 290] width 183 height 406
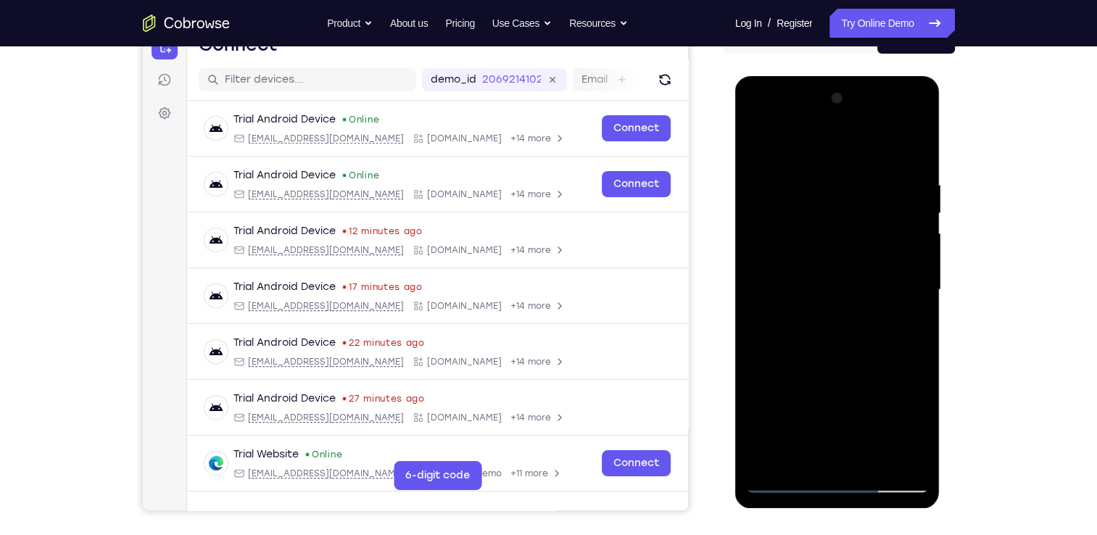
click at [800, 224] on div at bounding box center [837, 290] width 183 height 406
click at [850, 358] on div at bounding box center [837, 290] width 183 height 406
drag, startPoint x: 850, startPoint y: 358, endPoint x: 878, endPoint y: 289, distance: 73.8
click at [878, 289] on div at bounding box center [837, 290] width 183 height 406
drag, startPoint x: 845, startPoint y: 255, endPoint x: 833, endPoint y: 349, distance: 95.1
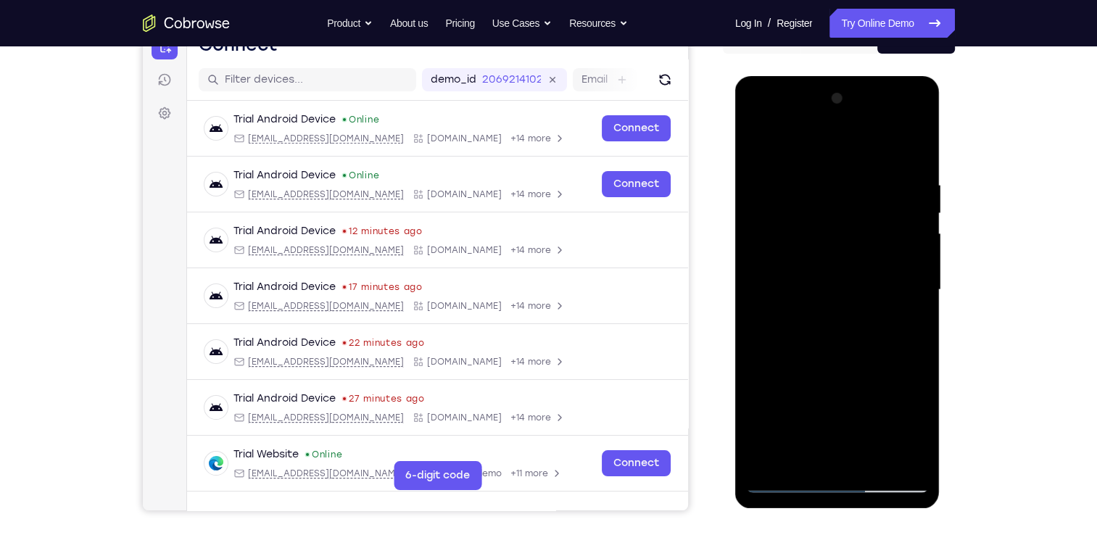
click at [833, 349] on div at bounding box center [837, 290] width 183 height 406
click at [815, 175] on div at bounding box center [837, 290] width 183 height 406
click at [909, 149] on div at bounding box center [837, 290] width 183 height 406
click at [867, 465] on div at bounding box center [837, 290] width 183 height 406
click at [862, 366] on div at bounding box center [837, 290] width 183 height 406
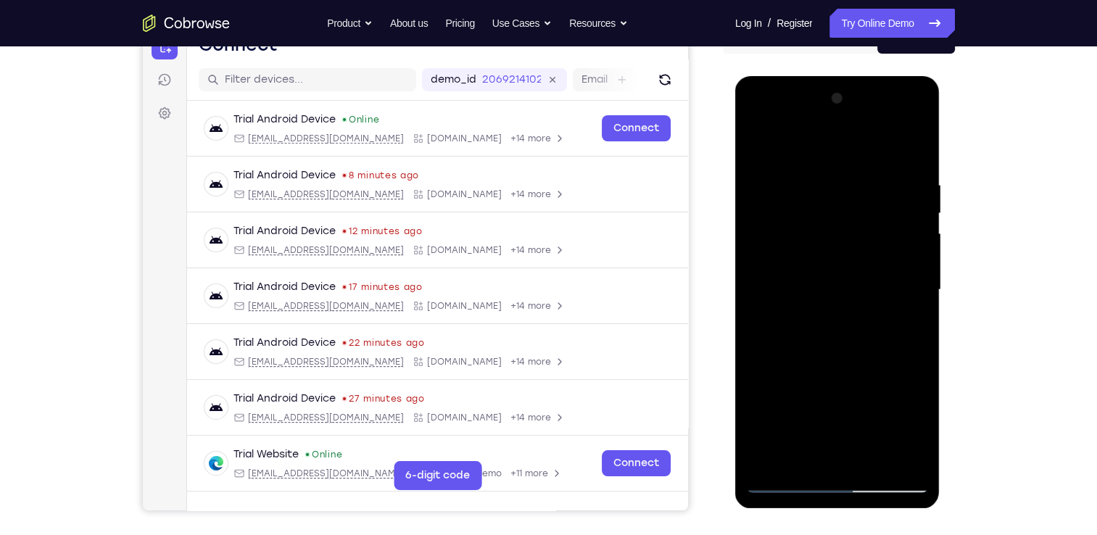
click at [761, 134] on div at bounding box center [837, 290] width 183 height 406
click at [864, 181] on div at bounding box center [837, 290] width 183 height 406
click at [893, 453] on div at bounding box center [837, 290] width 183 height 406
click at [888, 242] on div at bounding box center [837, 290] width 183 height 406
click at [912, 142] on div at bounding box center [837, 290] width 183 height 406
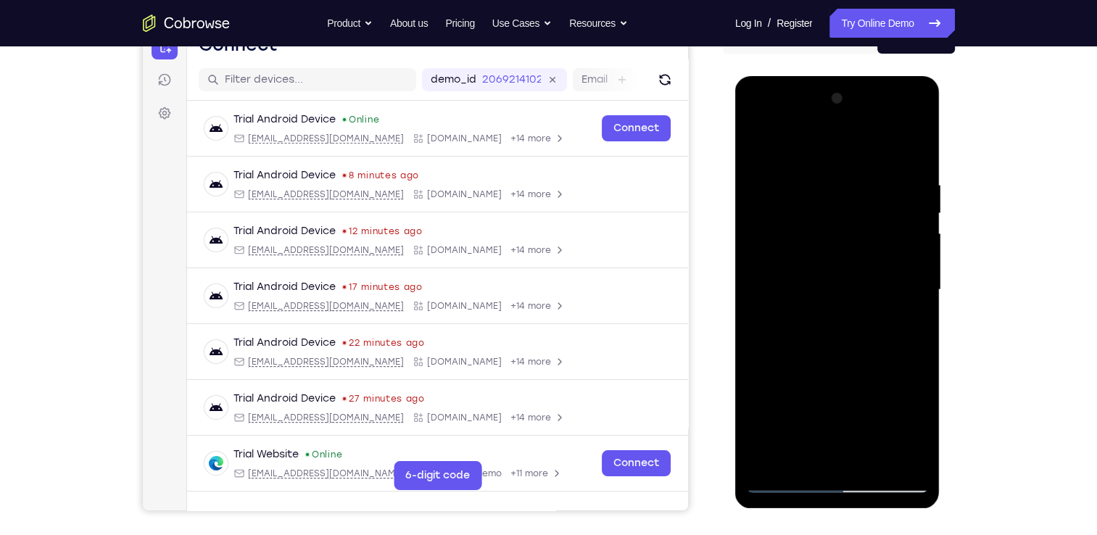
click at [877, 452] on div at bounding box center [837, 290] width 183 height 406
drag, startPoint x: 835, startPoint y: 357, endPoint x: 843, endPoint y: 441, distance: 84.5
click at [843, 441] on div at bounding box center [837, 290] width 183 height 406
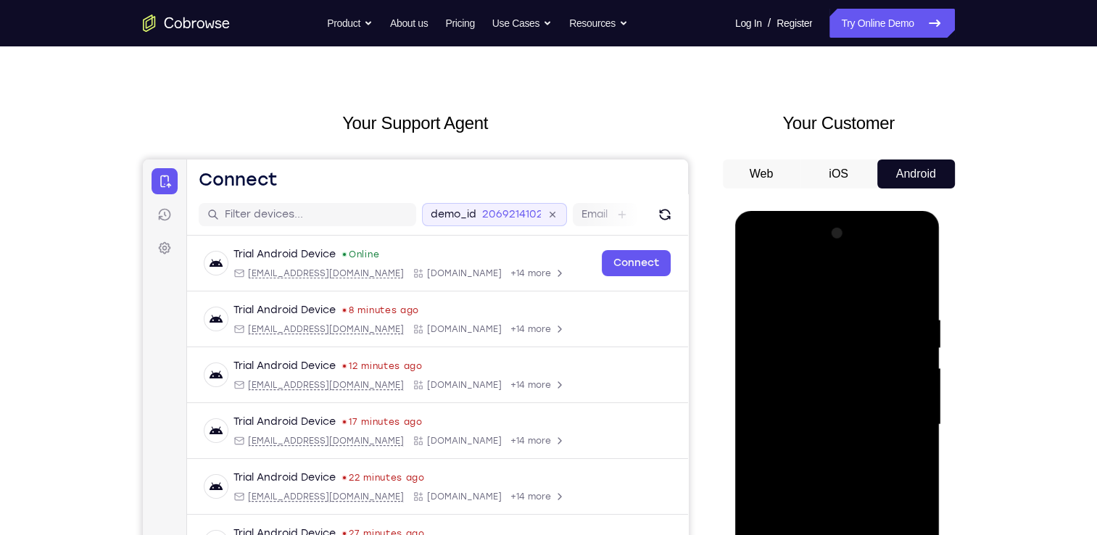
scroll to position [15, 0]
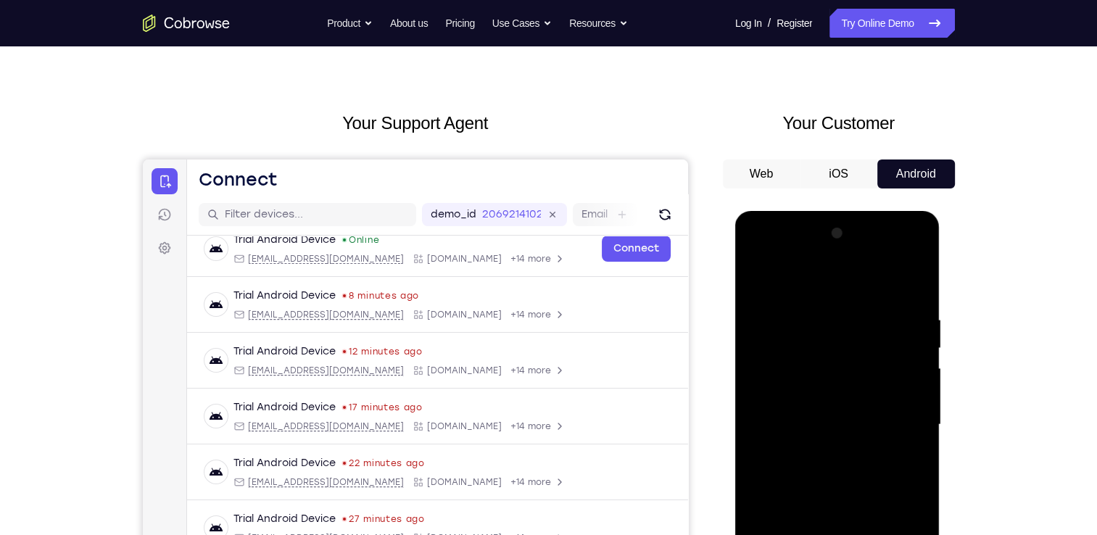
click at [27, 282] on div "Your Support Agent Your Customer Web iOS Android Next Steps We’d be happy to gi…" at bounding box center [548, 495] width 1097 height 957
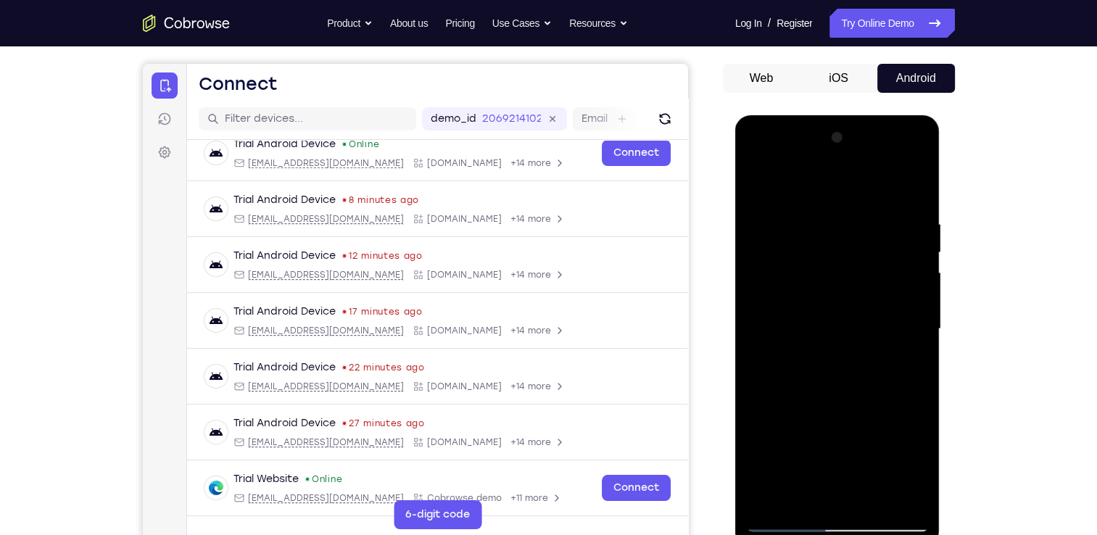
scroll to position [191, 0]
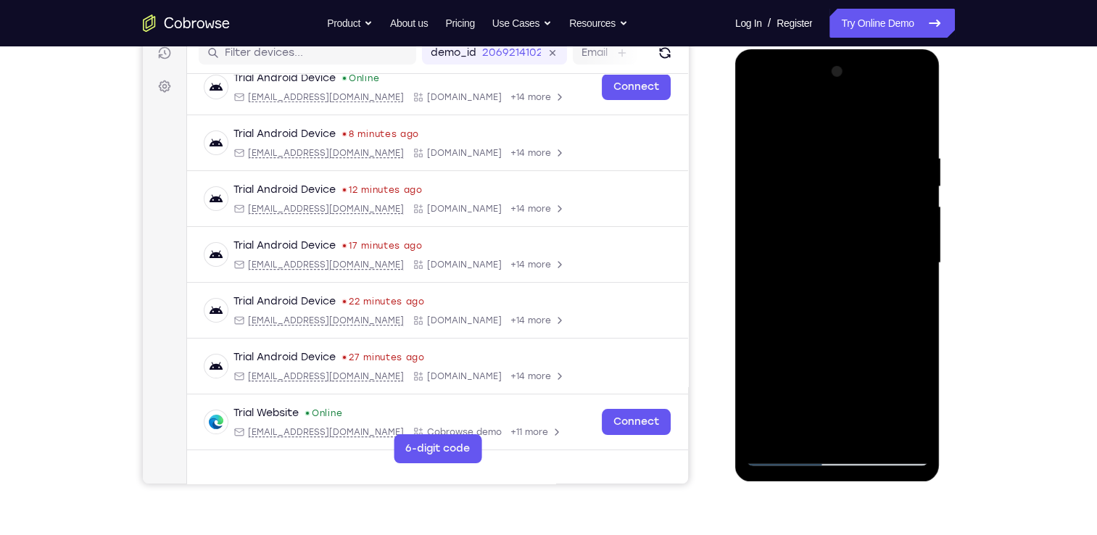
drag, startPoint x: 744, startPoint y: 255, endPoint x: 606, endPoint y: 273, distance: 139.7
click at [735, 273] on html "Online web based iOS Simulators and Android Emulators. Run iPhone, iPad, Mobile…" at bounding box center [838, 266] width 207 height 435
drag, startPoint x: 740, startPoint y: 249, endPoint x: 598, endPoint y: 263, distance: 142.7
click at [735, 263] on html "Online web based iOS Simulators and Android Emulators. Run iPhone, iPad, Mobile…" at bounding box center [838, 266] width 207 height 435
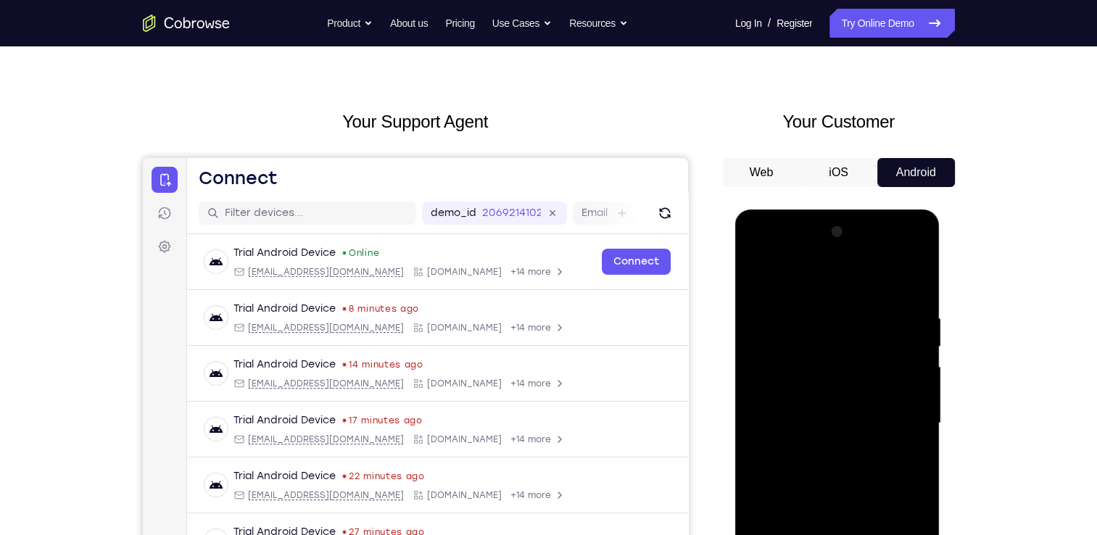
scroll to position [29, 0]
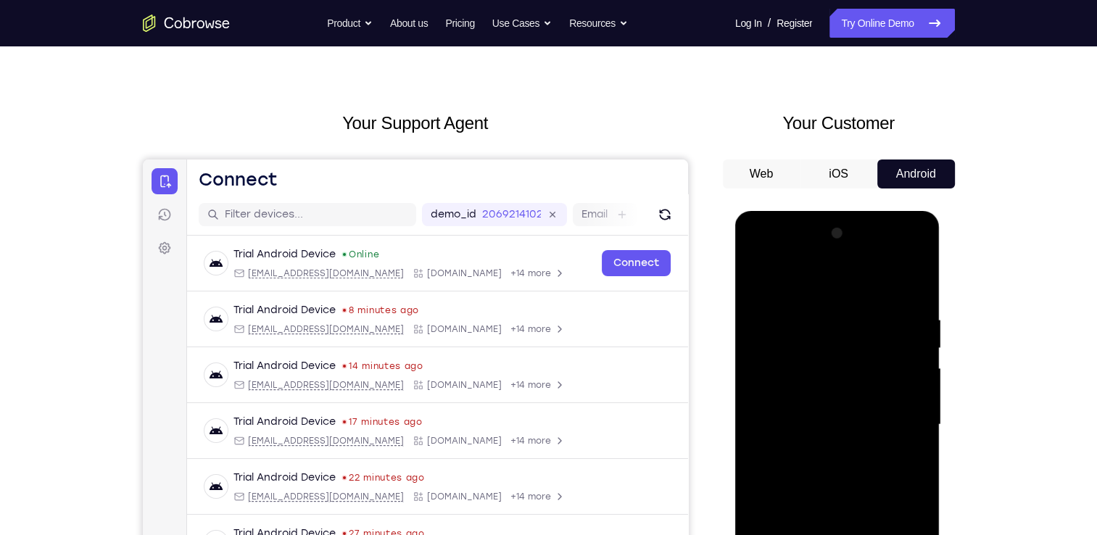
click at [735, 249] on html "Online web based iOS Simulators and Android Emulators. Run iPhone, iPad, Mobile…" at bounding box center [838, 428] width 207 height 435
drag, startPoint x: 607, startPoint y: 165, endPoint x: 609, endPoint y: 231, distance: 65.3
click at [609, 231] on div "Open main menu Connect demo_id 2069214102 2069214102 Email User ID Device ID De…" at bounding box center [436, 403] width 501 height 486
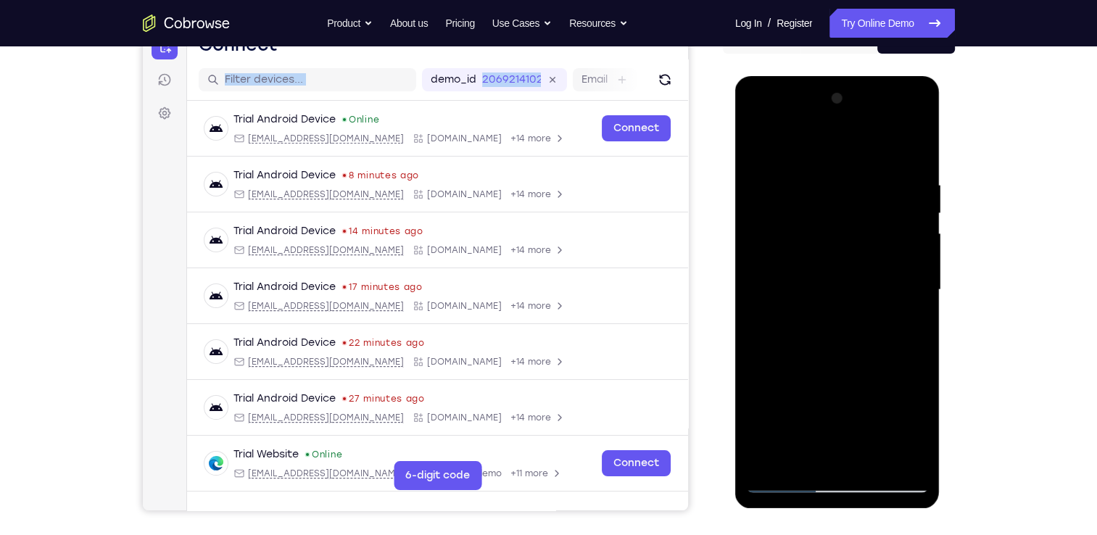
scroll to position [180, 0]
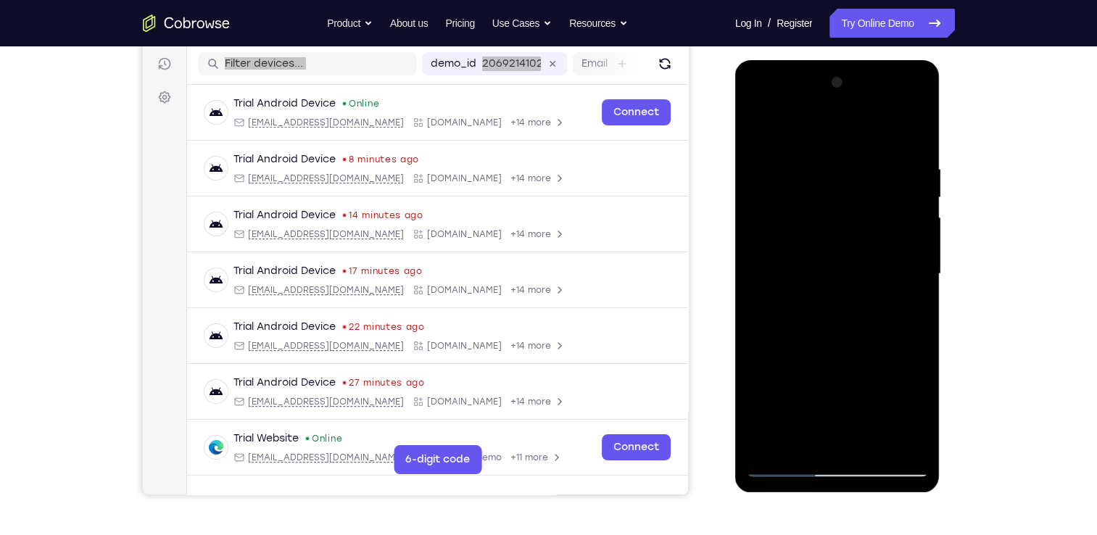
drag, startPoint x: 1202, startPoint y: 131, endPoint x: 653, endPoint y: 326, distance: 583.0
click at [735, 326] on html "Online web based iOS Simulators and Android Emulators. Run iPhone, iPad, Mobile…" at bounding box center [838, 277] width 207 height 435
click at [757, 126] on div at bounding box center [837, 274] width 183 height 406
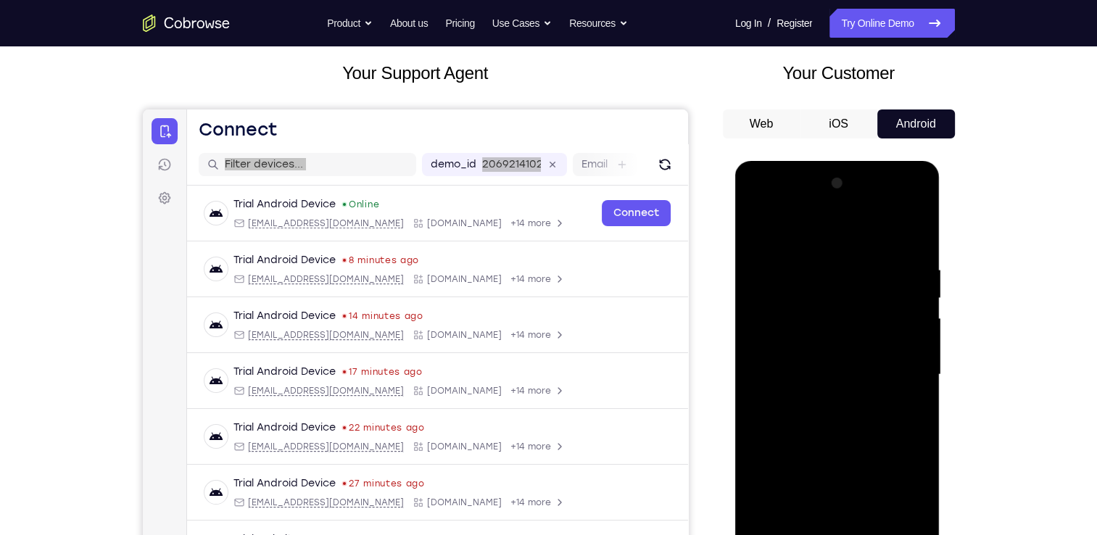
scroll to position [78, 0]
click at [170, 168] on icon at bounding box center [164, 165] width 15 height 15
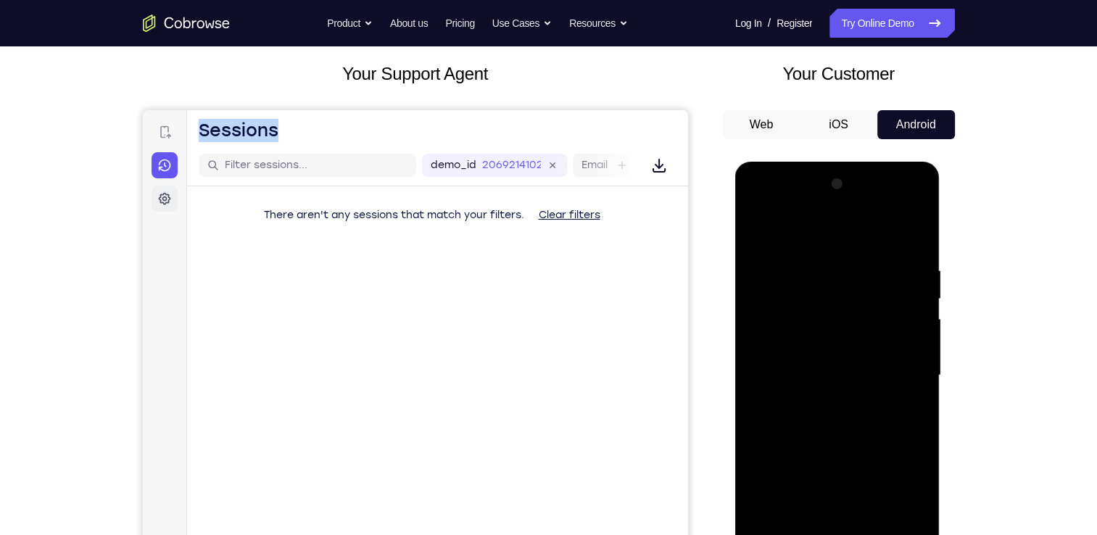
click at [166, 187] on link "Settings" at bounding box center [164, 199] width 26 height 26
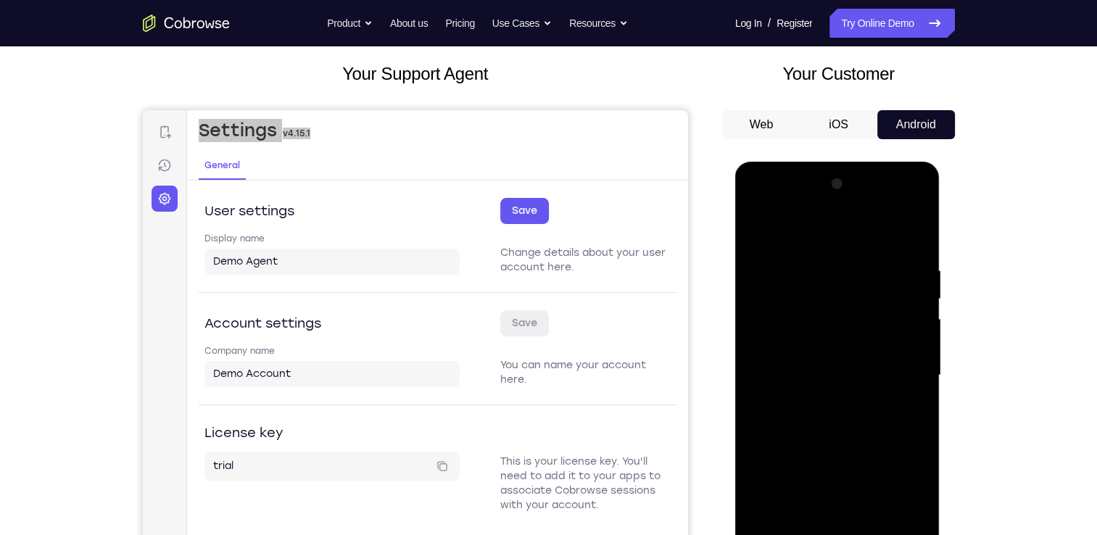
click at [533, 107] on div "Your Support Agent" at bounding box center [415, 329] width 545 height 536
drag, startPoint x: 738, startPoint y: 210, endPoint x: 656, endPoint y: 207, distance: 82.7
click at [735, 207] on html "Online web based iOS Simulators and Android Emulators. Run iPhone, iPad, Mobile…" at bounding box center [838, 379] width 207 height 435
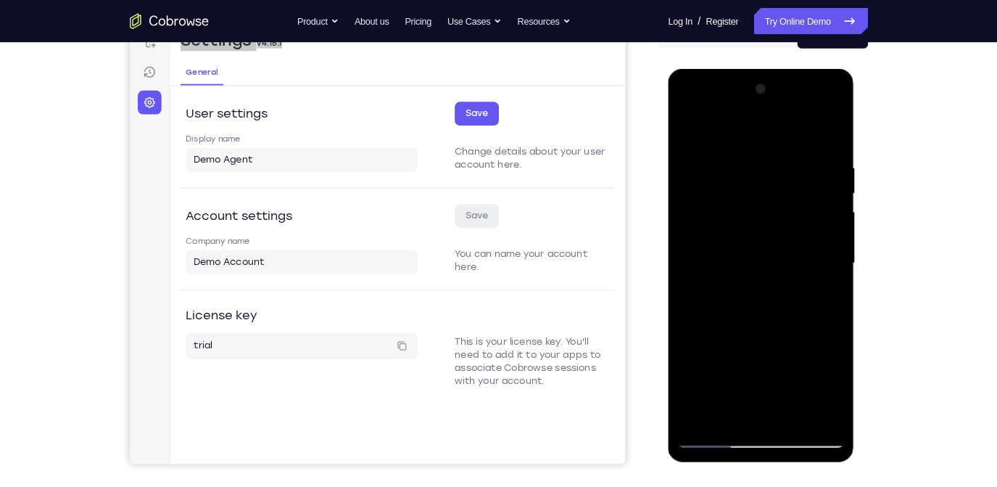
scroll to position [164, 0]
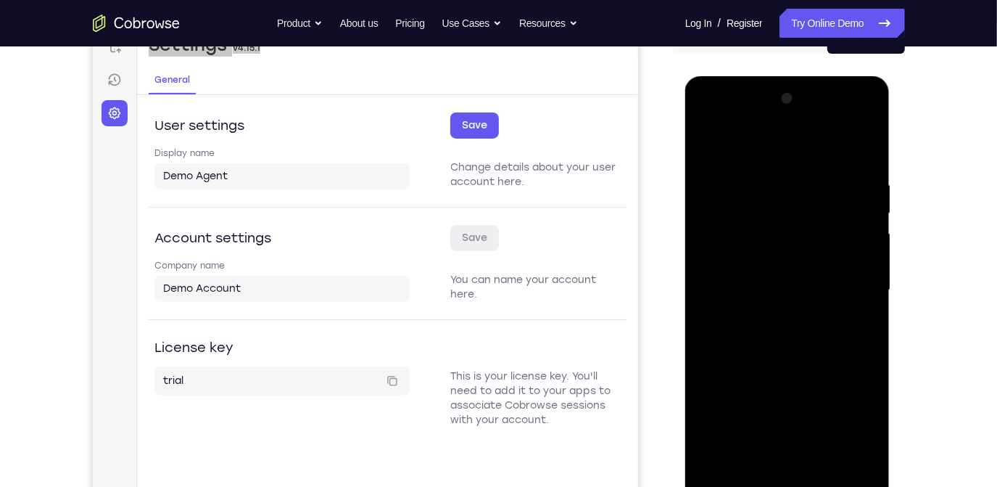
drag, startPoint x: 1098, startPoint y: 0, endPoint x: 674, endPoint y: 194, distance: 466.0
click at [674, 194] on div at bounding box center [789, 288] width 232 height 446
drag, startPoint x: 769, startPoint y: 238, endPoint x: 776, endPoint y: 210, distance: 28.3
click at [776, 210] on div at bounding box center [786, 289] width 183 height 406
click at [825, 453] on div at bounding box center [786, 289] width 183 height 406
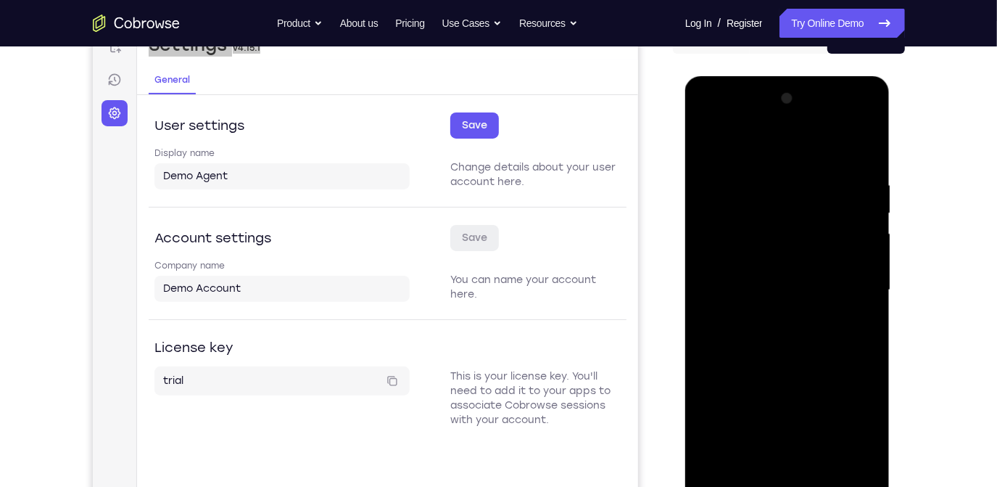
drag, startPoint x: 759, startPoint y: 384, endPoint x: 748, endPoint y: 452, distance: 68.9
click at [748, 452] on div at bounding box center [786, 289] width 183 height 406
click at [856, 256] on div at bounding box center [786, 289] width 183 height 406
click at [711, 138] on div at bounding box center [786, 289] width 183 height 406
click at [770, 376] on div at bounding box center [786, 289] width 183 height 406
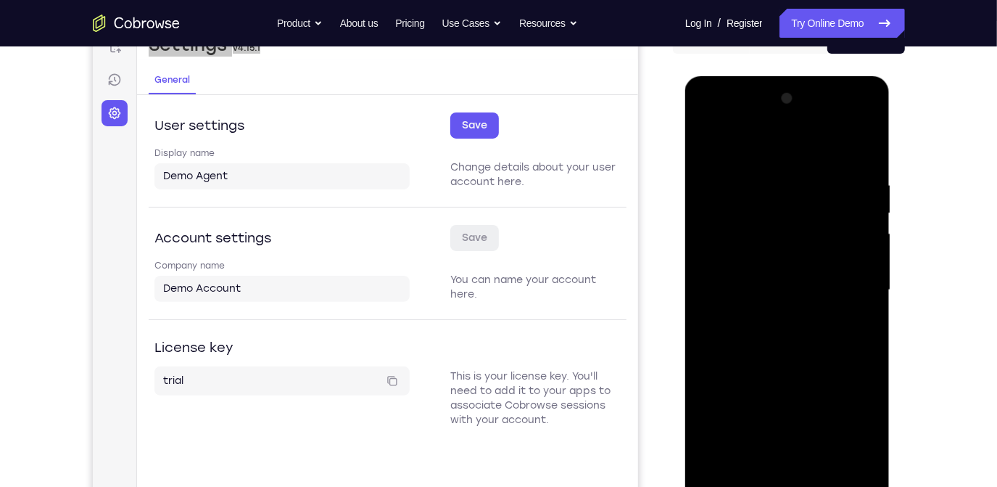
click at [708, 144] on div at bounding box center [786, 289] width 183 height 406
click at [706, 141] on div at bounding box center [786, 289] width 183 height 406
drag, startPoint x: 780, startPoint y: 320, endPoint x: 830, endPoint y: 187, distance: 141.8
click at [830, 187] on div at bounding box center [786, 289] width 183 height 406
drag, startPoint x: 784, startPoint y: 352, endPoint x: 844, endPoint y: 144, distance: 216.7
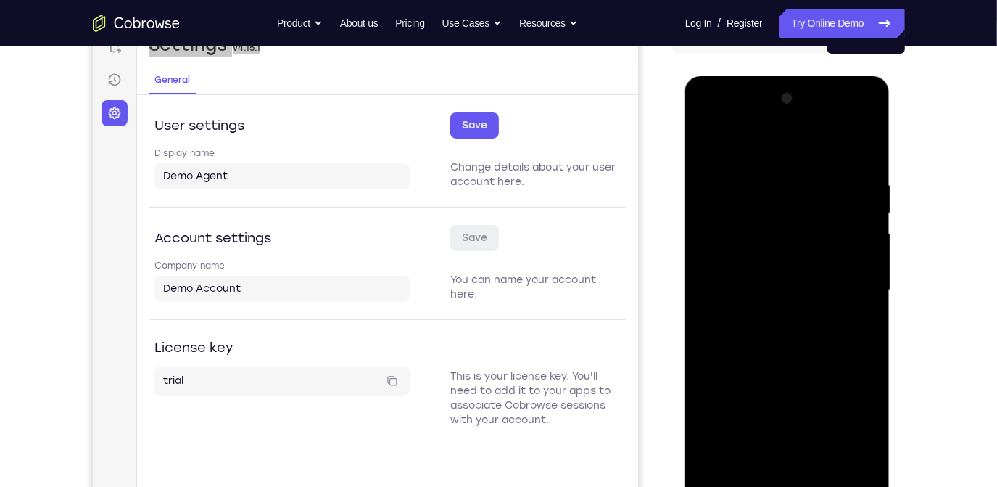
click at [844, 144] on div at bounding box center [786, 289] width 183 height 406
click at [805, 292] on div at bounding box center [786, 289] width 183 height 406
drag, startPoint x: 805, startPoint y: 292, endPoint x: 828, endPoint y: 231, distance: 65.9
click at [828, 231] on div at bounding box center [786, 289] width 183 height 406
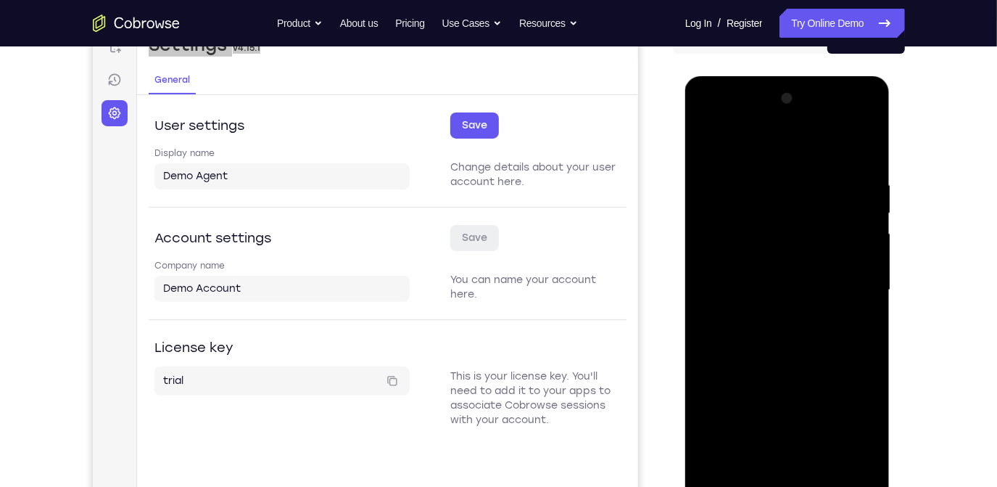
click at [822, 462] on div at bounding box center [786, 289] width 183 height 406
click at [779, 161] on div at bounding box center [786, 289] width 183 height 406
click at [872, 428] on div at bounding box center [786, 289] width 183 height 406
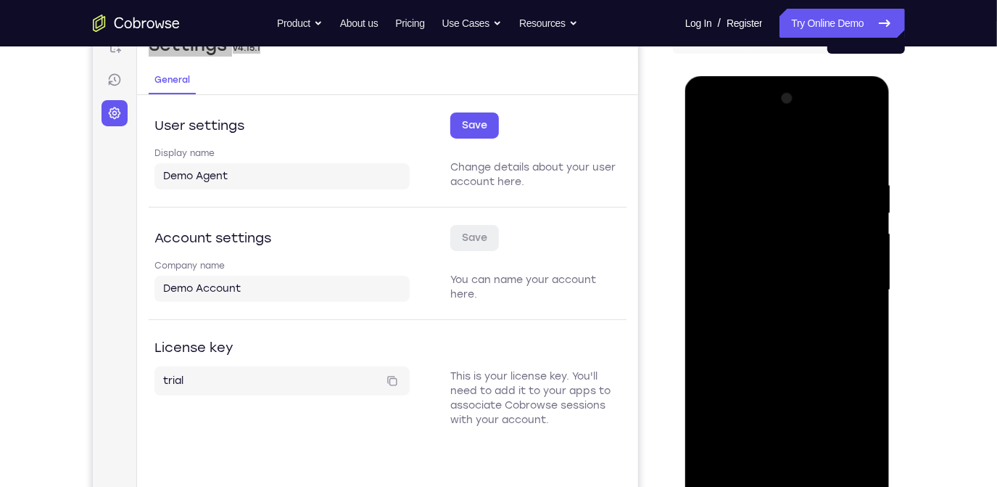
click at [786, 198] on div at bounding box center [786, 289] width 183 height 406
click at [730, 143] on div at bounding box center [786, 289] width 183 height 406
click at [840, 397] on div at bounding box center [786, 289] width 183 height 406
click at [709, 144] on div at bounding box center [786, 289] width 183 height 406
click at [783, 339] on div at bounding box center [786, 289] width 183 height 406
